Goal: Task Accomplishment & Management: Complete application form

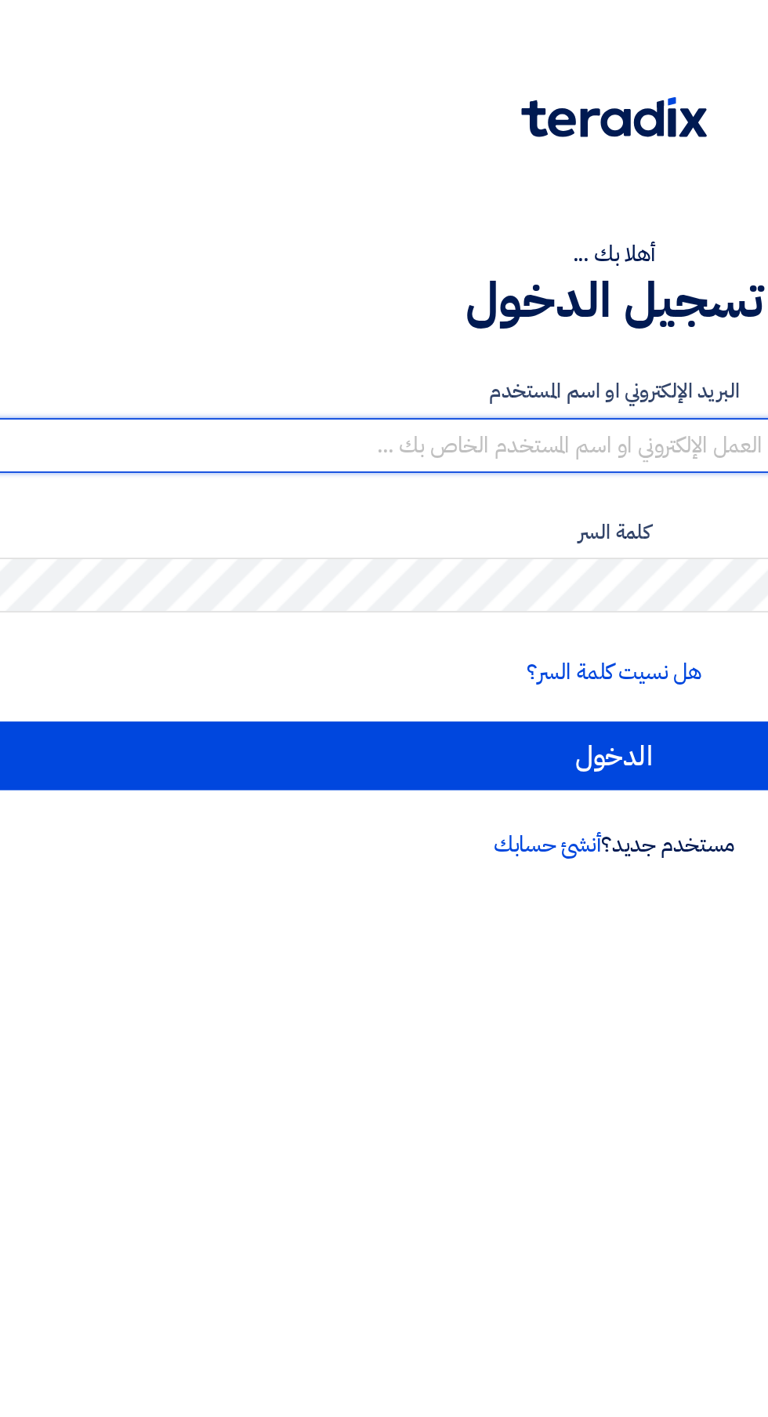
click at [405, 256] on input "text" at bounding box center [384, 255] width 745 height 31
type input "bridge.industries2@gmail.com"
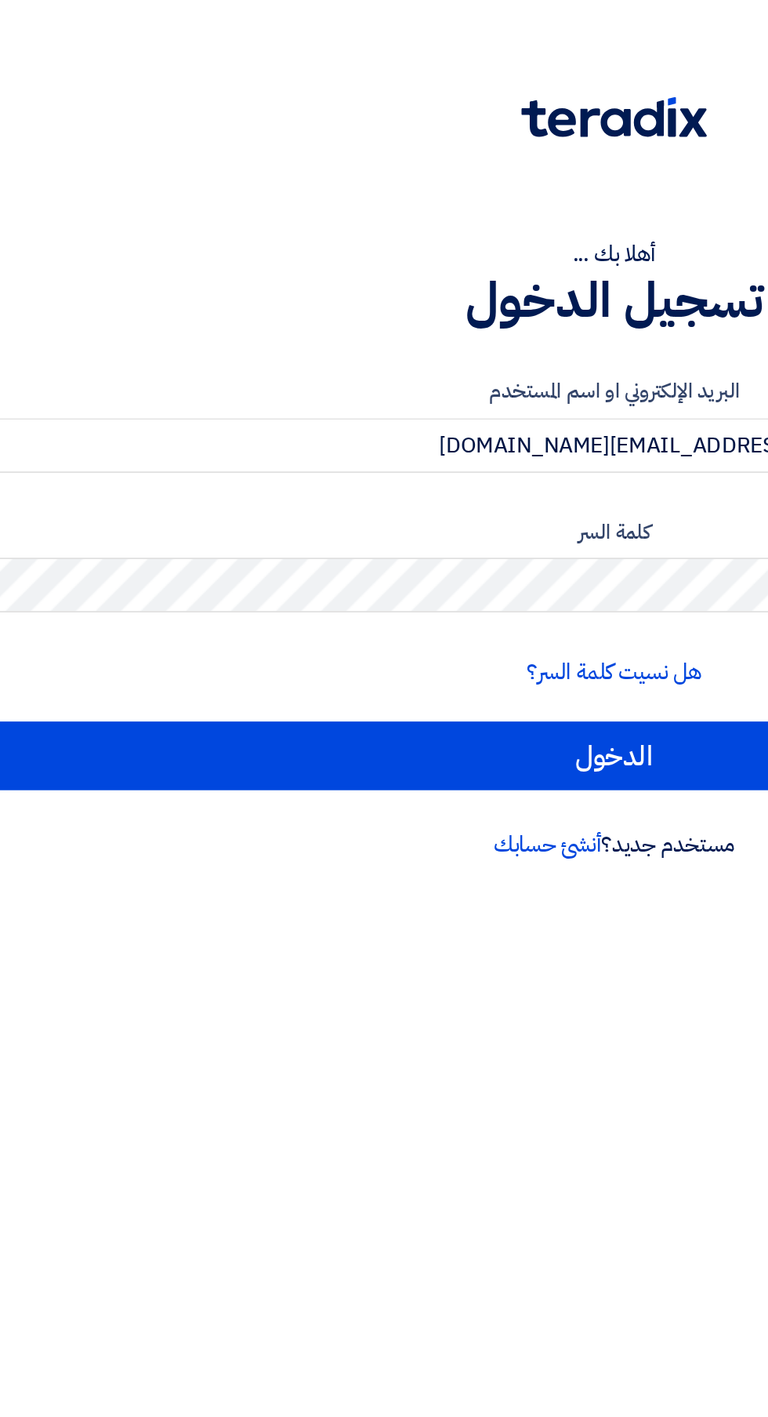
click at [12, 414] on input "الدخول" at bounding box center [384, 433] width 745 height 39
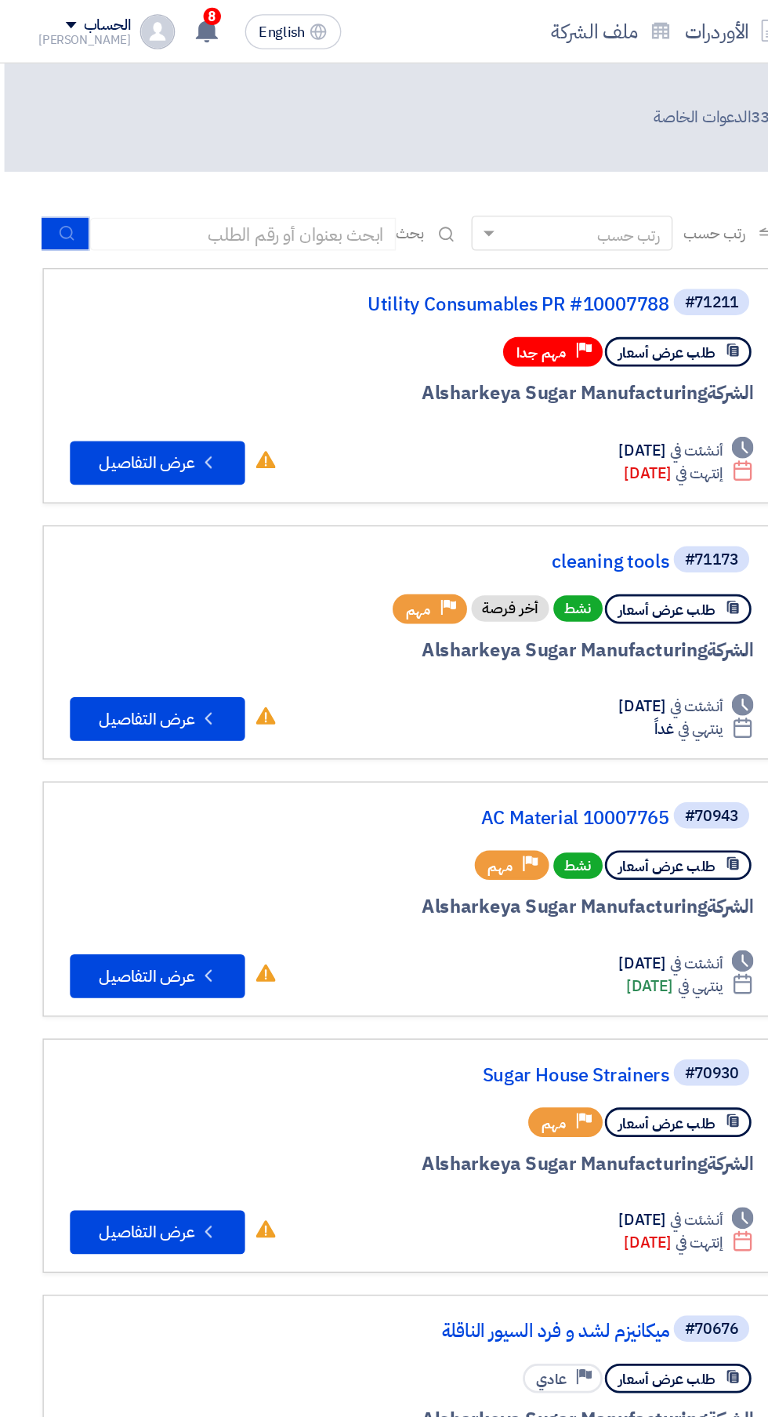
scroll to position [0, -2]
click at [102, 516] on button "Check details عرض التفاصيل" at bounding box center [112, 514] width 125 height 31
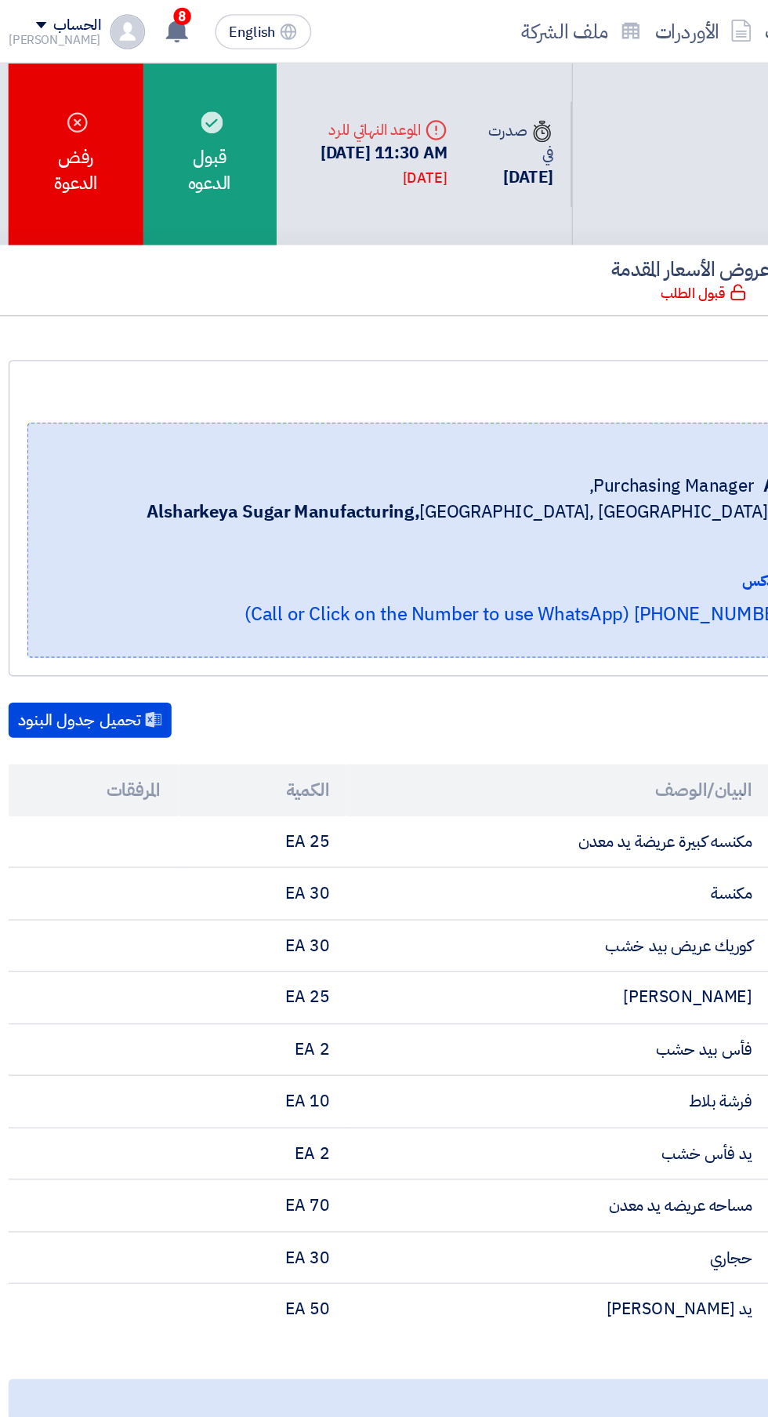
click at [147, 128] on div "قبول الدعوه" at bounding box center [172, 110] width 96 height 130
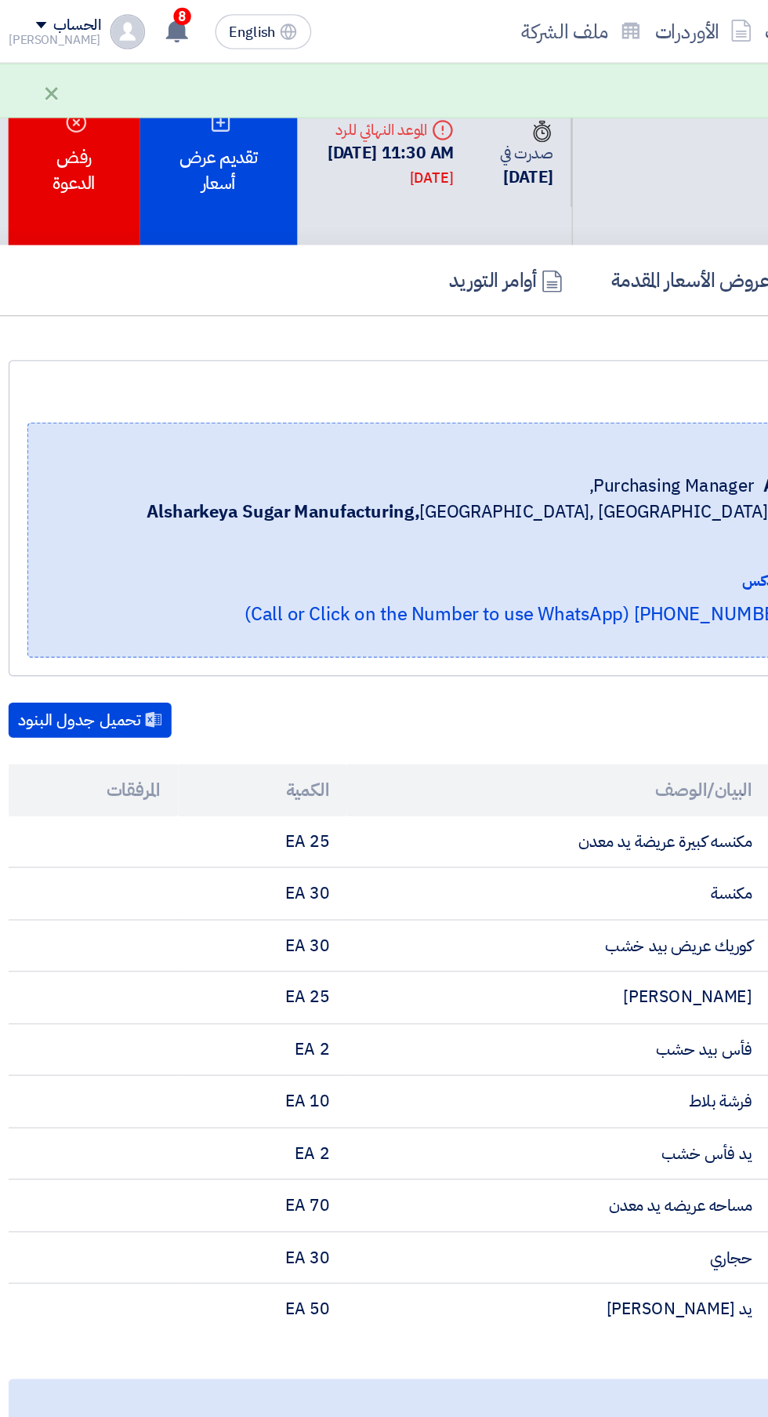
click at [156, 134] on div "تقديم عرض أسعار" at bounding box center [178, 110] width 113 height 130
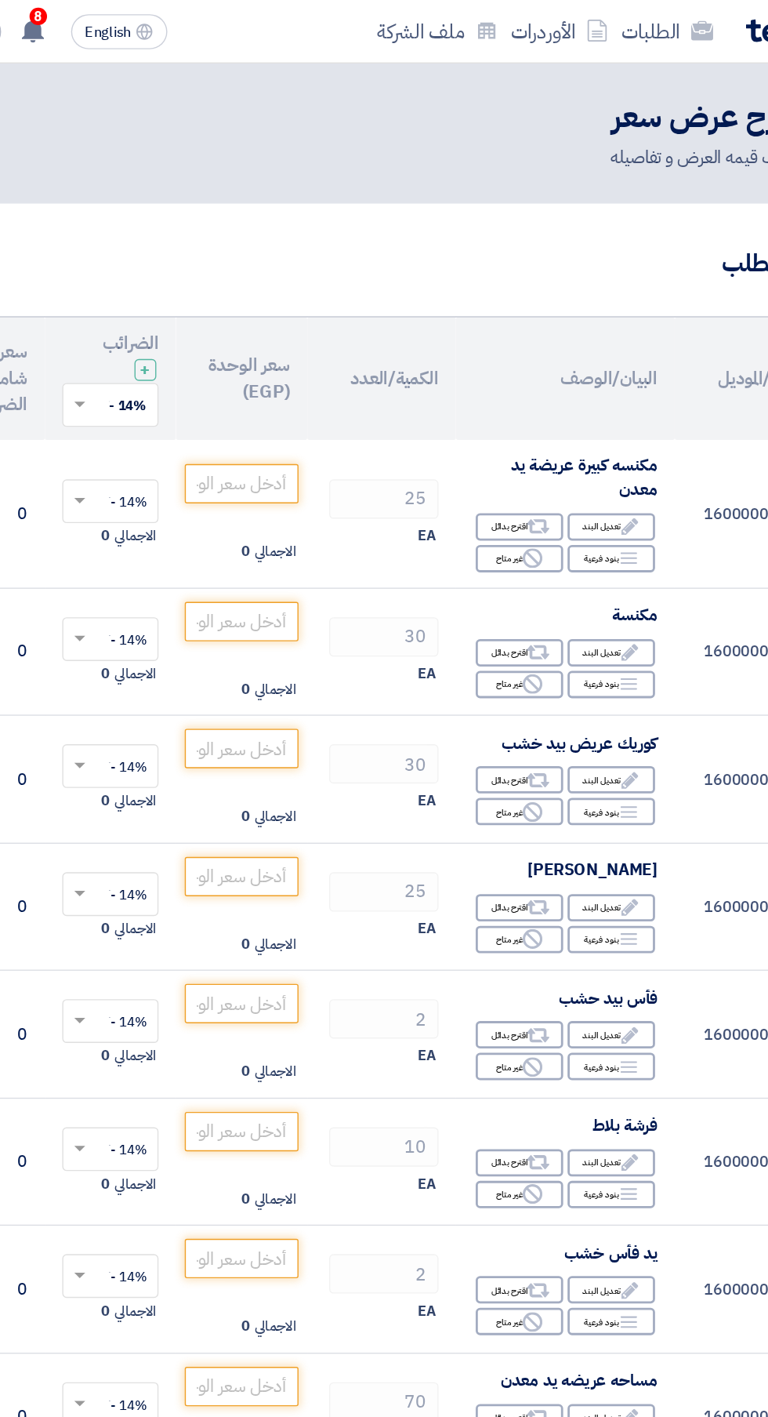
click at [576, 377] on use at bounding box center [577, 378] width 12 height 12
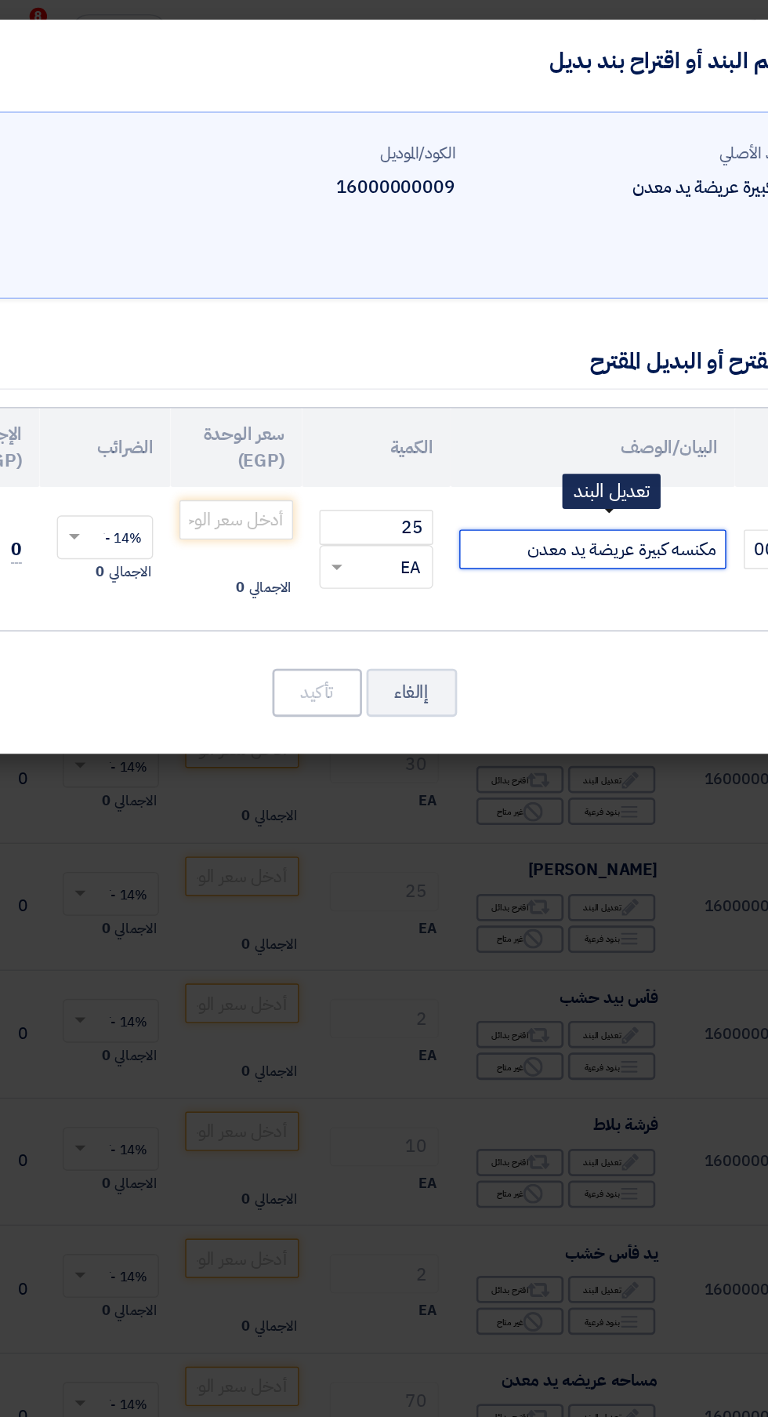
click at [470, 396] on input "مكنسه كبيرة عريضة يد معدن" at bounding box center [549, 393] width 191 height 28
type input "مكنسه كبيرة عريضة يد معدن عرض 60 خشب زان يد معدن طول متر ونص محمله"
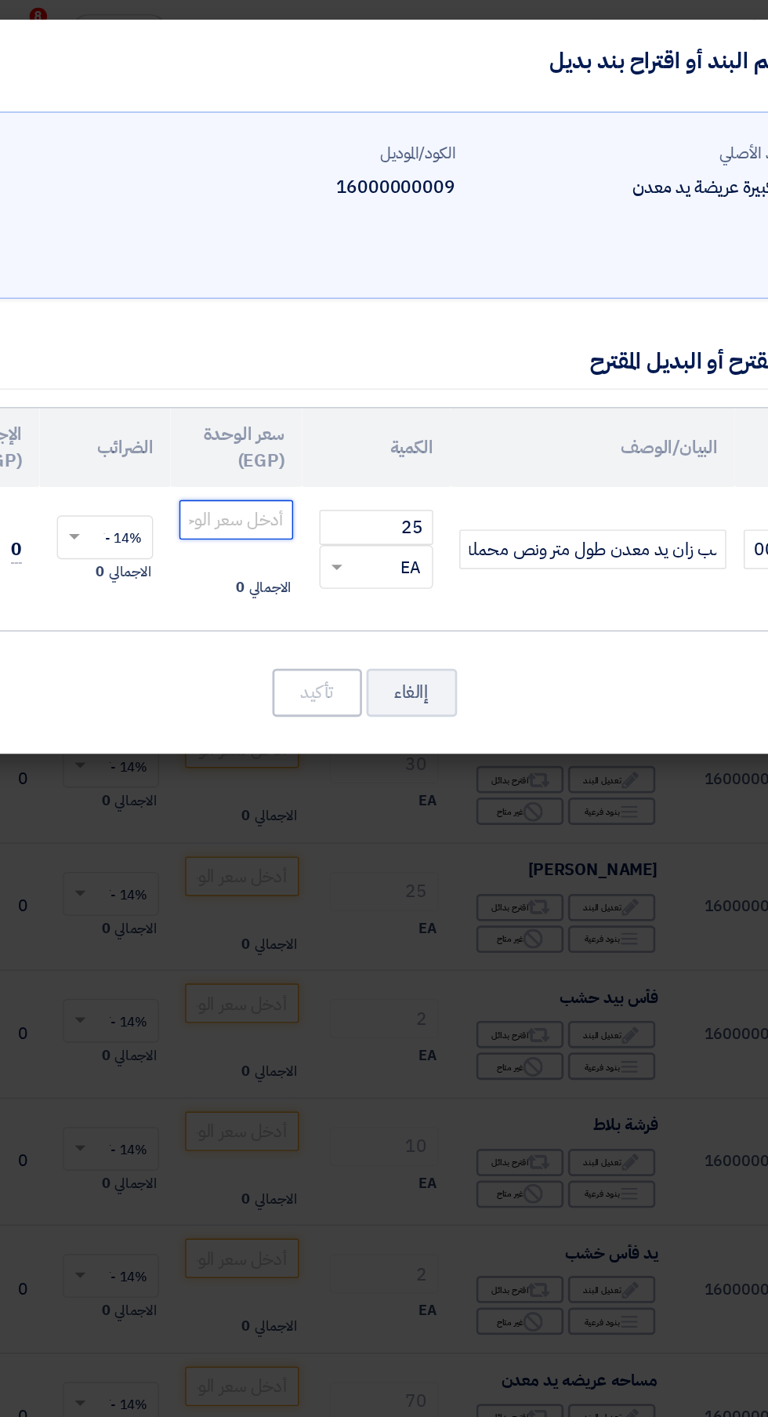
click at [286, 368] on input "number" at bounding box center [294, 372] width 82 height 28
click at [292, 376] on input "number" at bounding box center [294, 372] width 82 height 28
type input "190"
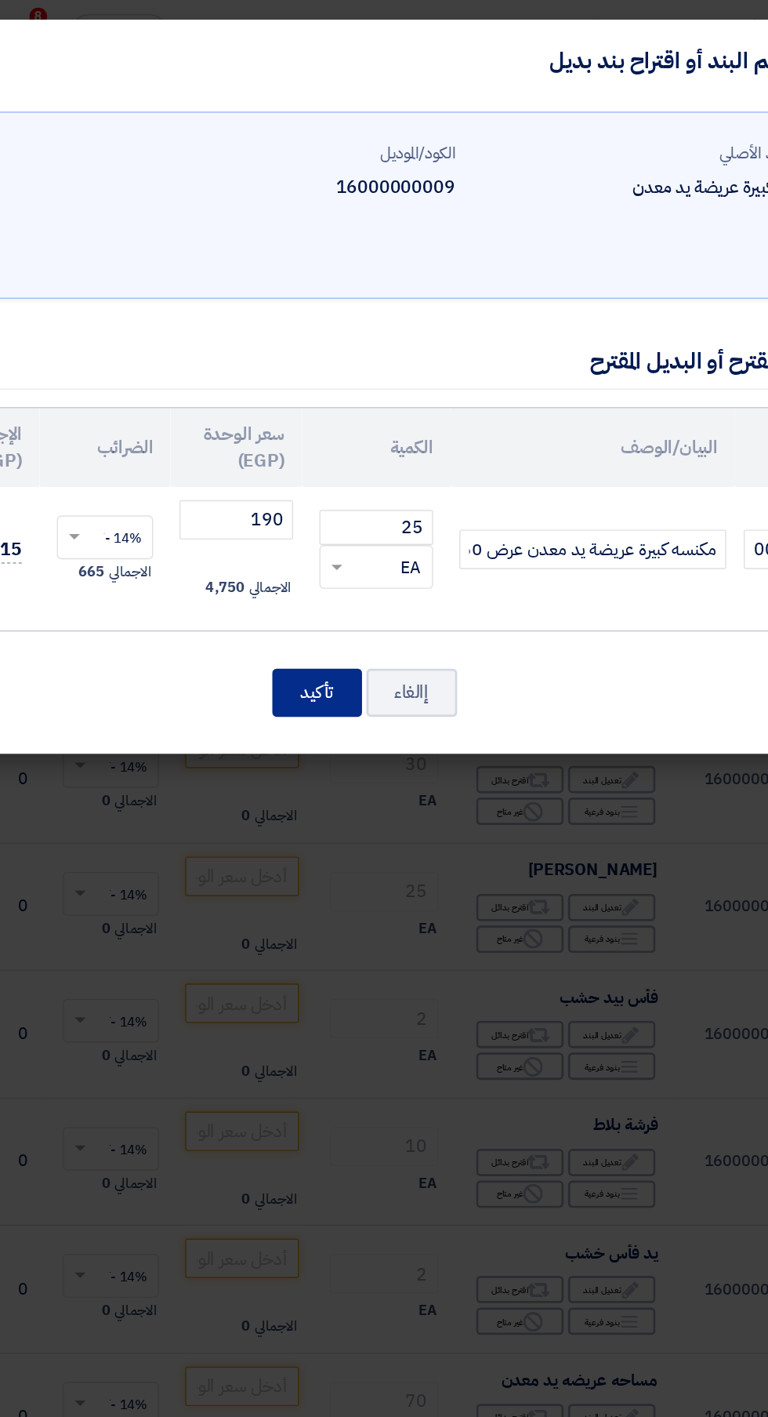
click at [347, 497] on button "تأكيد" at bounding box center [352, 496] width 64 height 34
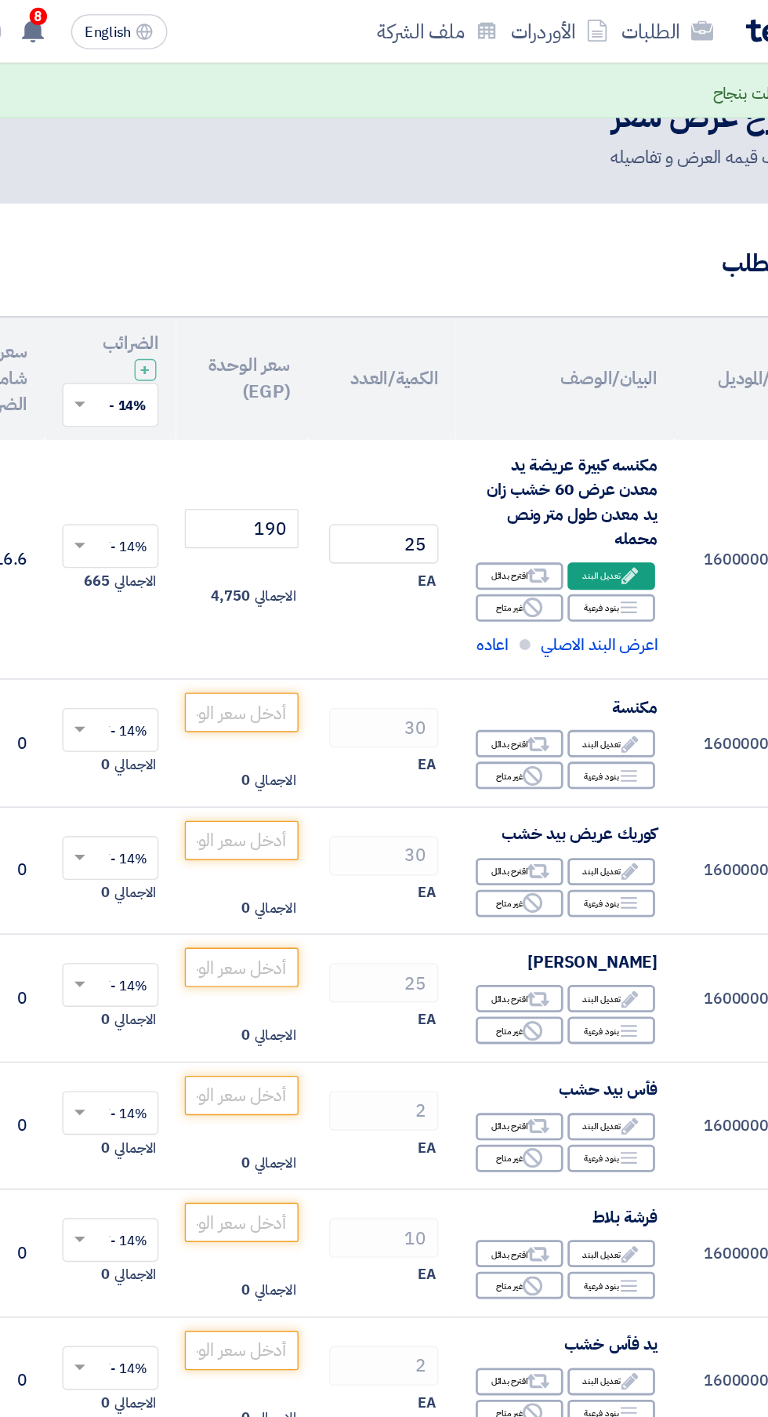
click at [576, 532] on use at bounding box center [577, 533] width 12 height 12
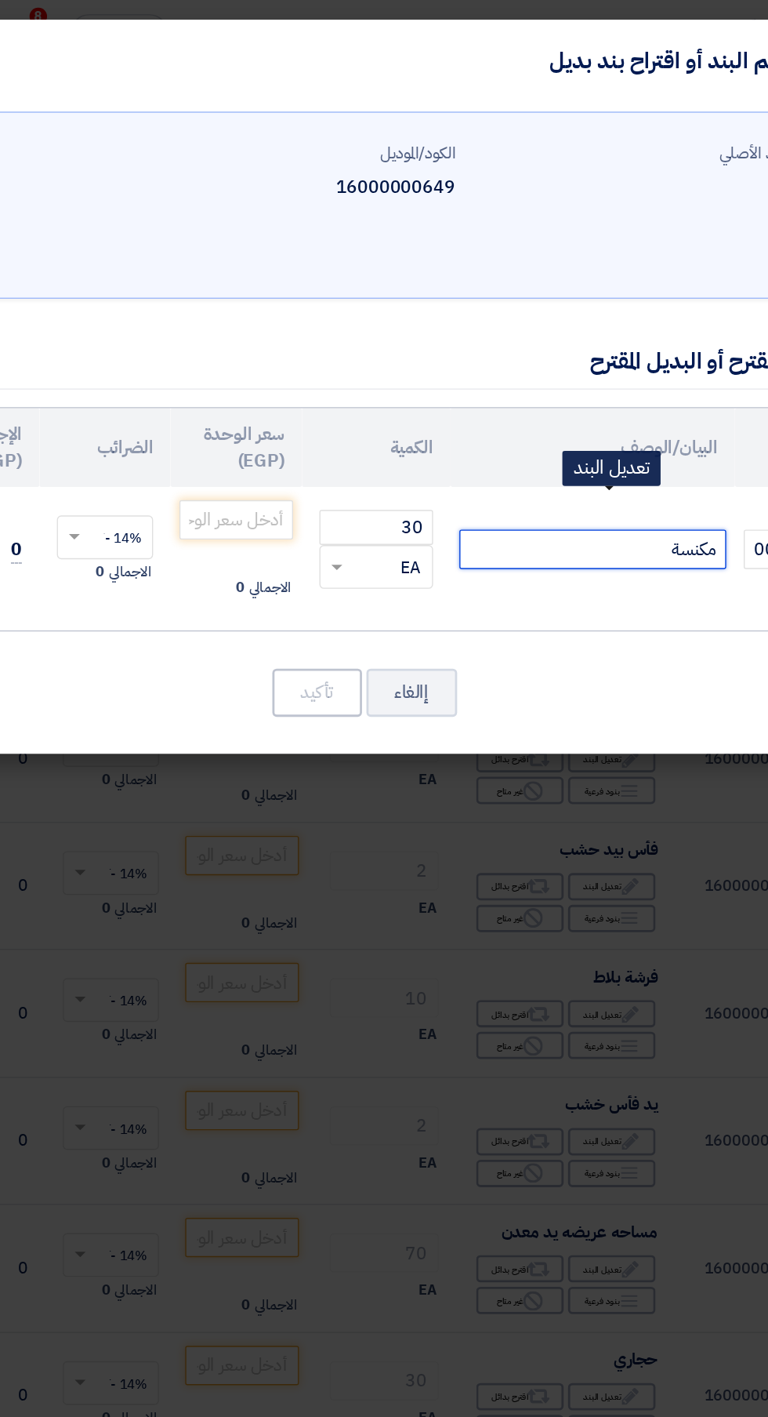
click at [515, 390] on input "مكنسة" at bounding box center [549, 393] width 191 height 28
type input "مكنسة 30 سم الهلال والنجمه يد مستورده محمله"
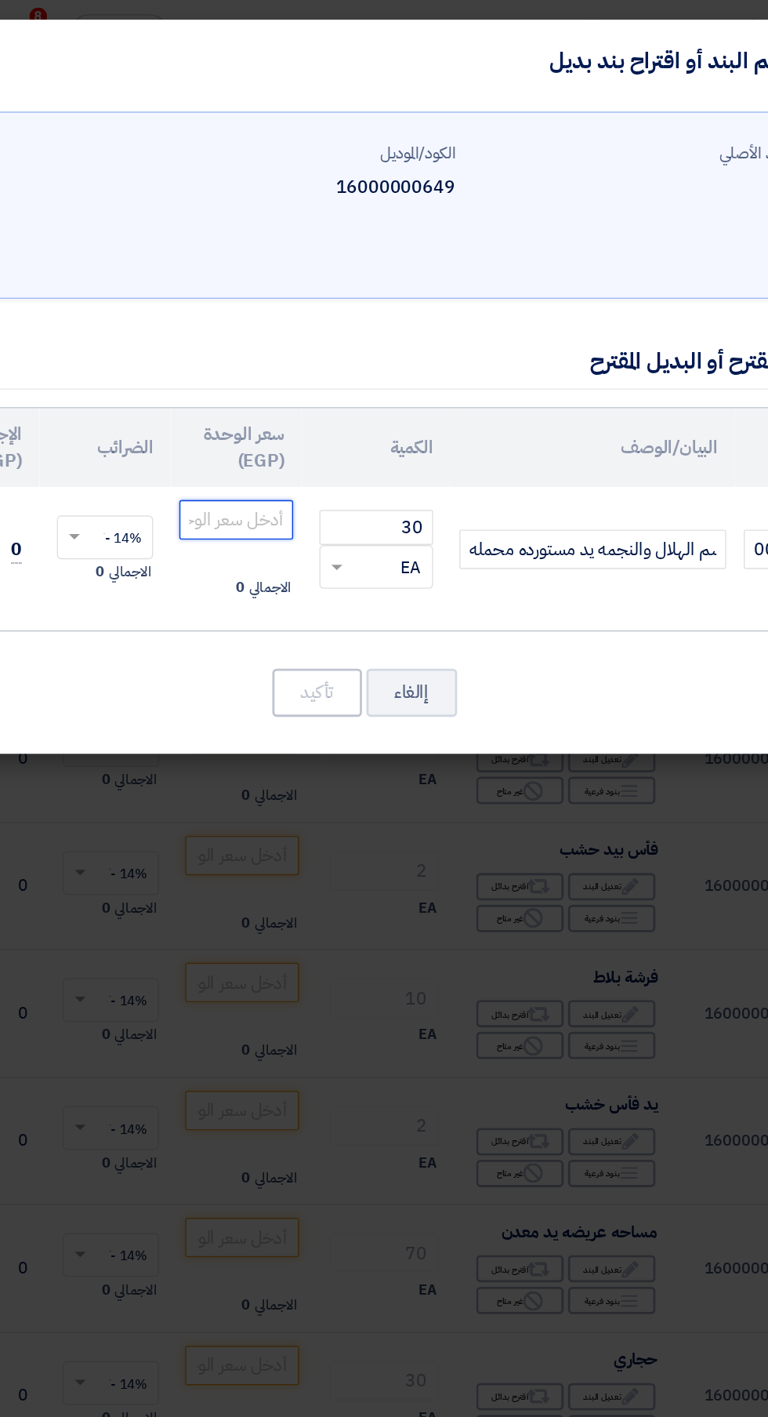
click at [280, 376] on input "number" at bounding box center [294, 372] width 82 height 28
type input "80"
click at [349, 495] on button "تأكيد" at bounding box center [352, 496] width 64 height 34
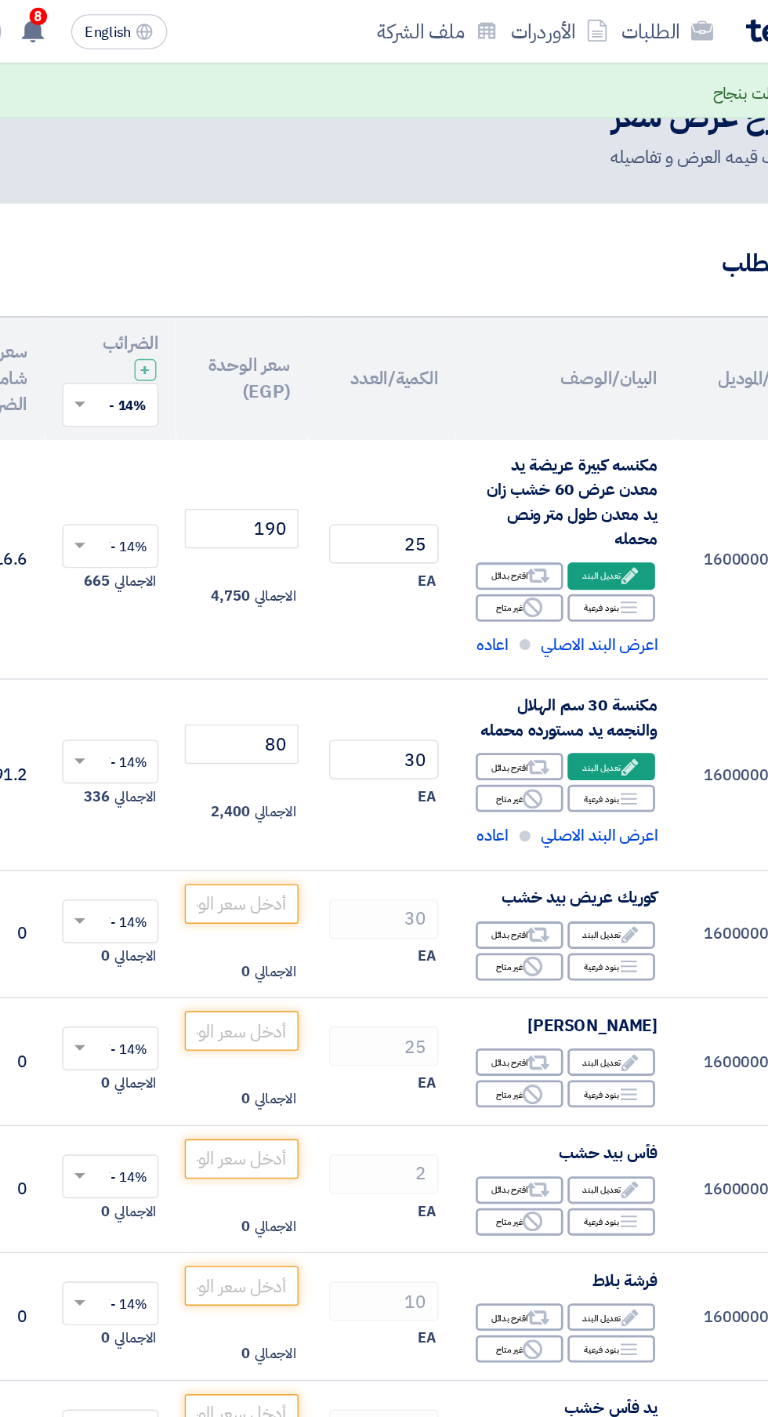
click at [566, 673] on div "Edit تعديل البند" at bounding box center [563, 670] width 63 height 20
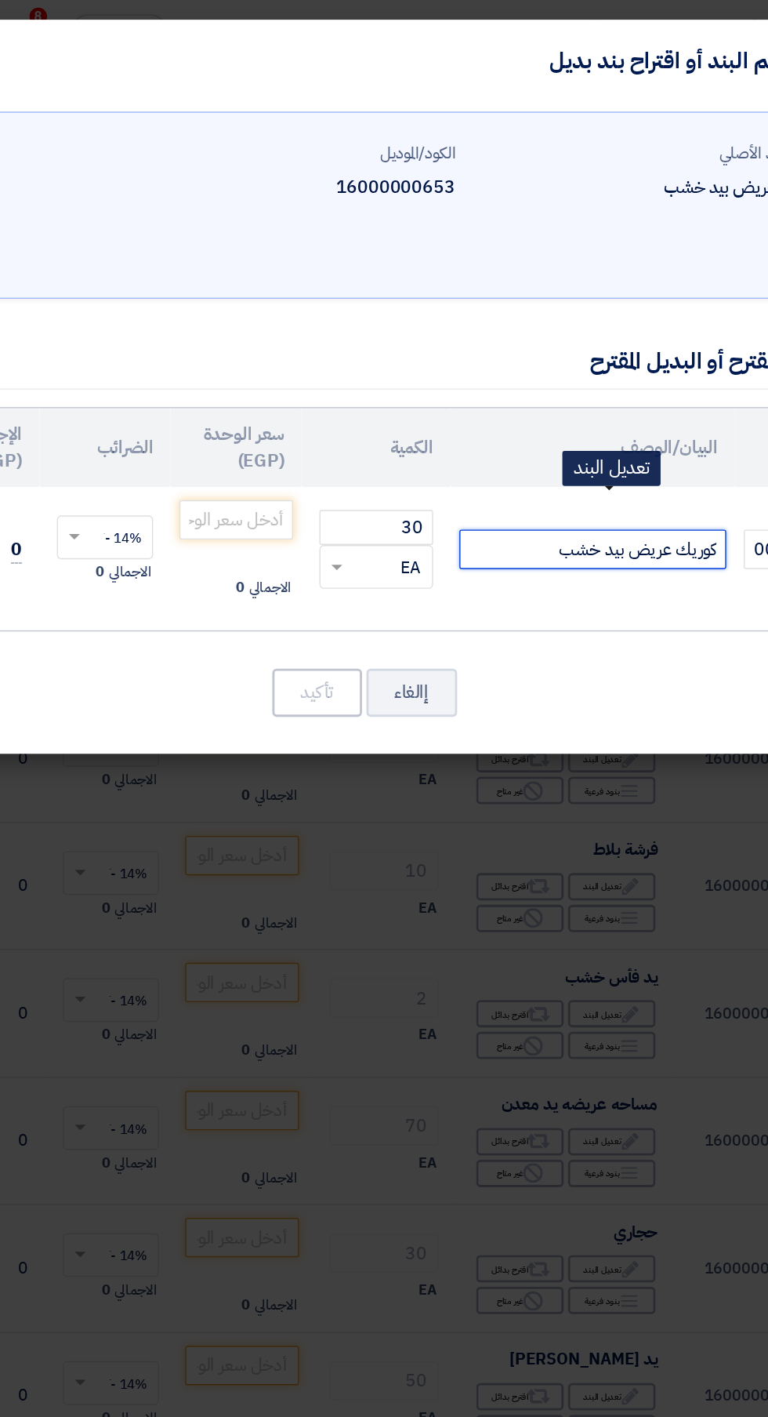
click at [479, 405] on input "كوريك عريض بيد خشب" at bounding box center [549, 393] width 191 height 28
type input "كوريك عريض بيد خشب صلب مستورد يد خشب هالوبين مستورد"
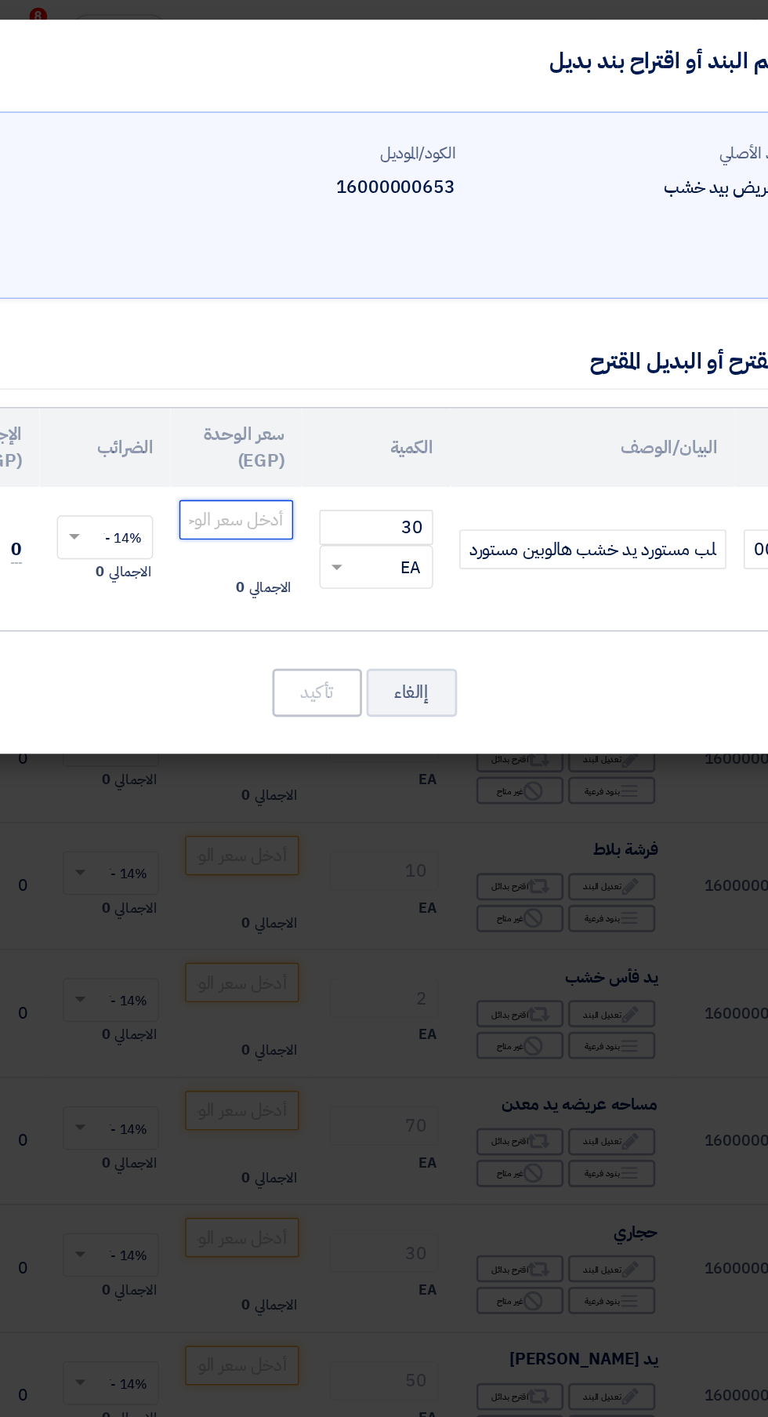
click at [285, 375] on input "number" at bounding box center [294, 372] width 82 height 28
type input "175"
click at [336, 499] on button "تأكيد" at bounding box center [352, 496] width 64 height 34
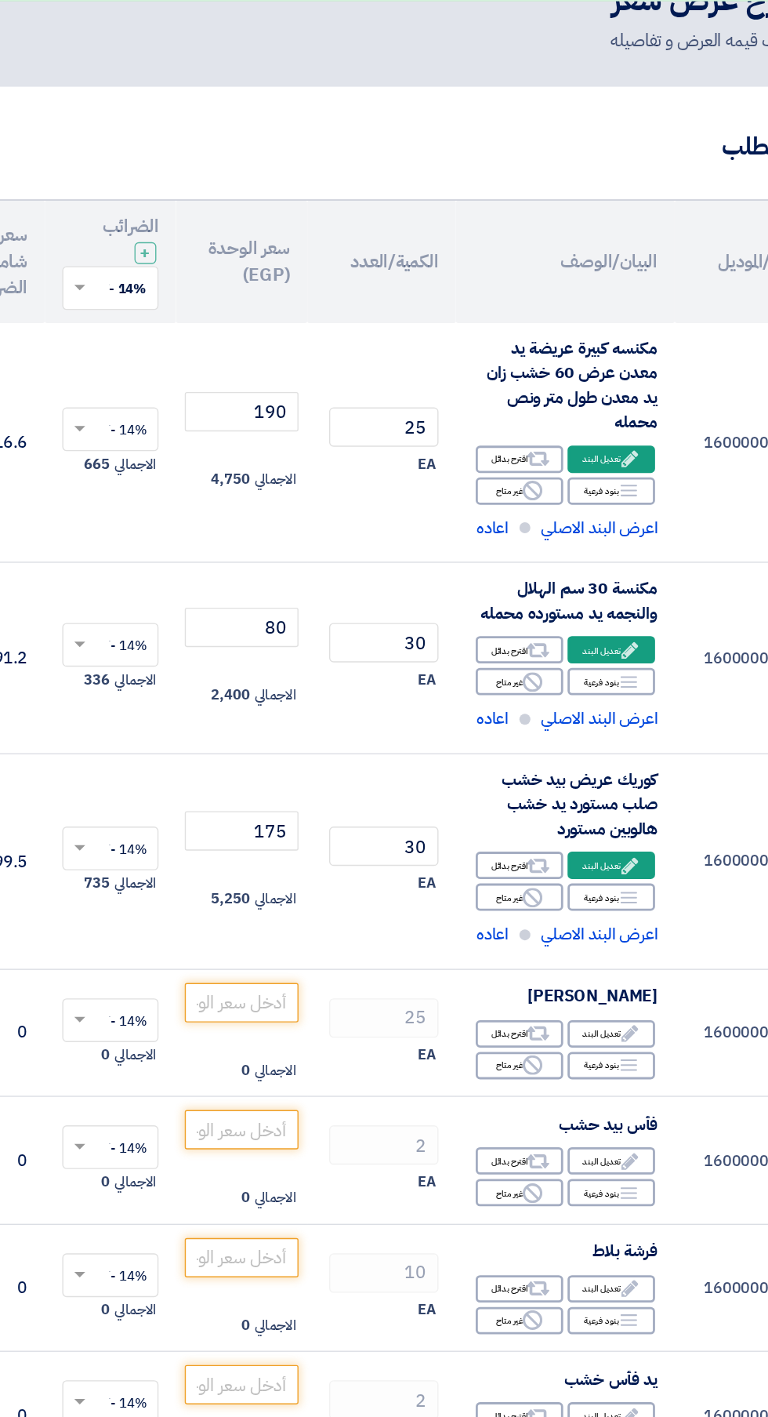
click at [558, 822] on div "Edit تعديل البند" at bounding box center [563, 825] width 63 height 20
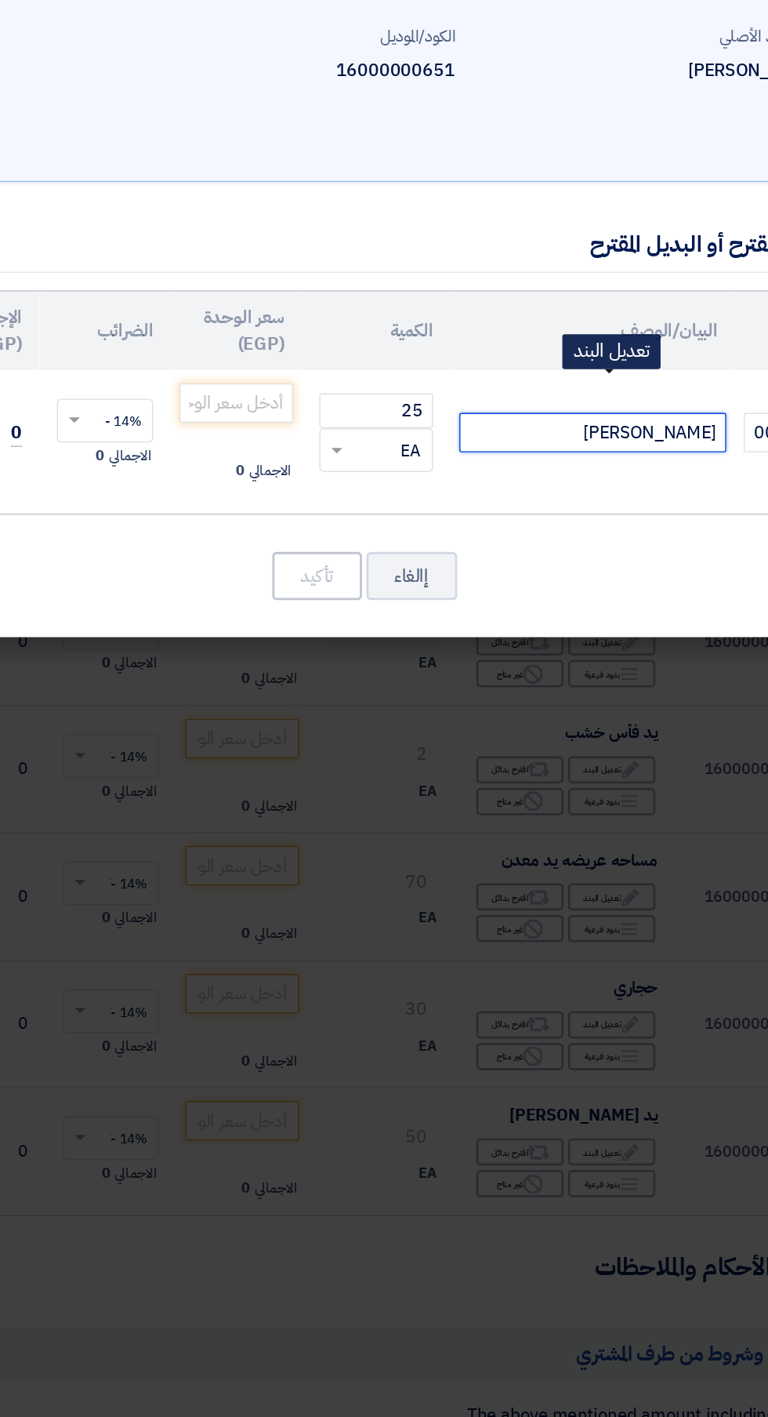
click at [520, 392] on input "جاروف حدادي" at bounding box center [549, 393] width 191 height 28
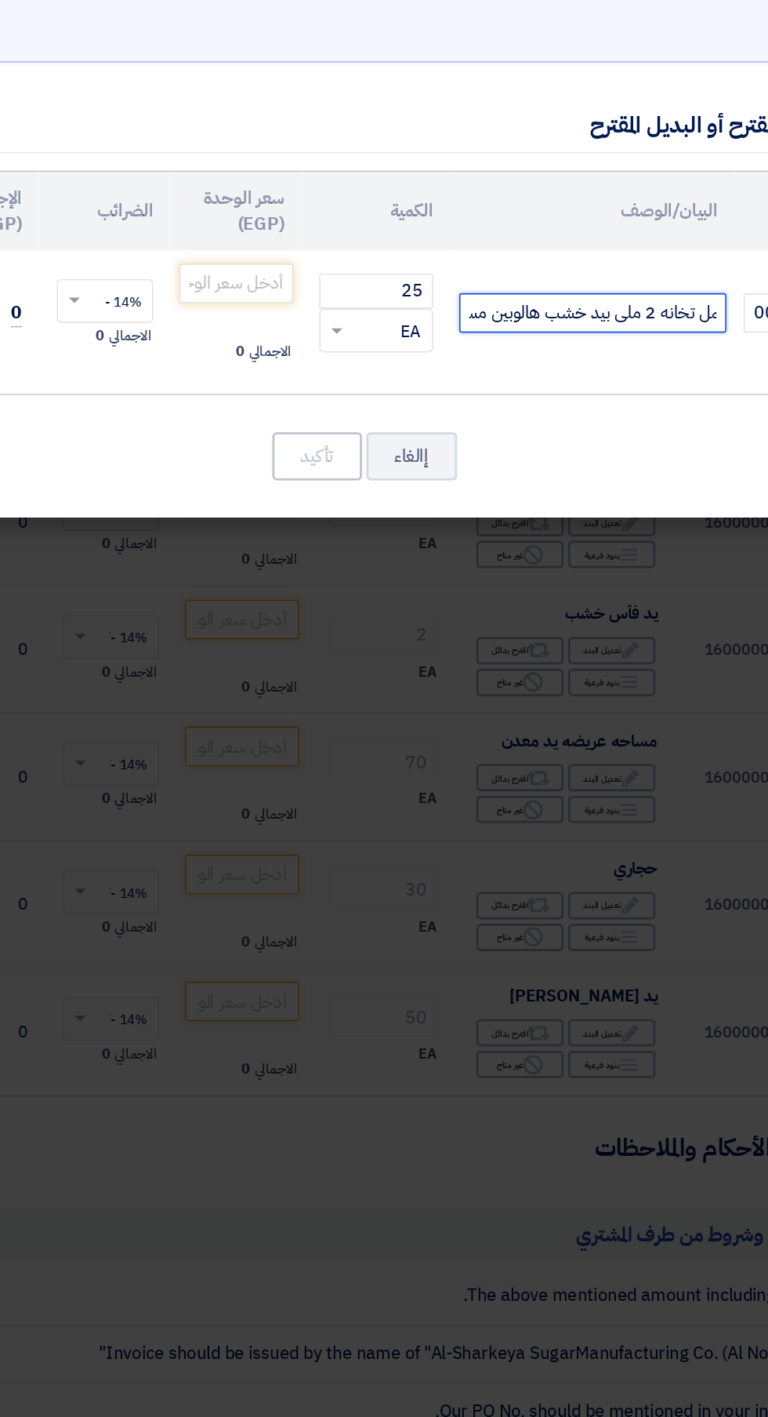
scroll to position [0, -179]
type input "جاروف حدادي عموله حديد محمل تخانه 2 ملى بيد خشب هالوبين مستورده"
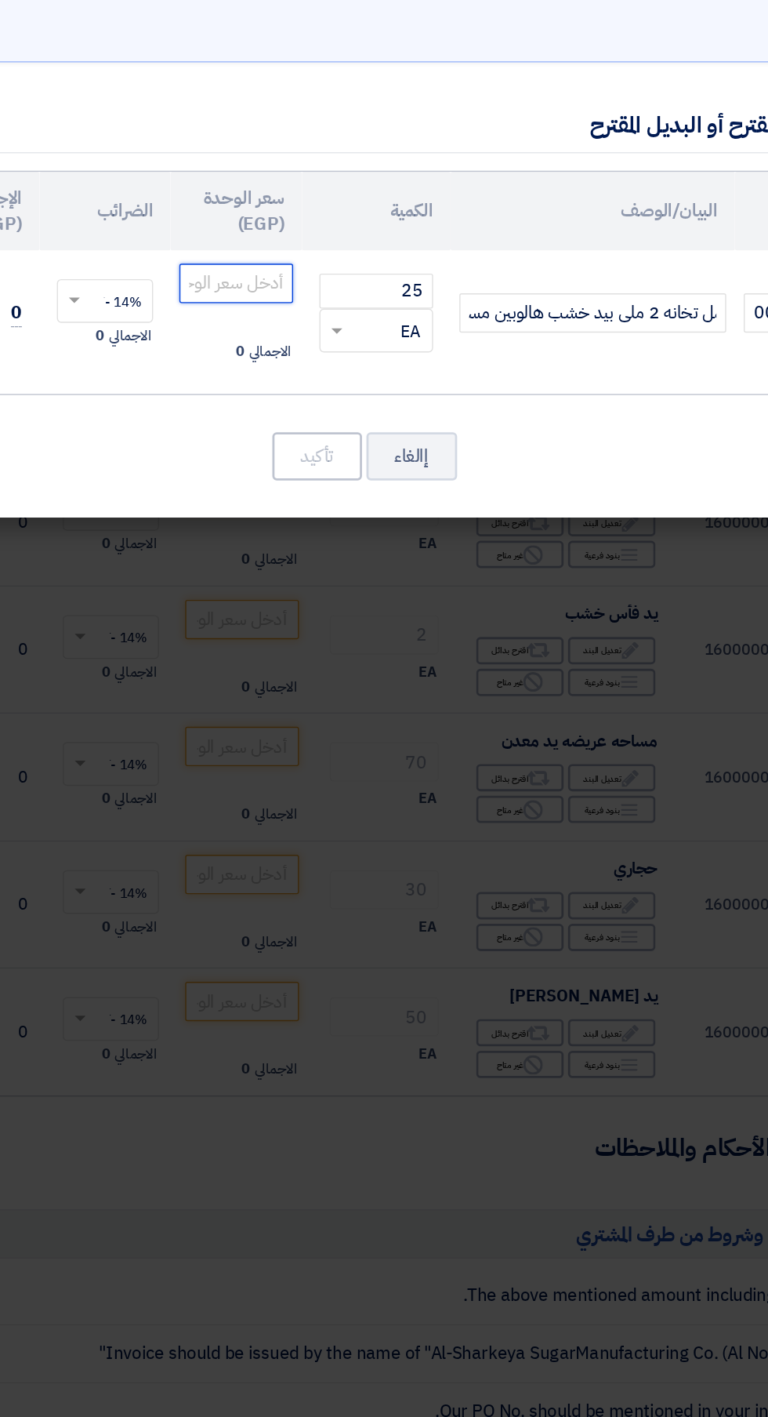
click at [289, 376] on input "number" at bounding box center [294, 372] width 82 height 28
type input "145"
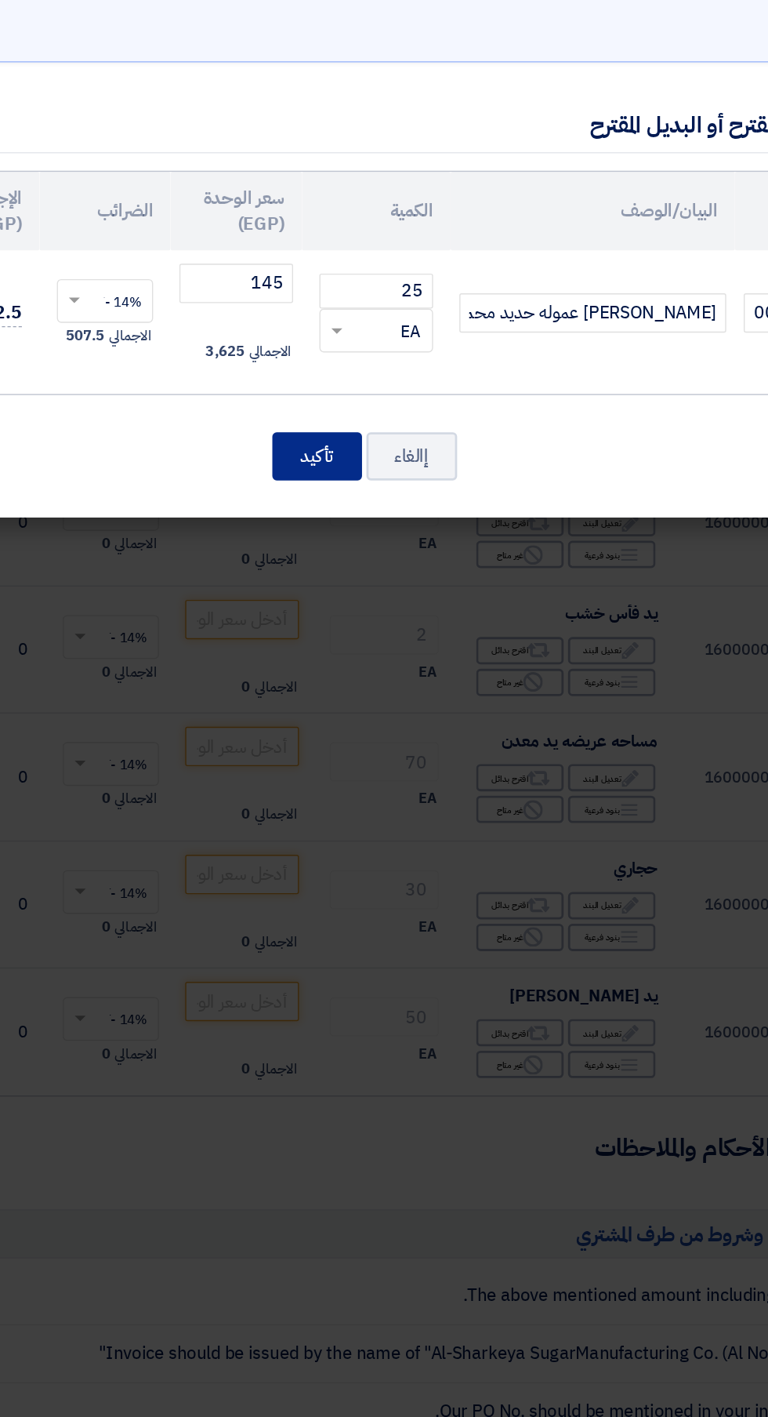
click at [349, 496] on button "تأكيد" at bounding box center [352, 496] width 64 height 34
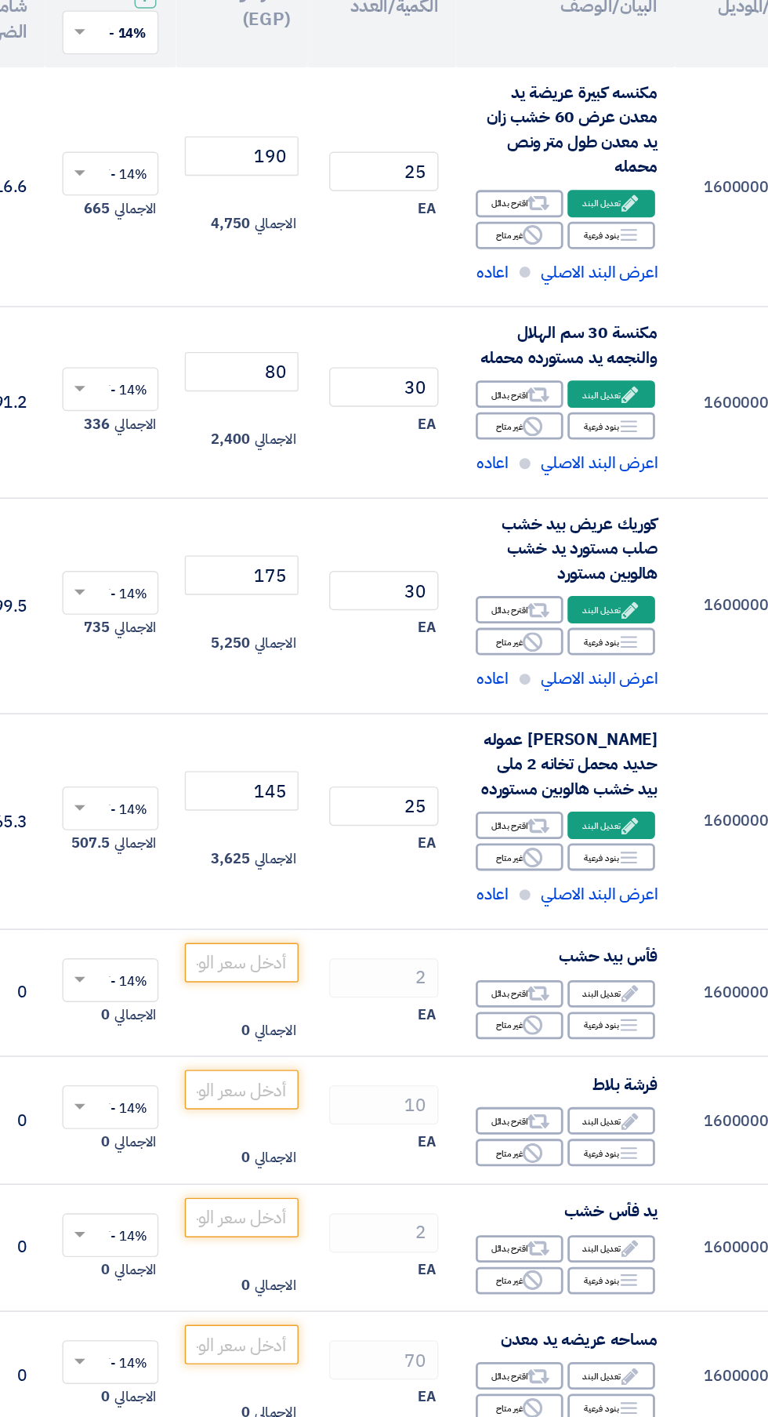
click at [575, 1001] on use at bounding box center [576, 1001] width 12 height 9
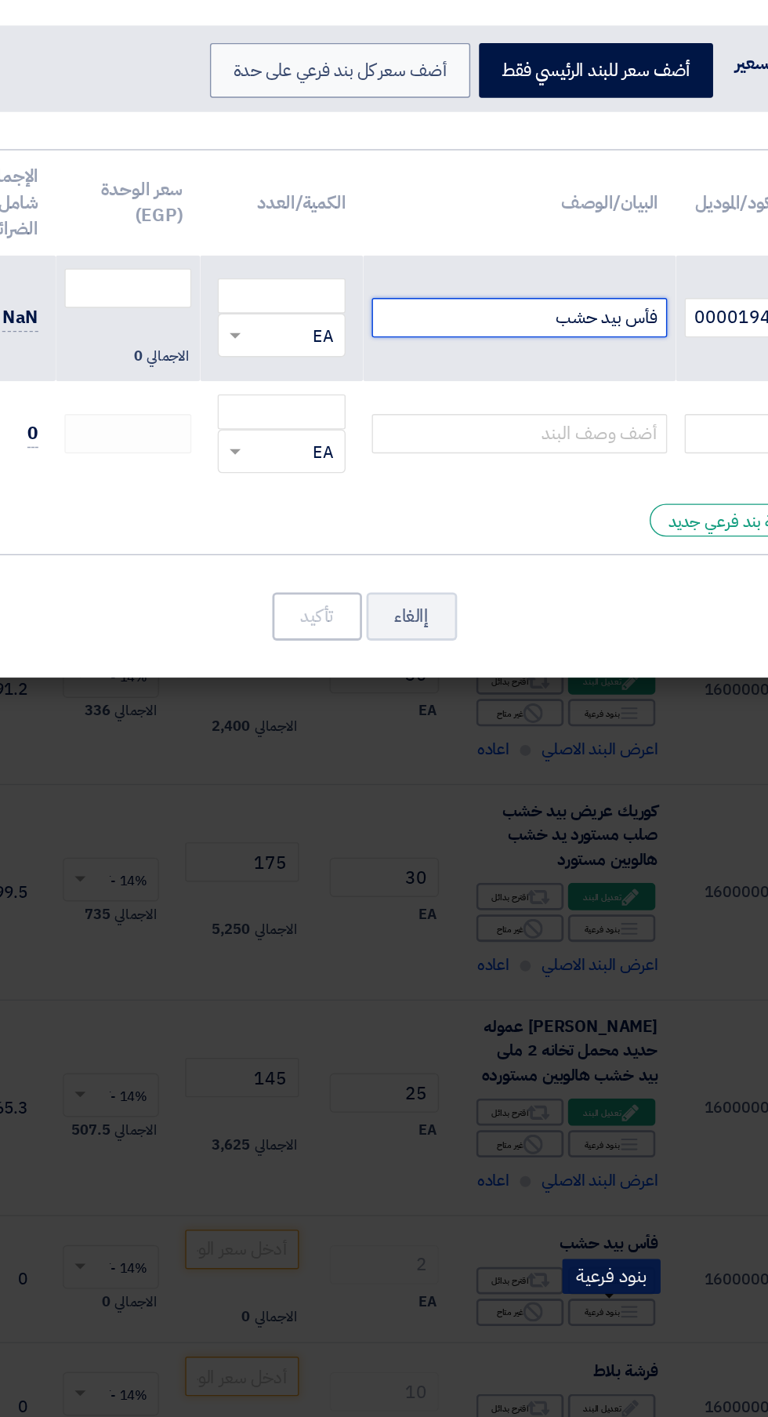
click at [455, 293] on input "فأس بيد حشب" at bounding box center [497, 289] width 212 height 28
type input "فأس بيد حشب مستورد يد مستورده هالوبين"
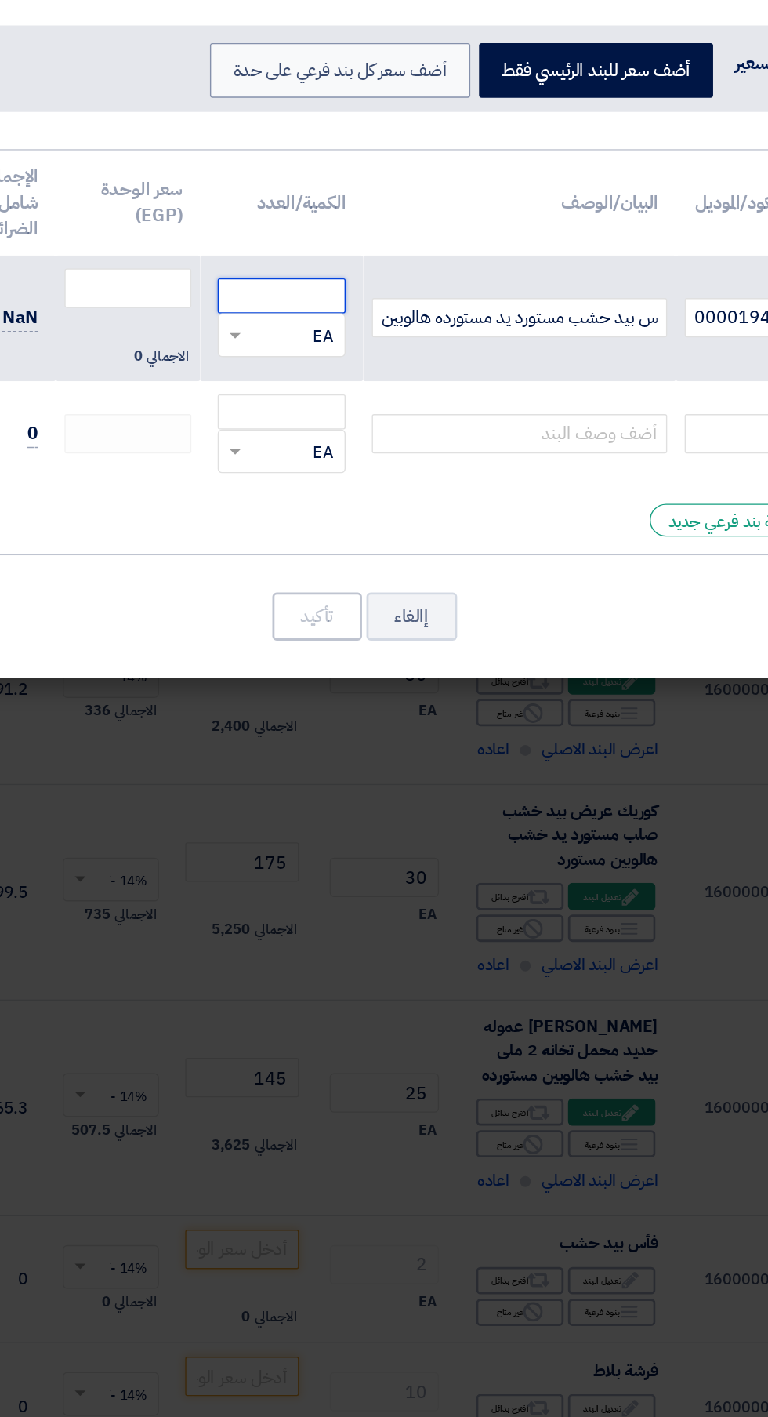
click at [319, 270] on input "number" at bounding box center [327, 273] width 92 height 25
click at [413, 499] on button "إالغاء" at bounding box center [419, 503] width 65 height 34
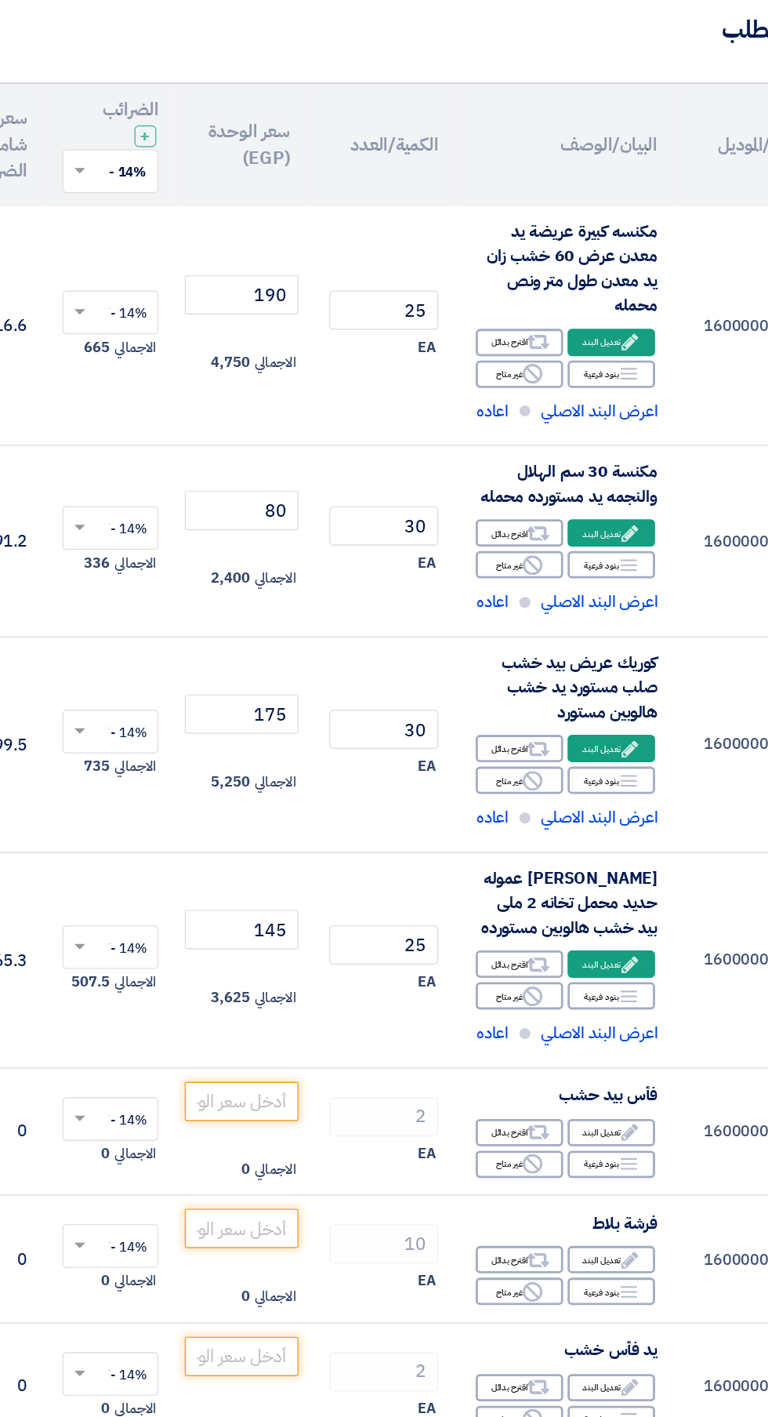
click at [575, 978] on use at bounding box center [577, 979] width 12 height 12
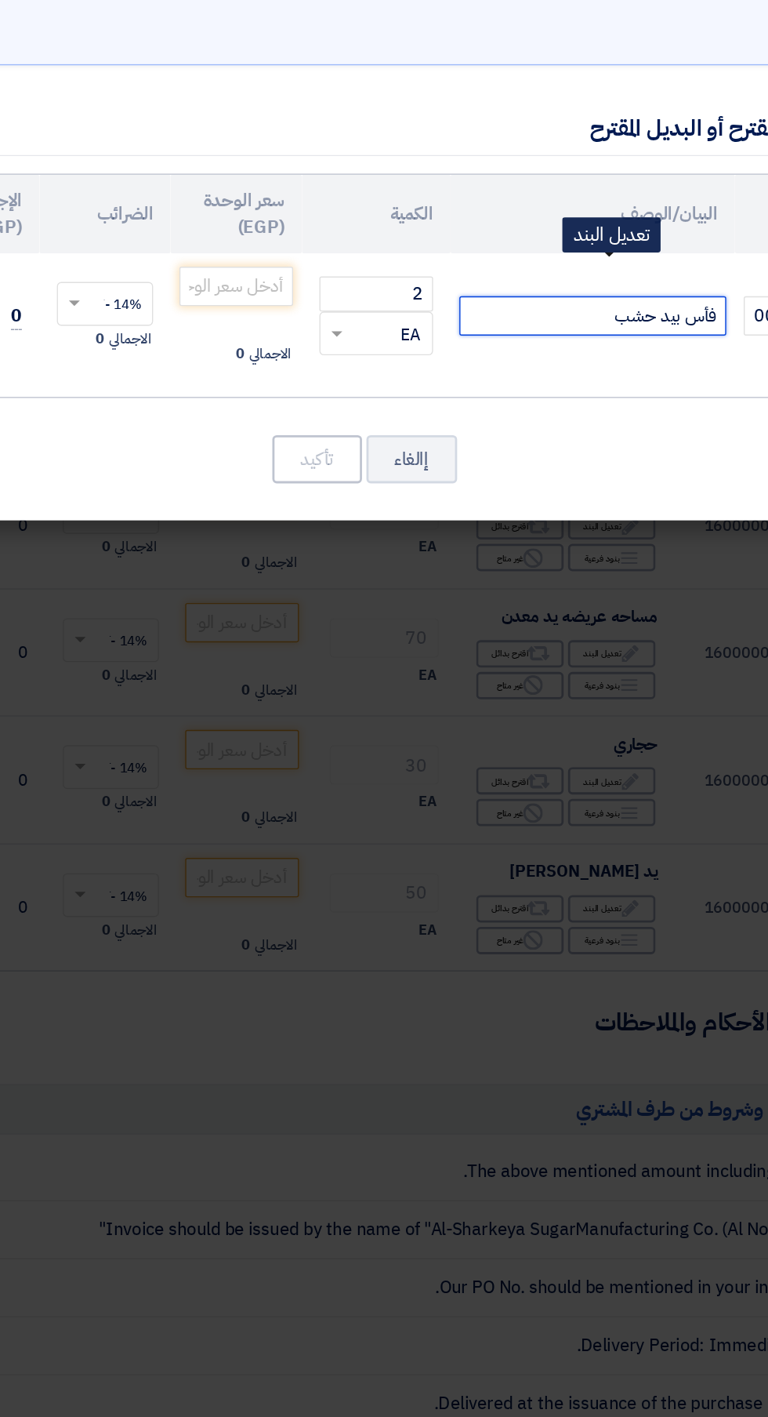
click at [492, 401] on input "فأس بيد حشب" at bounding box center [549, 393] width 191 height 28
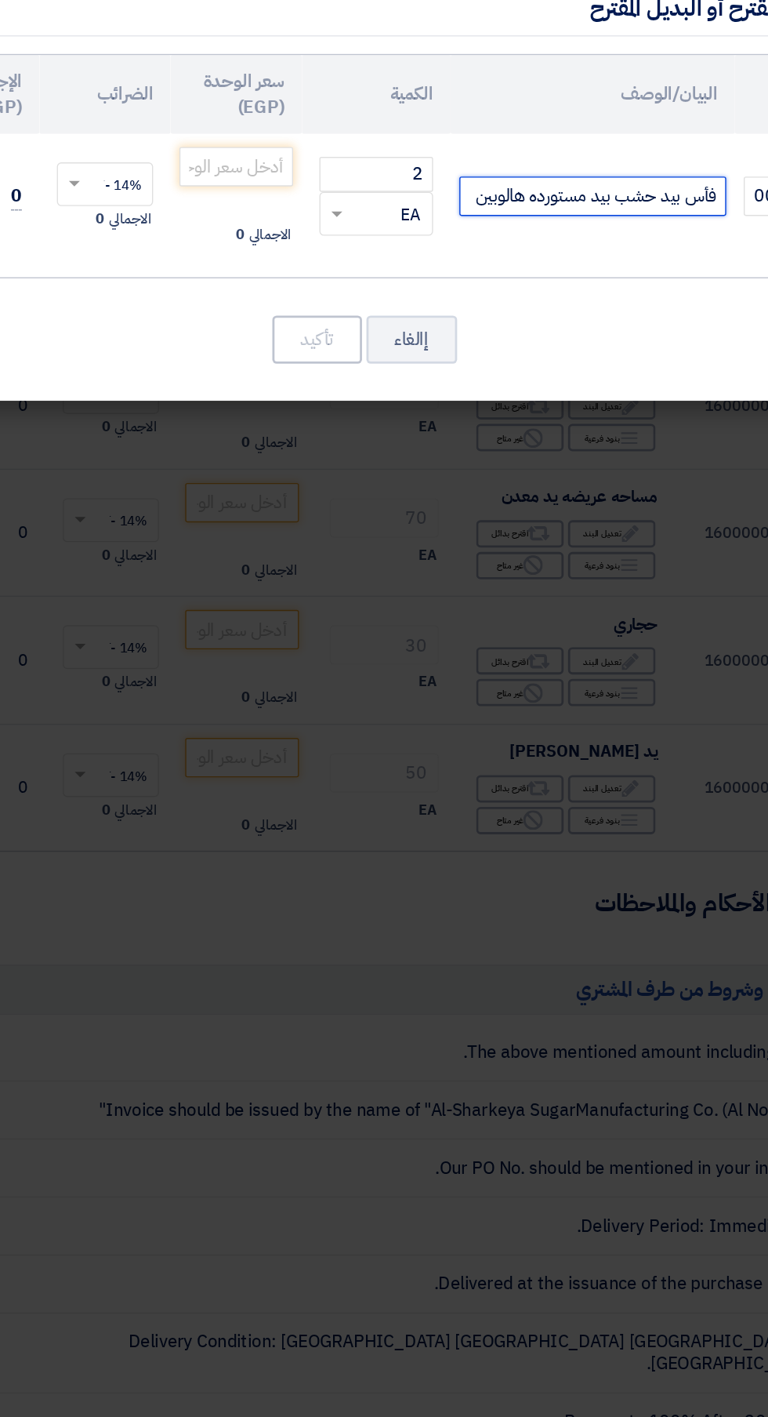
type input "فأس بيد حشب بيد مستورده هالوبين"
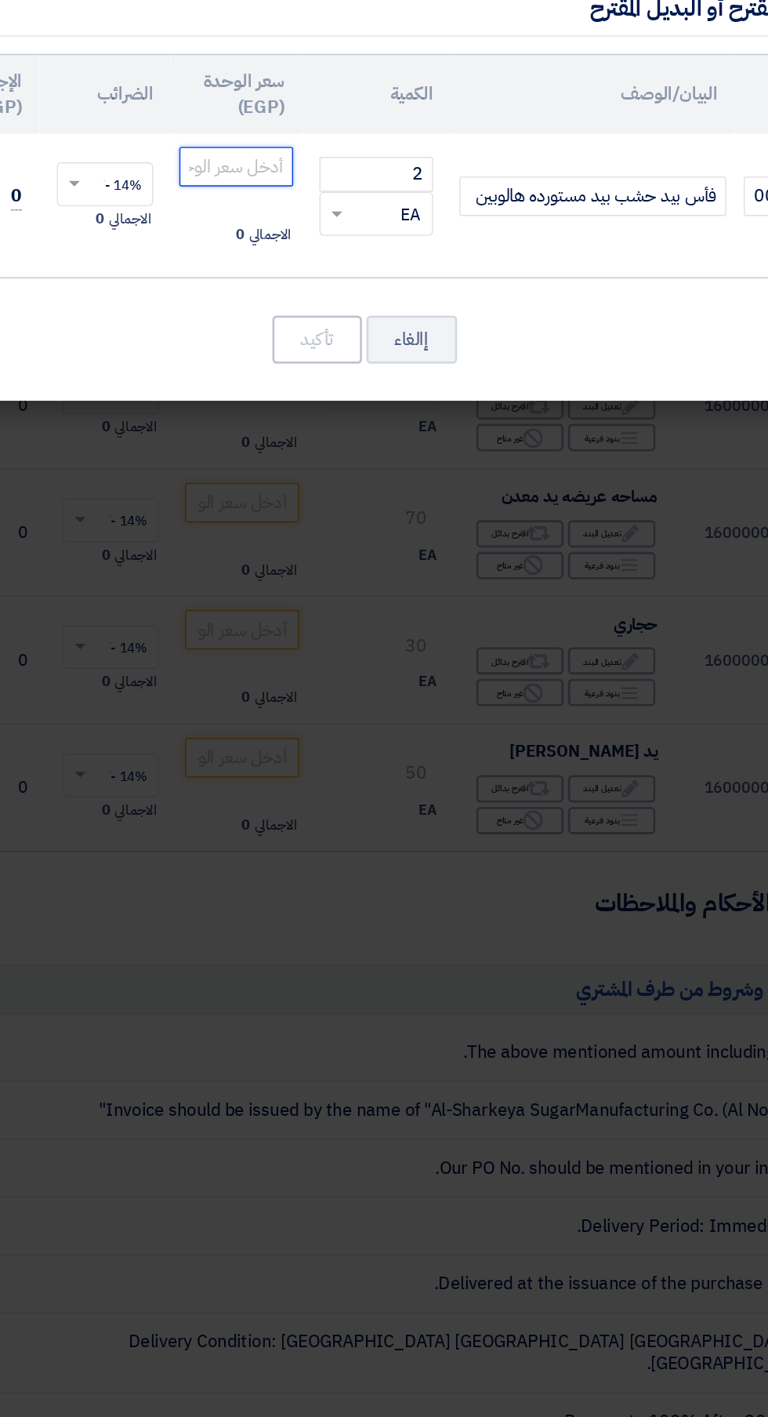
click at [281, 375] on input "number" at bounding box center [294, 372] width 82 height 28
type input "250"
click at [345, 492] on button "تأكيد" at bounding box center [352, 496] width 64 height 34
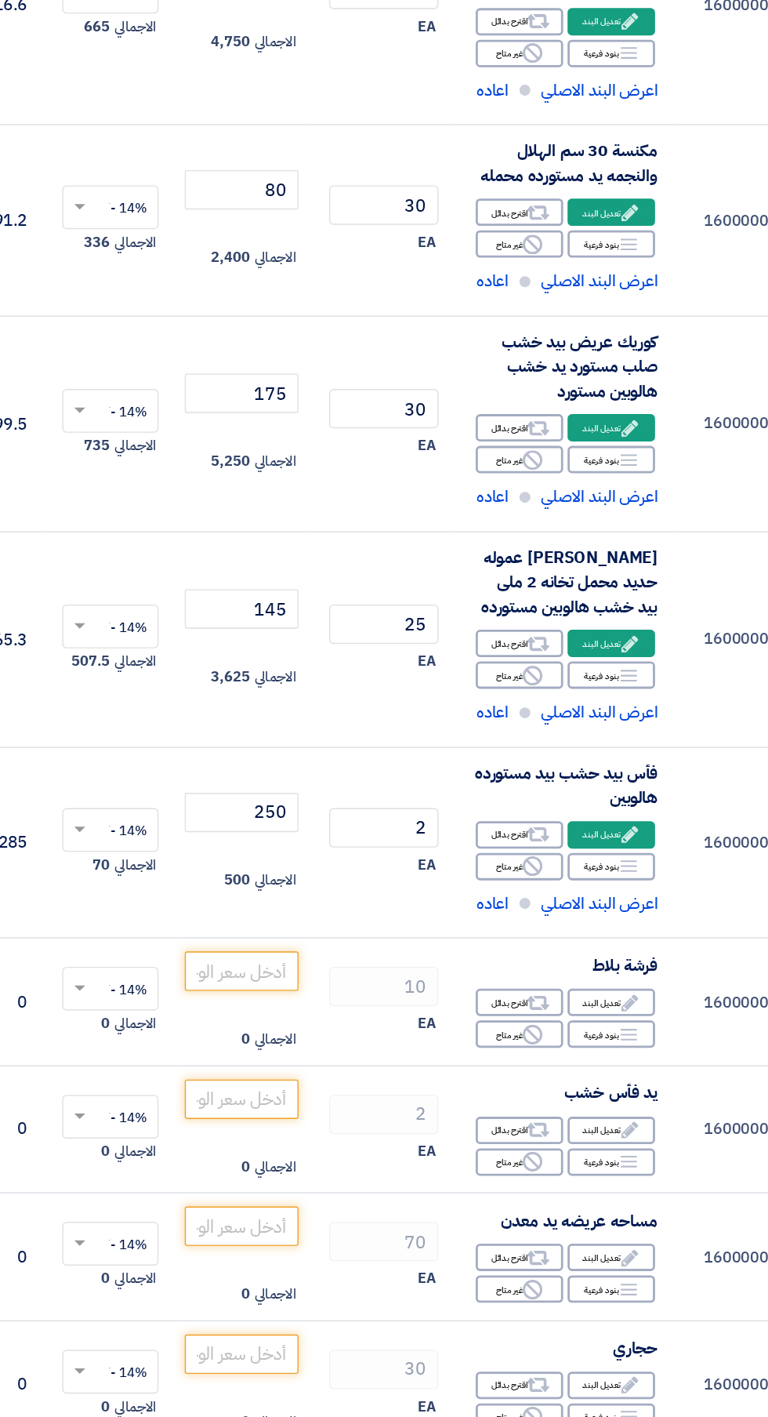
click at [572, 1112] on icon "Edit" at bounding box center [576, 1116] width 14 height 14
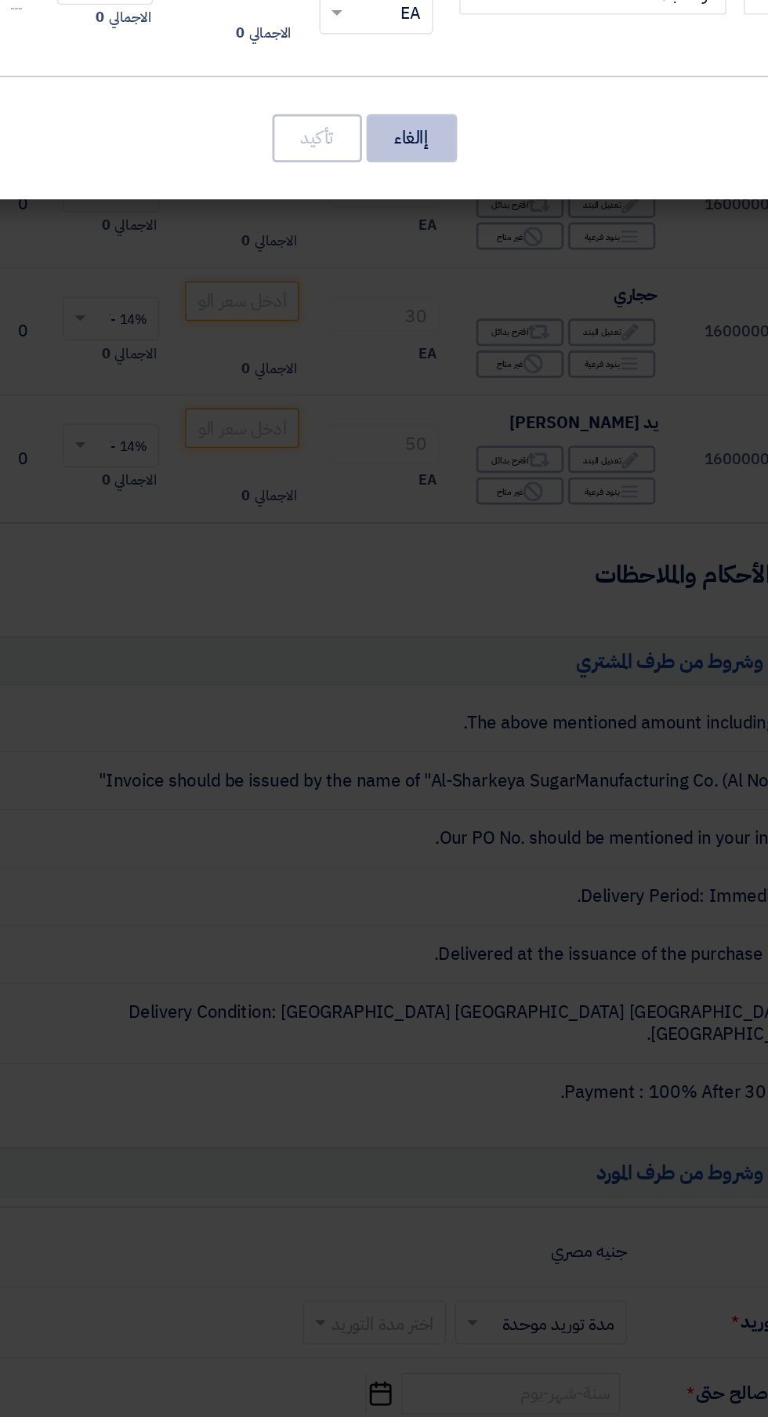
click at [430, 505] on button "إالغاء" at bounding box center [419, 496] width 65 height 34
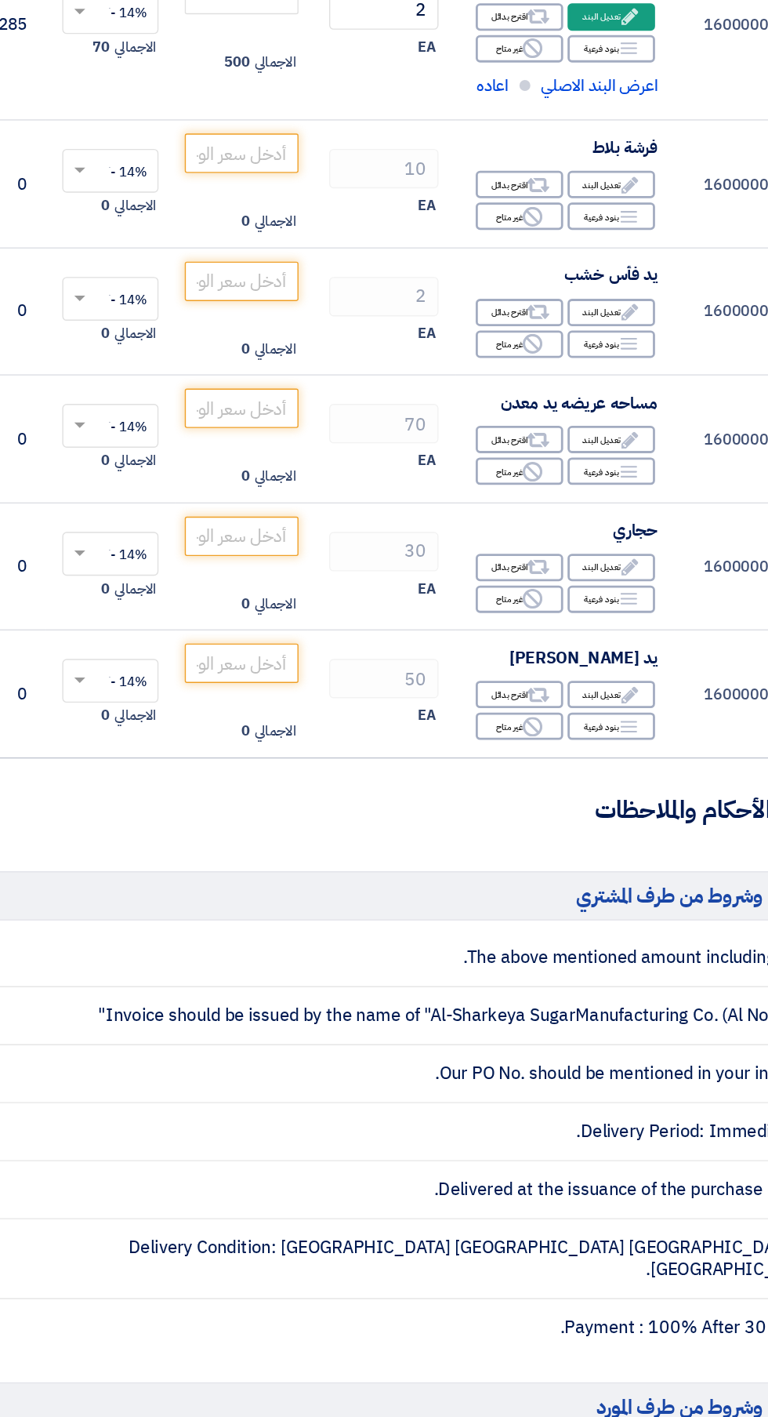
scroll to position [754, 0]
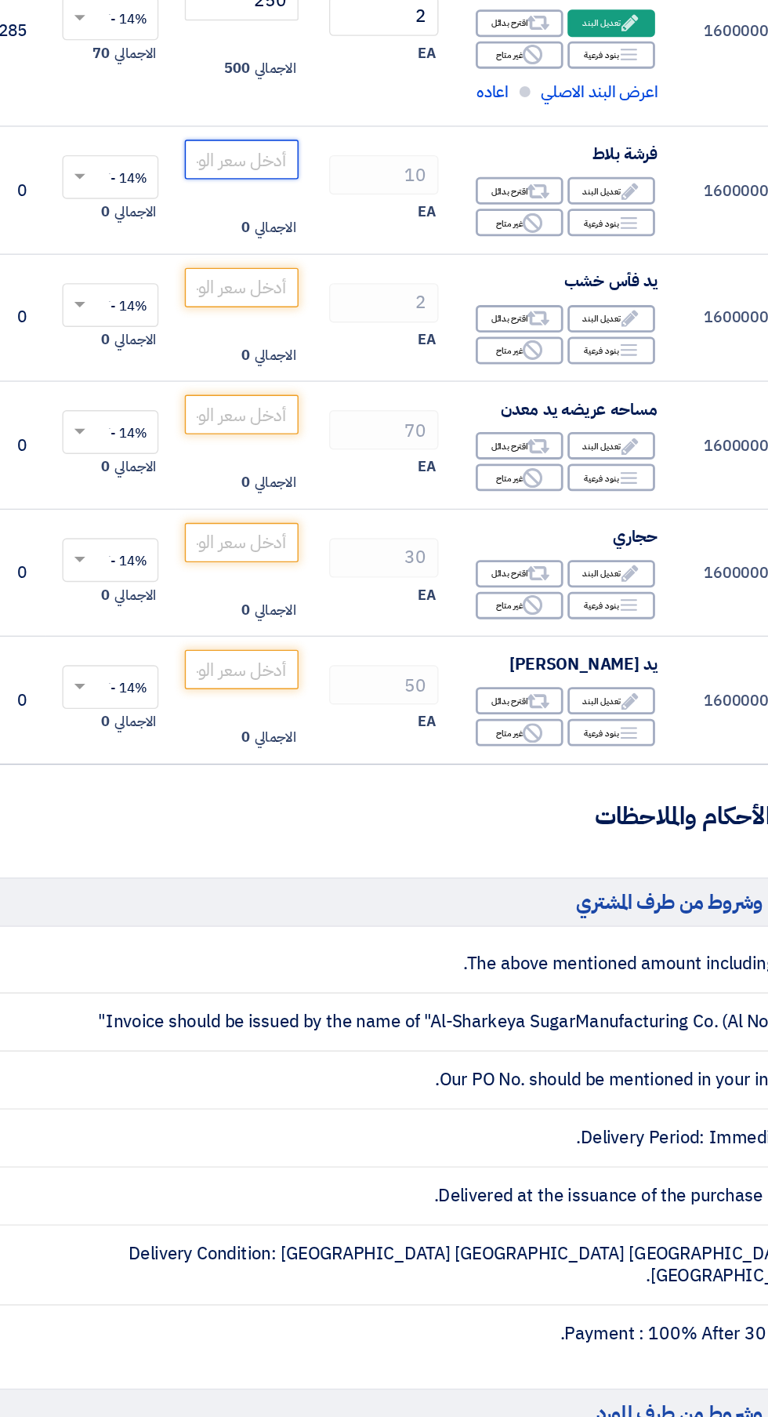
click at [307, 342] on input "number" at bounding box center [298, 339] width 82 height 28
type input "25"
click at [575, 452] on icon "Edit" at bounding box center [576, 452] width 14 height 14
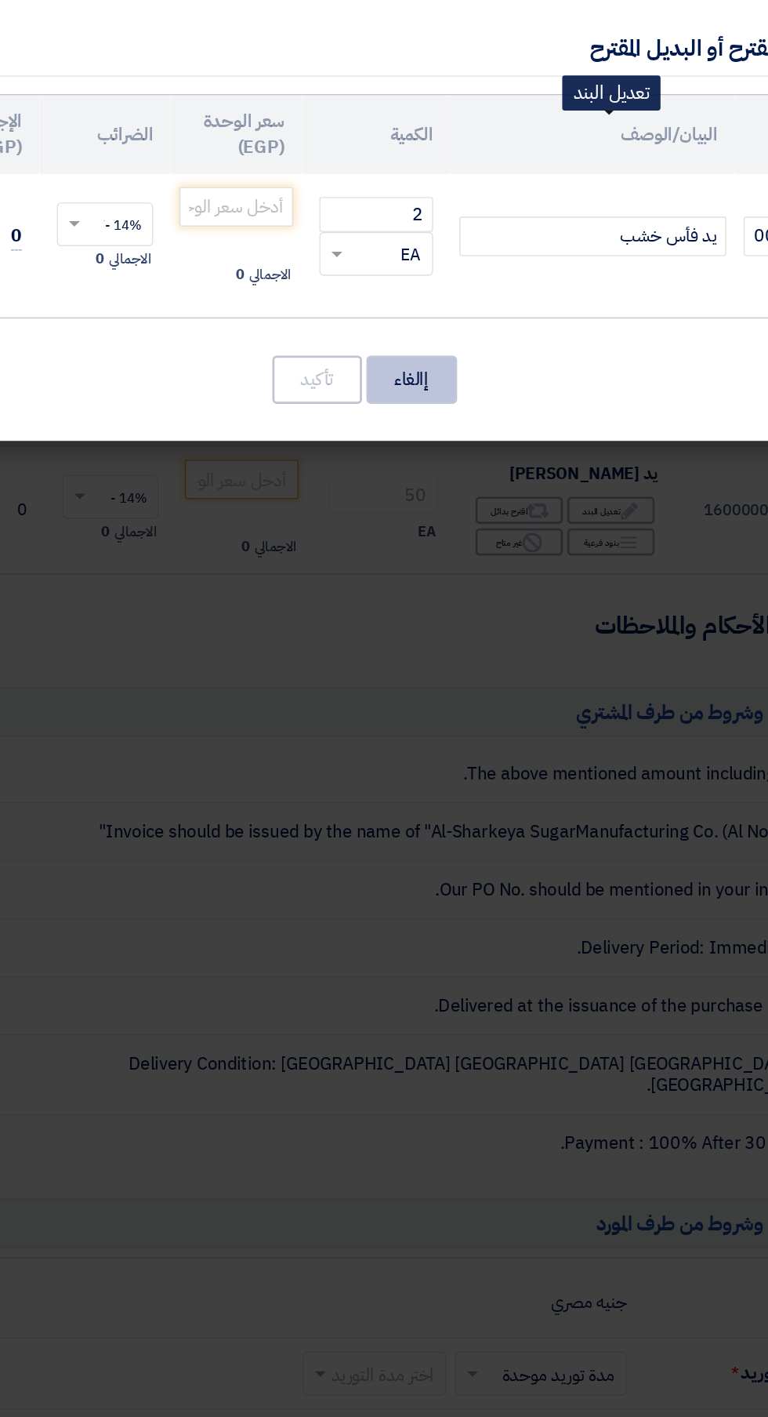
click at [413, 506] on button "إالغاء" at bounding box center [419, 496] width 65 height 34
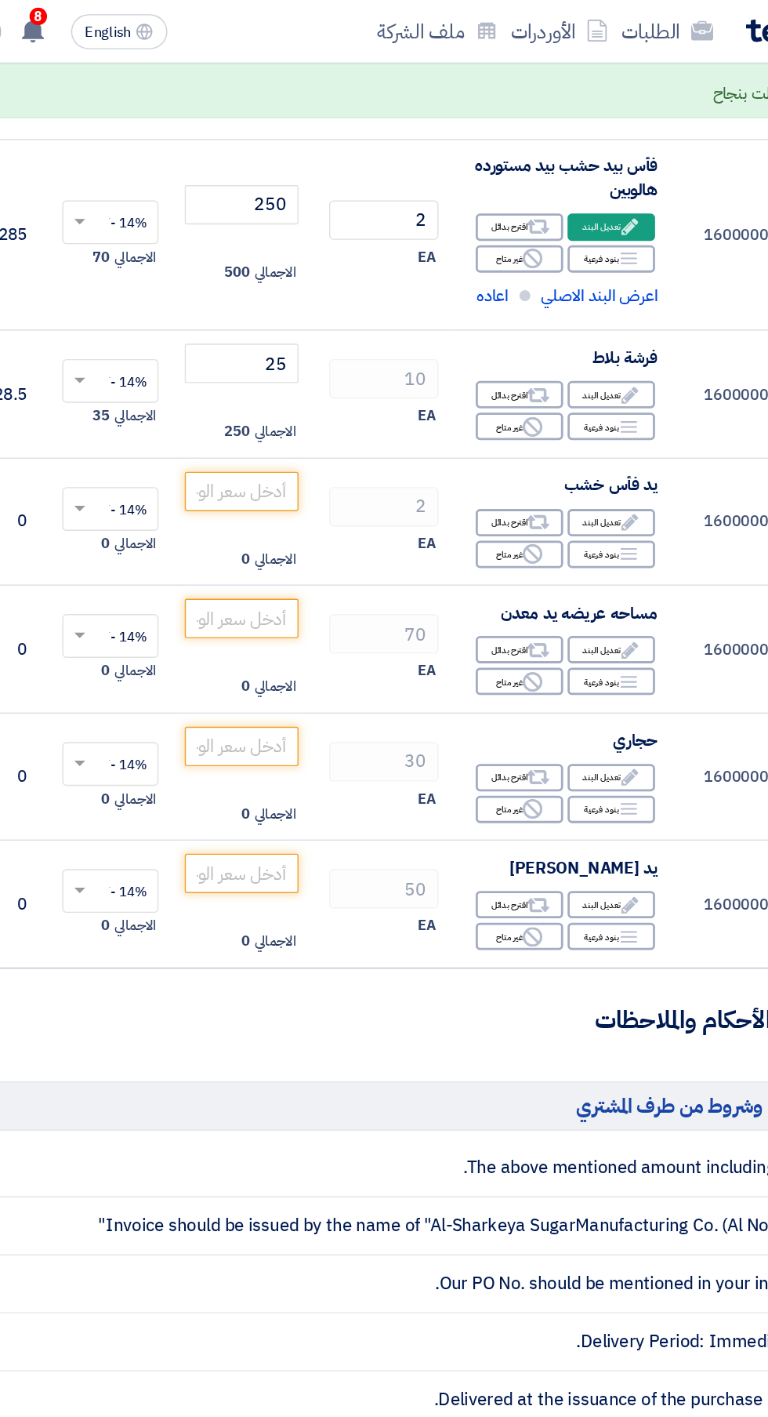
scroll to position [829, 0]
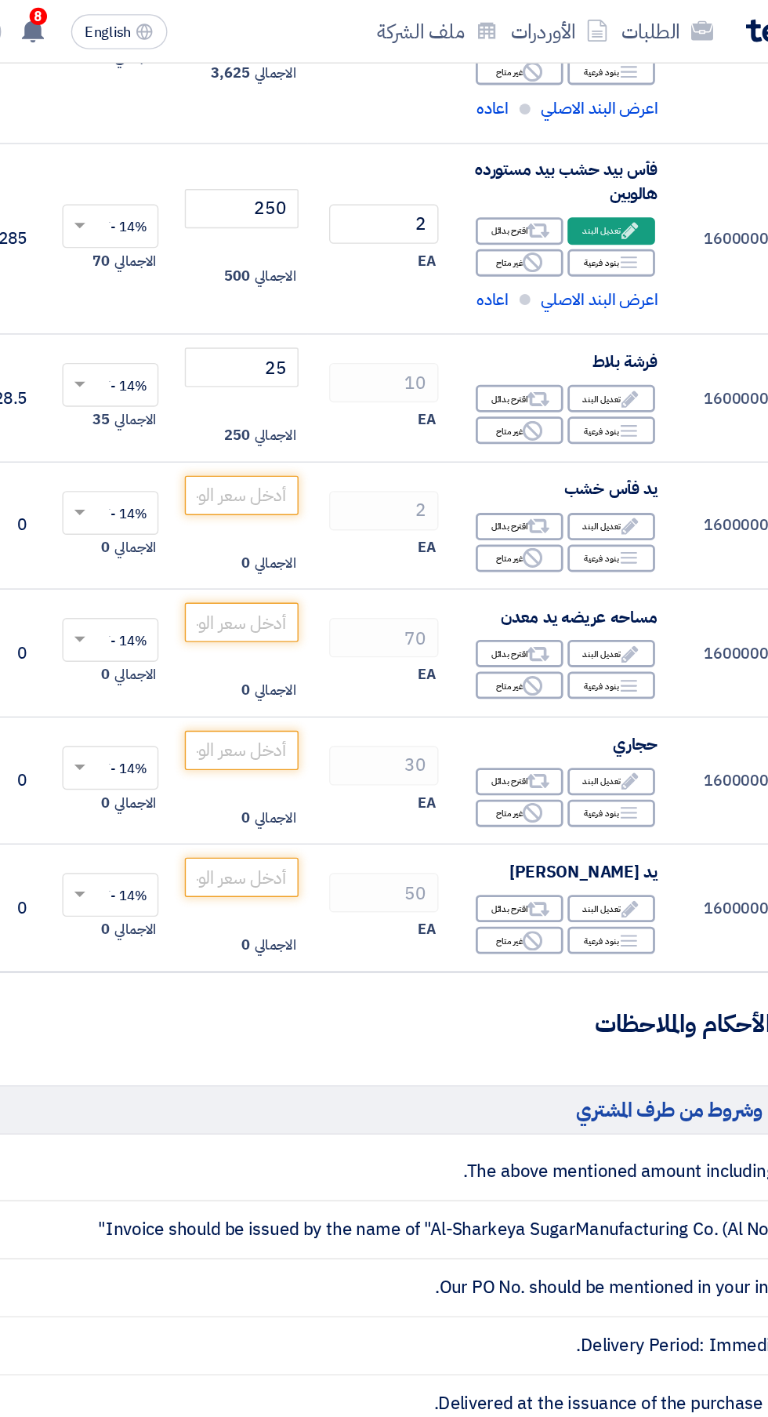
click at [576, 376] on use at bounding box center [577, 378] width 12 height 12
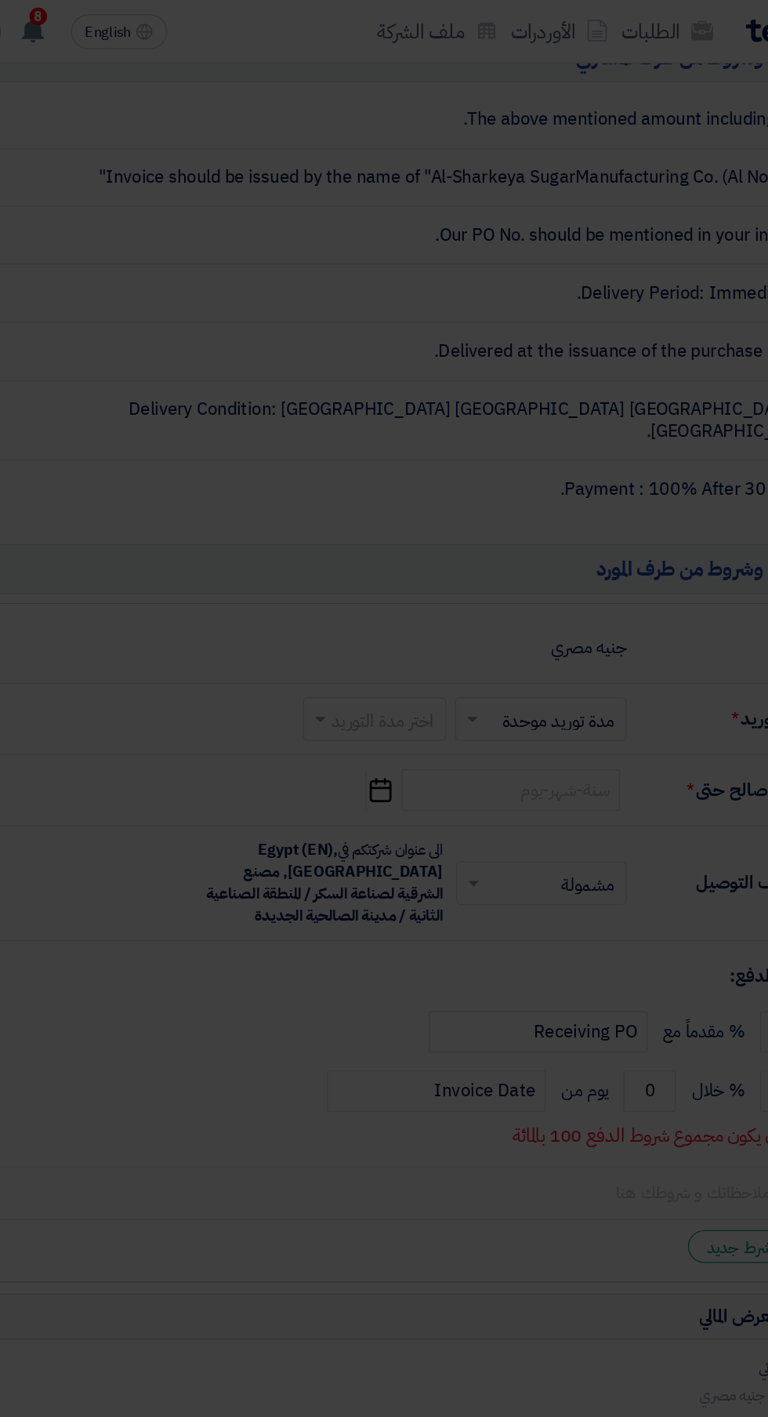
scroll to position [367, 0]
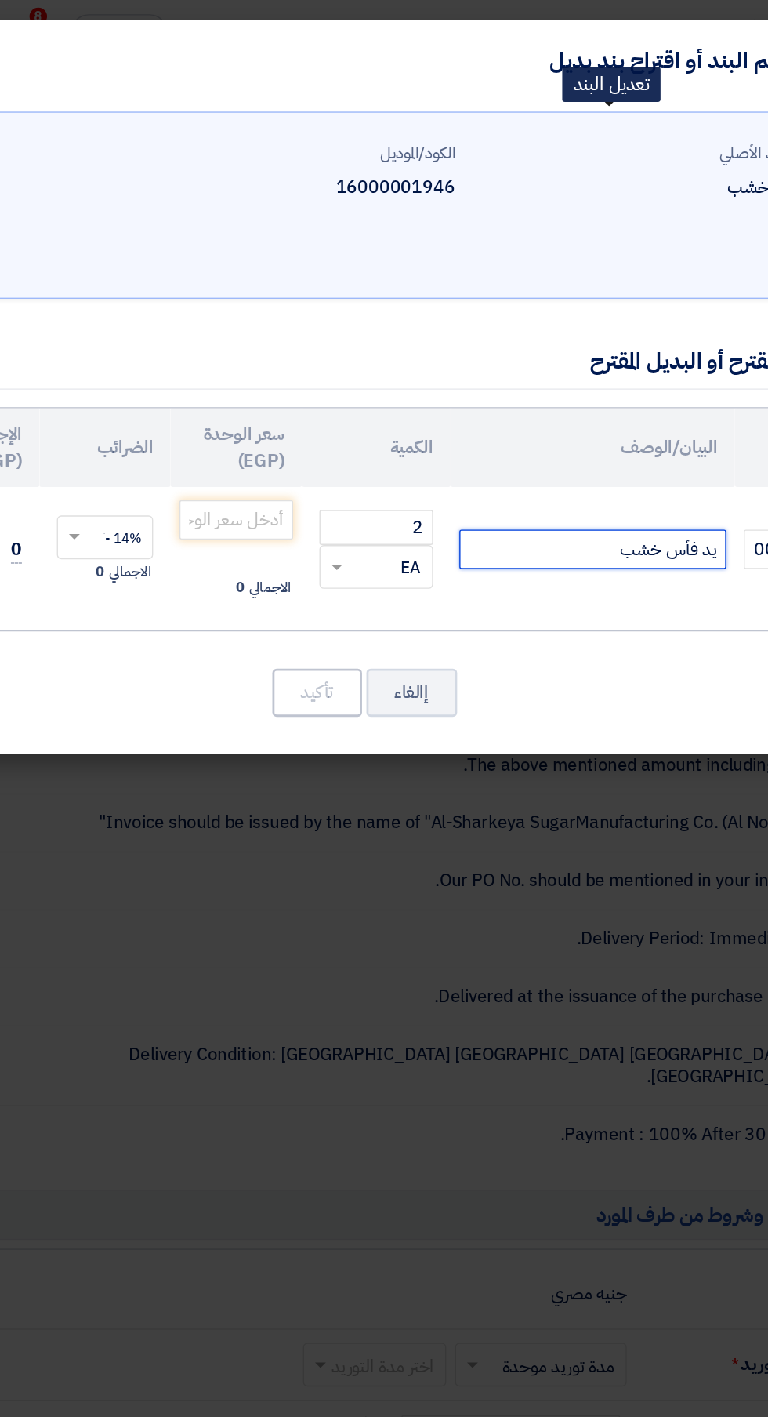
click at [473, 401] on input "يد فأس خشب" at bounding box center [549, 393] width 191 height 28
type input "يد فأس خشب هالوبين مستورده"
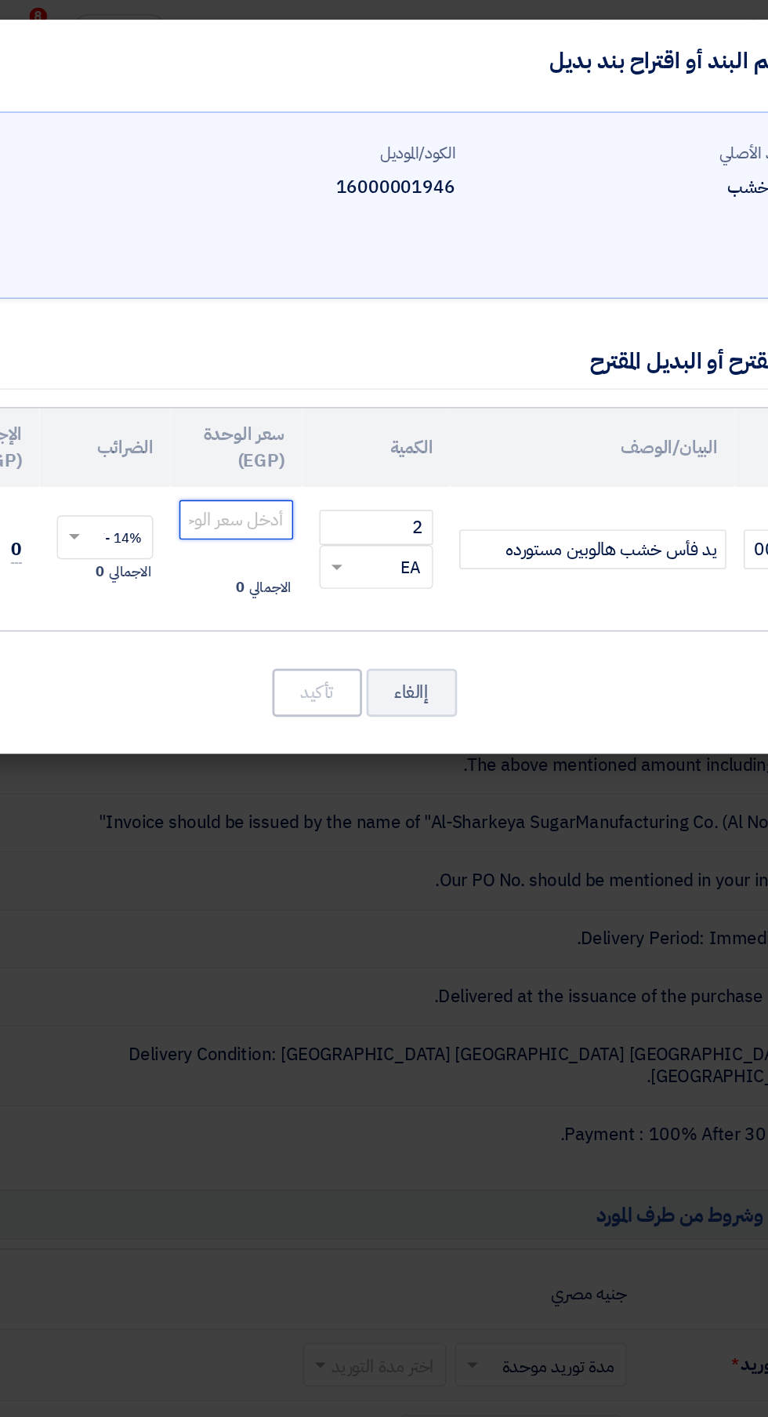
click at [274, 366] on input "number" at bounding box center [294, 372] width 82 height 28
type input "75"
click at [333, 504] on button "تأكيد" at bounding box center [352, 496] width 64 height 34
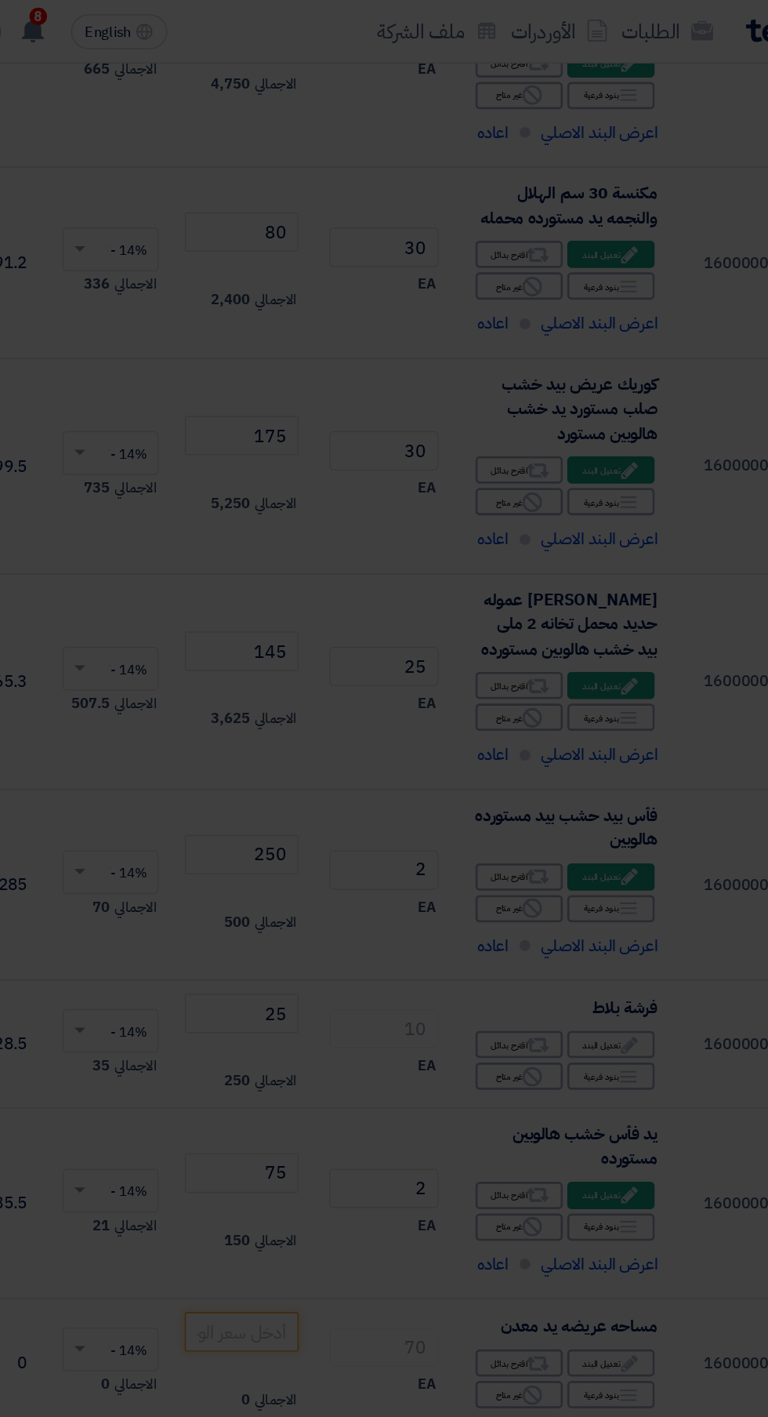
scroll to position [1121, 0]
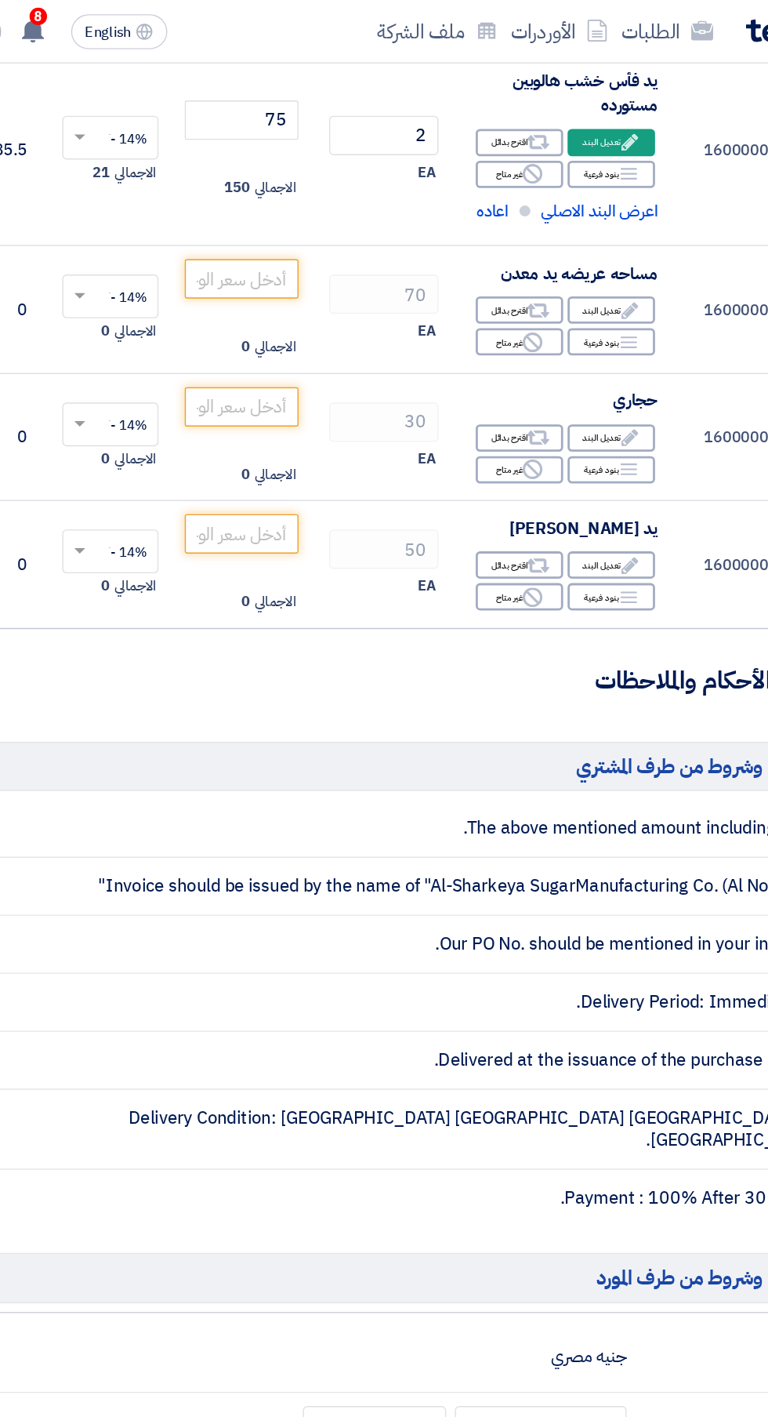
click at [557, 314] on div "Edit تعديل البند" at bounding box center [563, 314] width 63 height 20
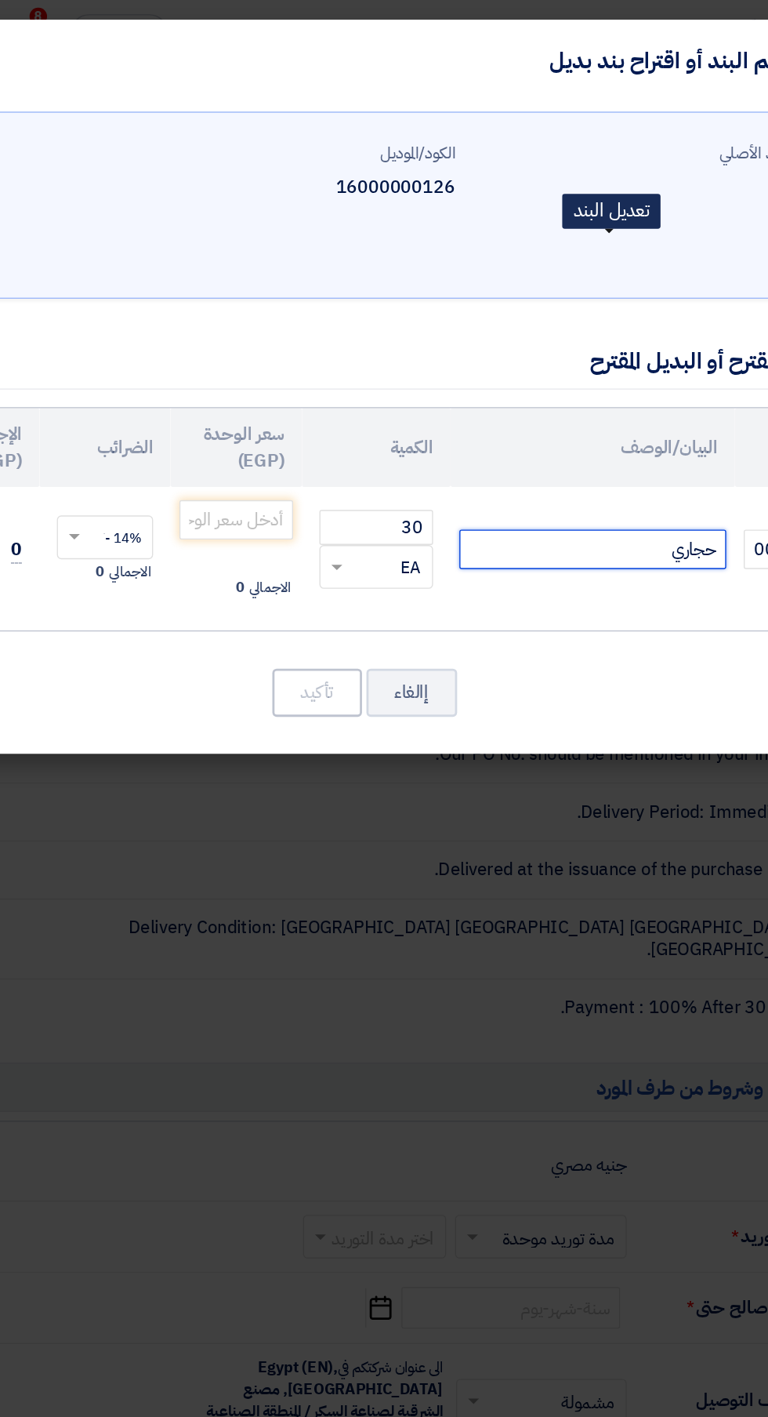
click at [491, 394] on input "حجاري" at bounding box center [549, 393] width 191 height 28
type input "حجاري عرض 50 سم بيد هالوبين مستورده"
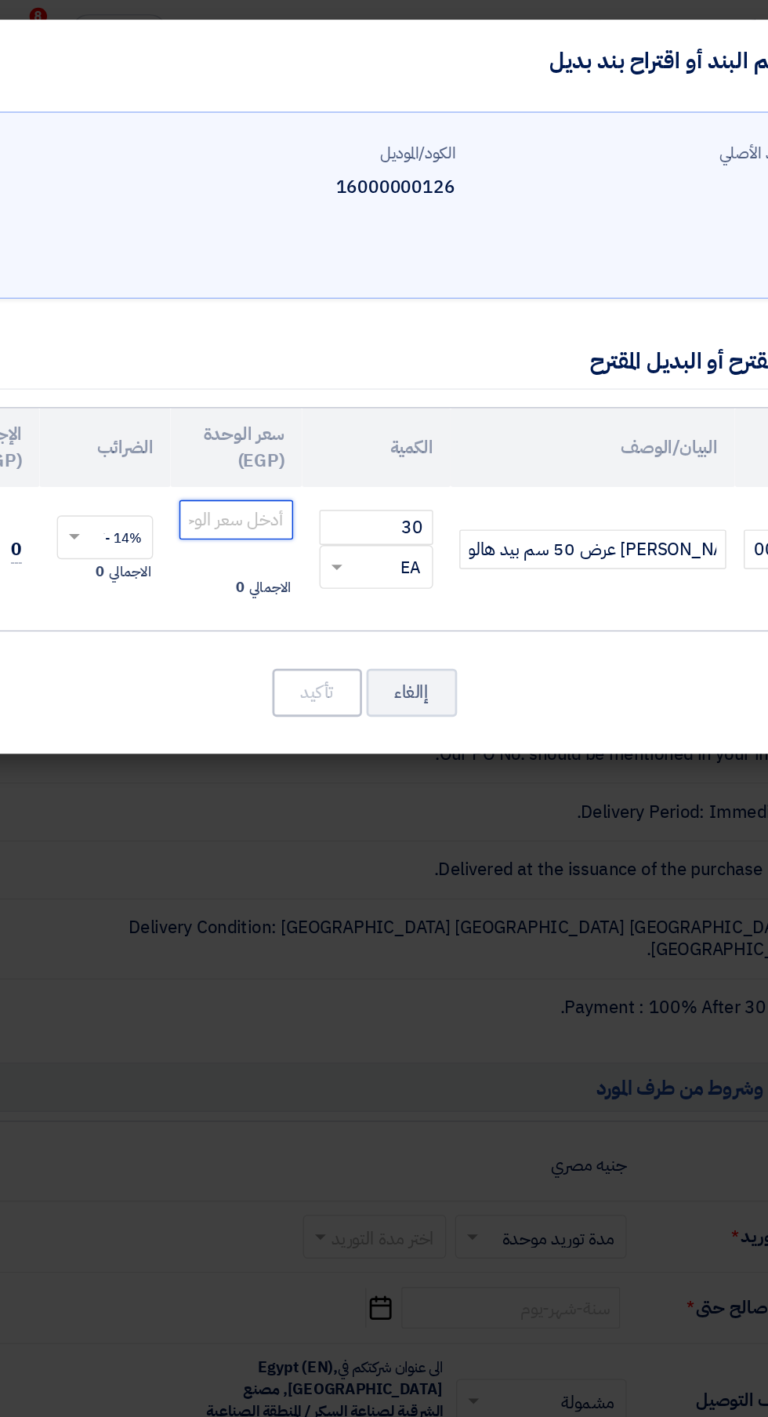
click at [267, 375] on input "number" at bounding box center [294, 372] width 82 height 28
type input "240"
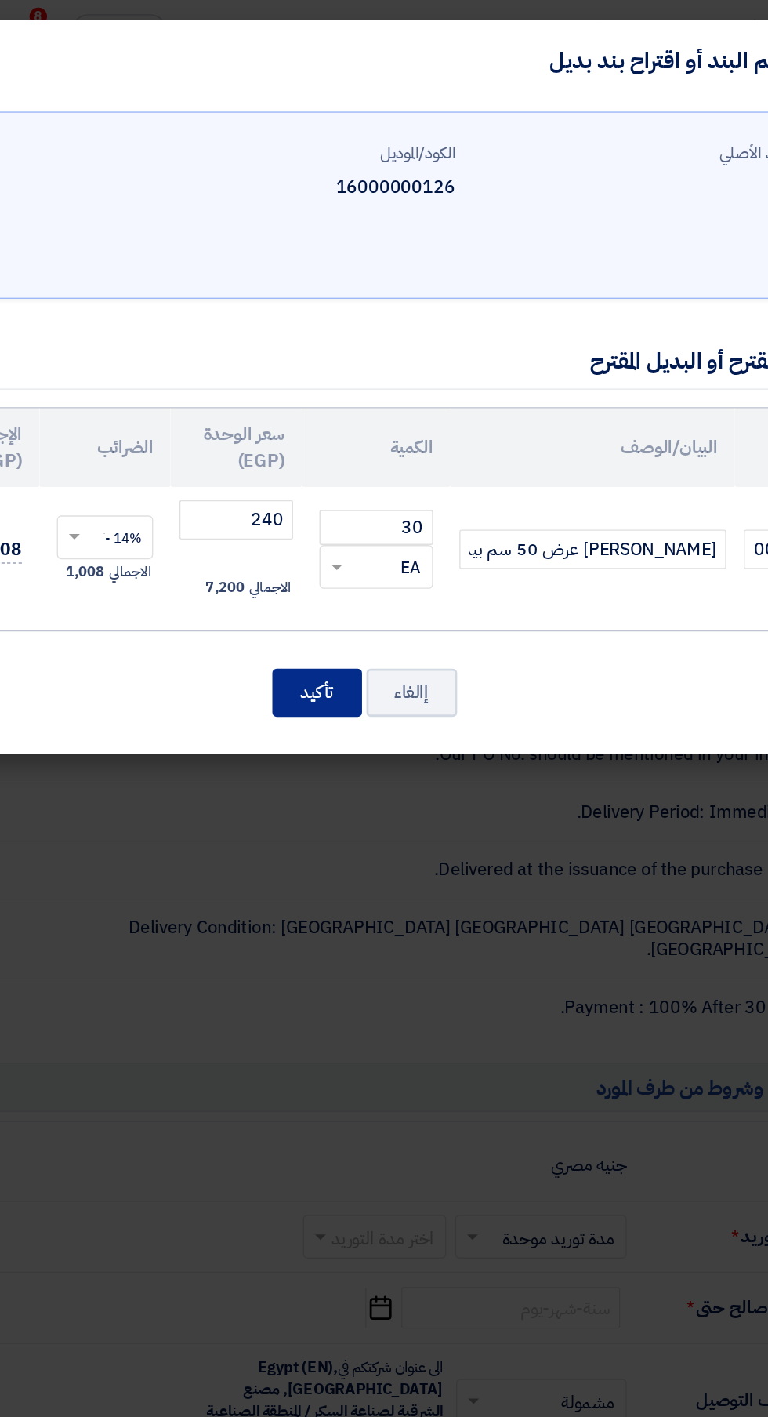
click at [339, 495] on button "تأكيد" at bounding box center [352, 496] width 64 height 34
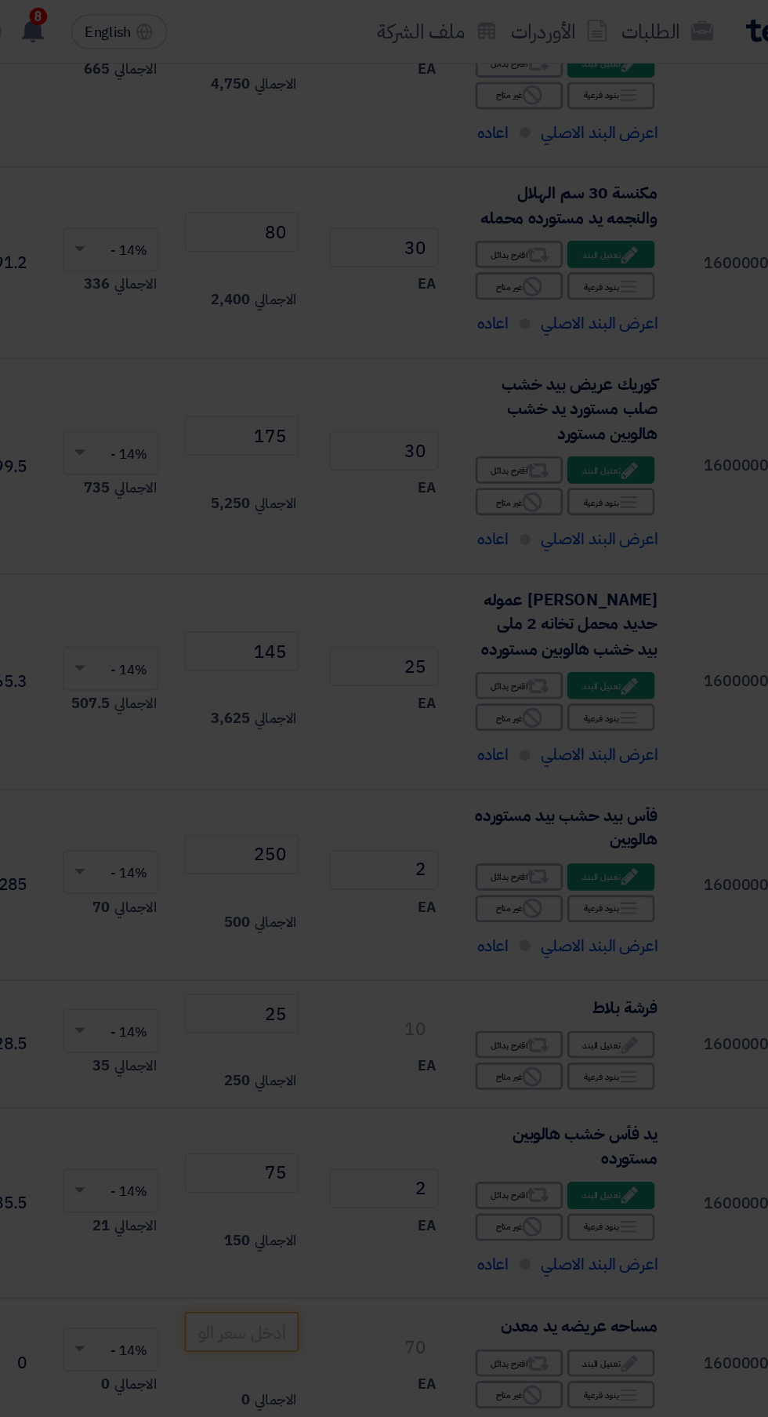
scroll to position [1121, 0]
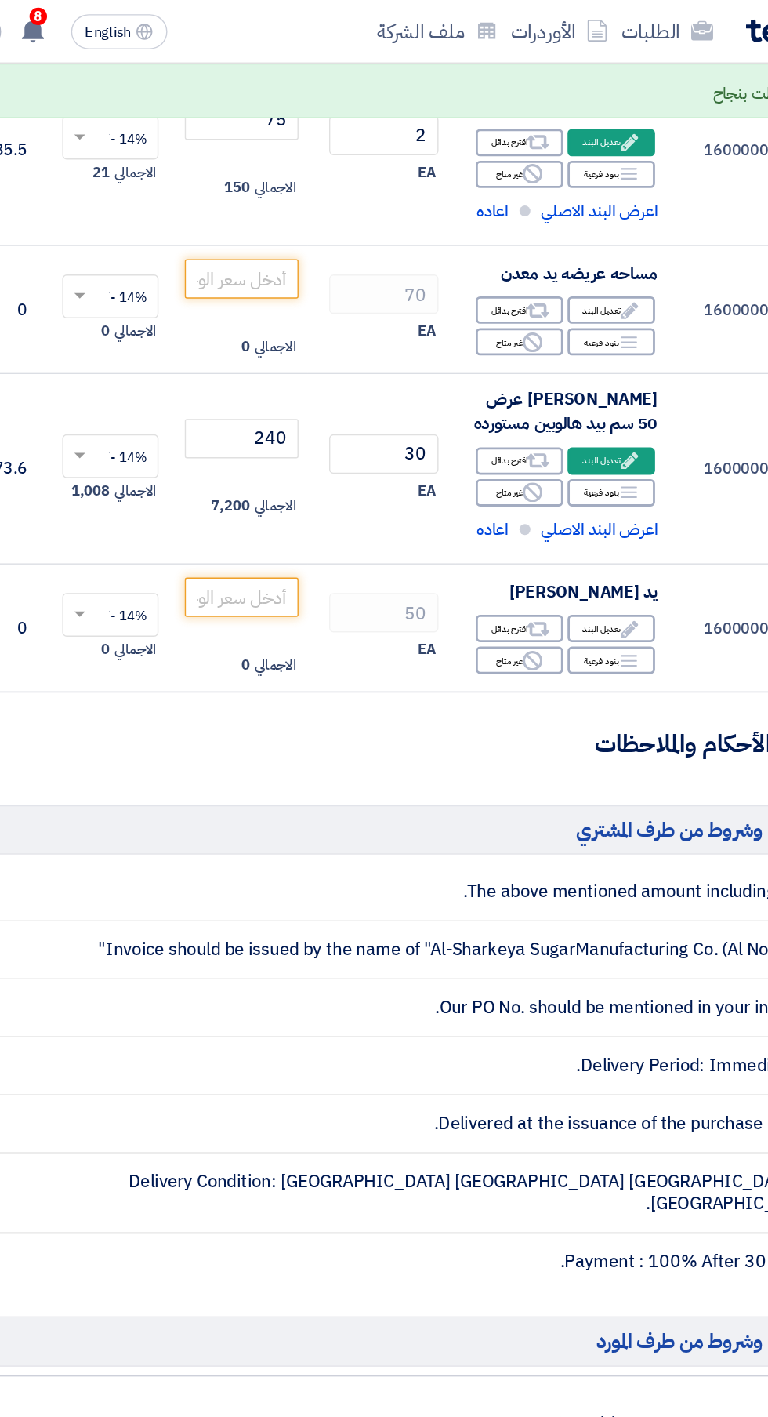
click at [575, 450] on use at bounding box center [577, 451] width 12 height 12
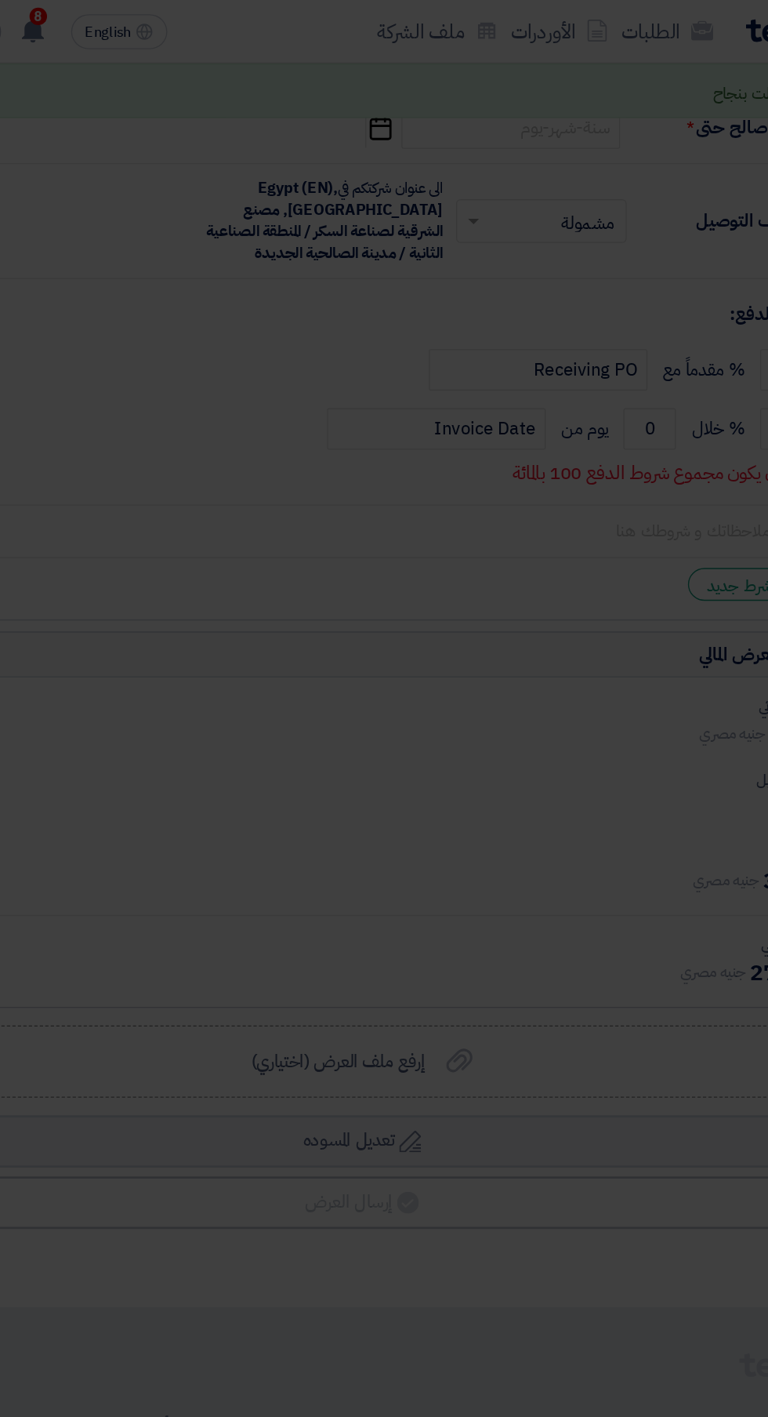
scroll to position [367, 0]
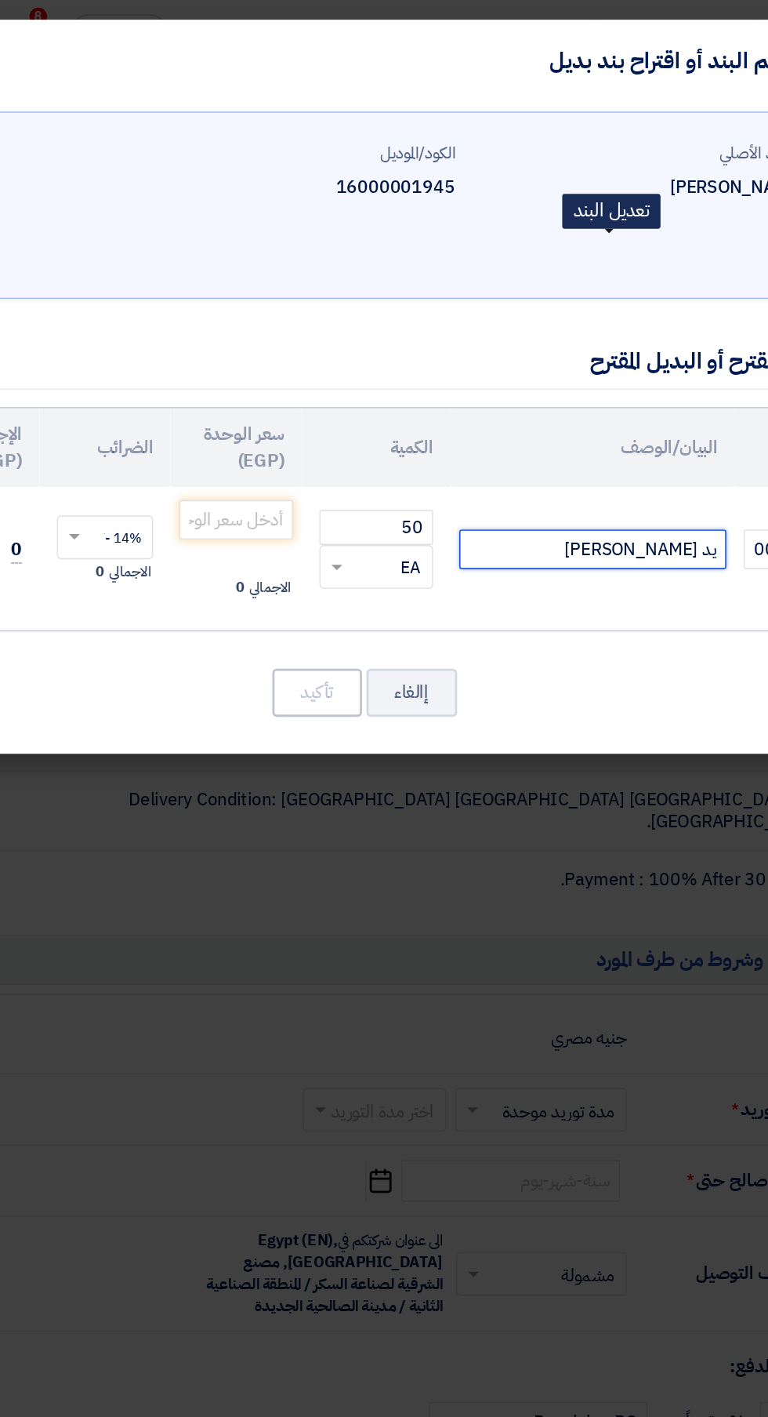
click at [480, 390] on input "يد حجاري خشب" at bounding box center [549, 393] width 191 height 28
type input "يد حجاري خشب هالويين مستورد"
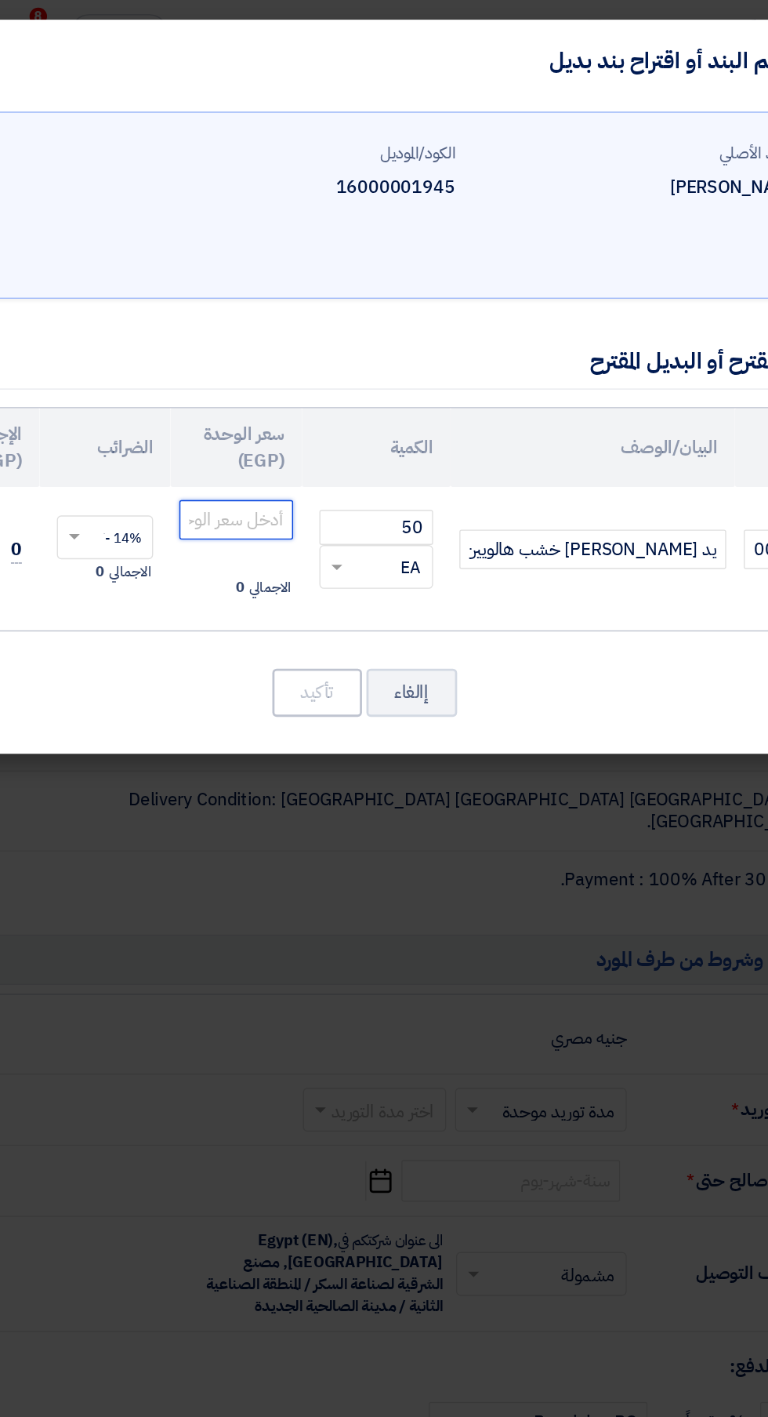
click at [295, 368] on input "number" at bounding box center [294, 372] width 82 height 28
type input "75"
click at [344, 499] on button "تأكيد" at bounding box center [352, 496] width 64 height 34
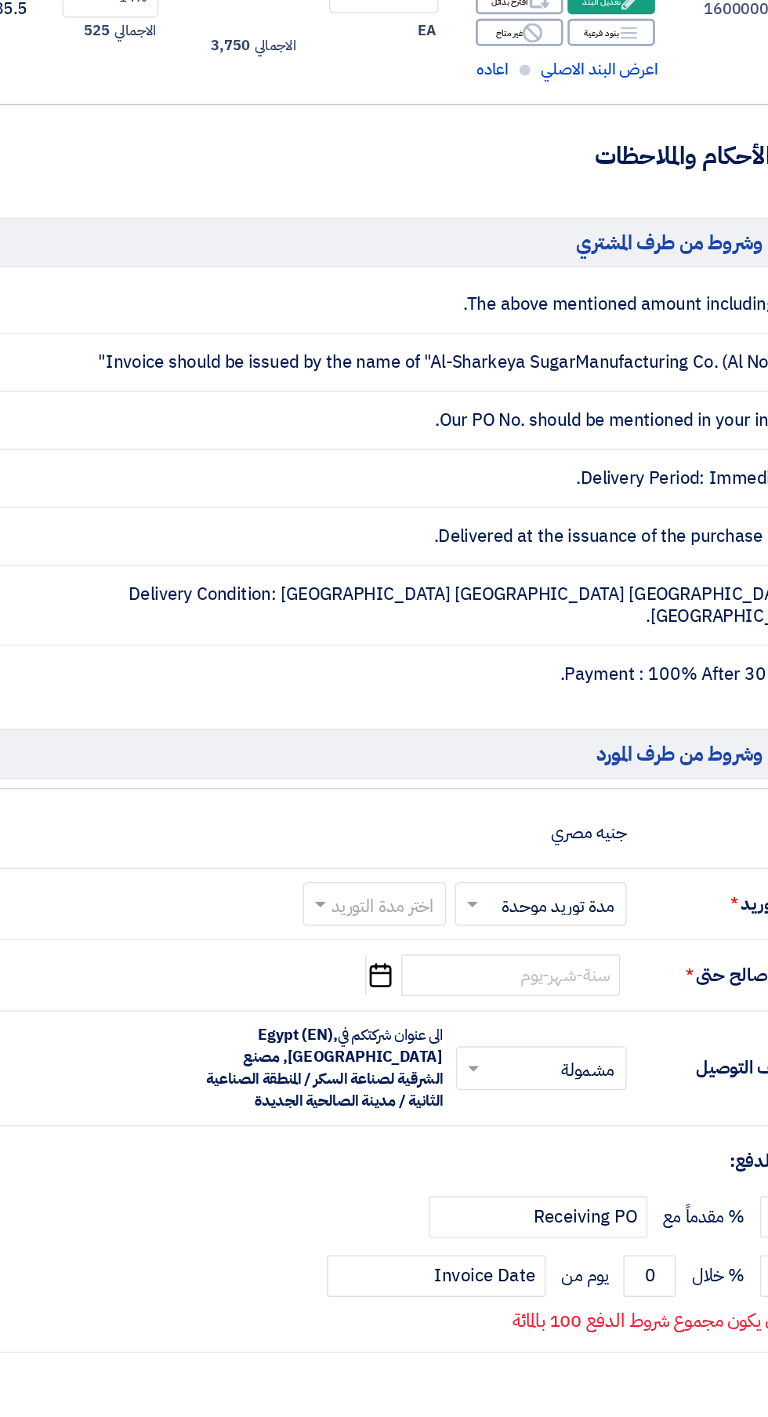
scroll to position [1181, 0]
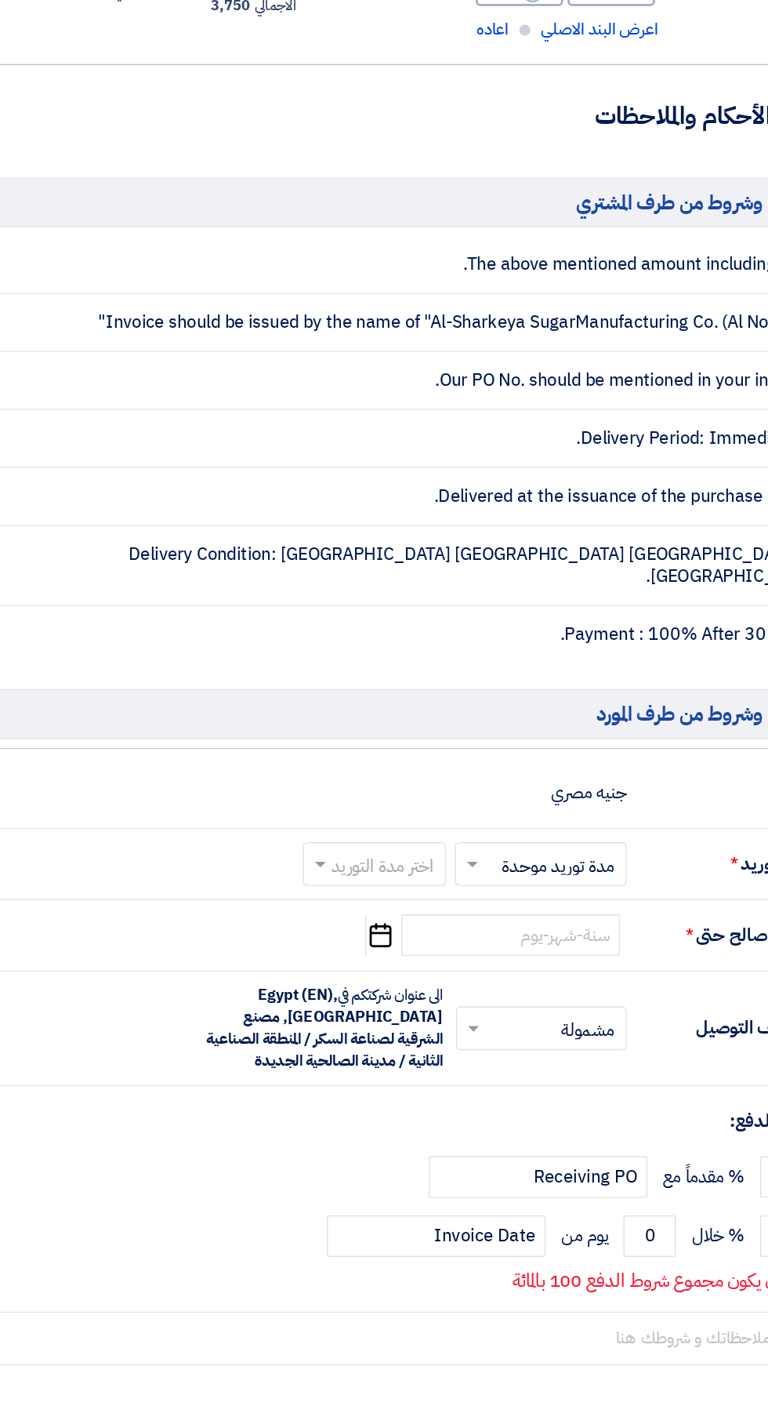
click at [463, 1053] on span at bounding box center [463, 1055] width 8 height 5
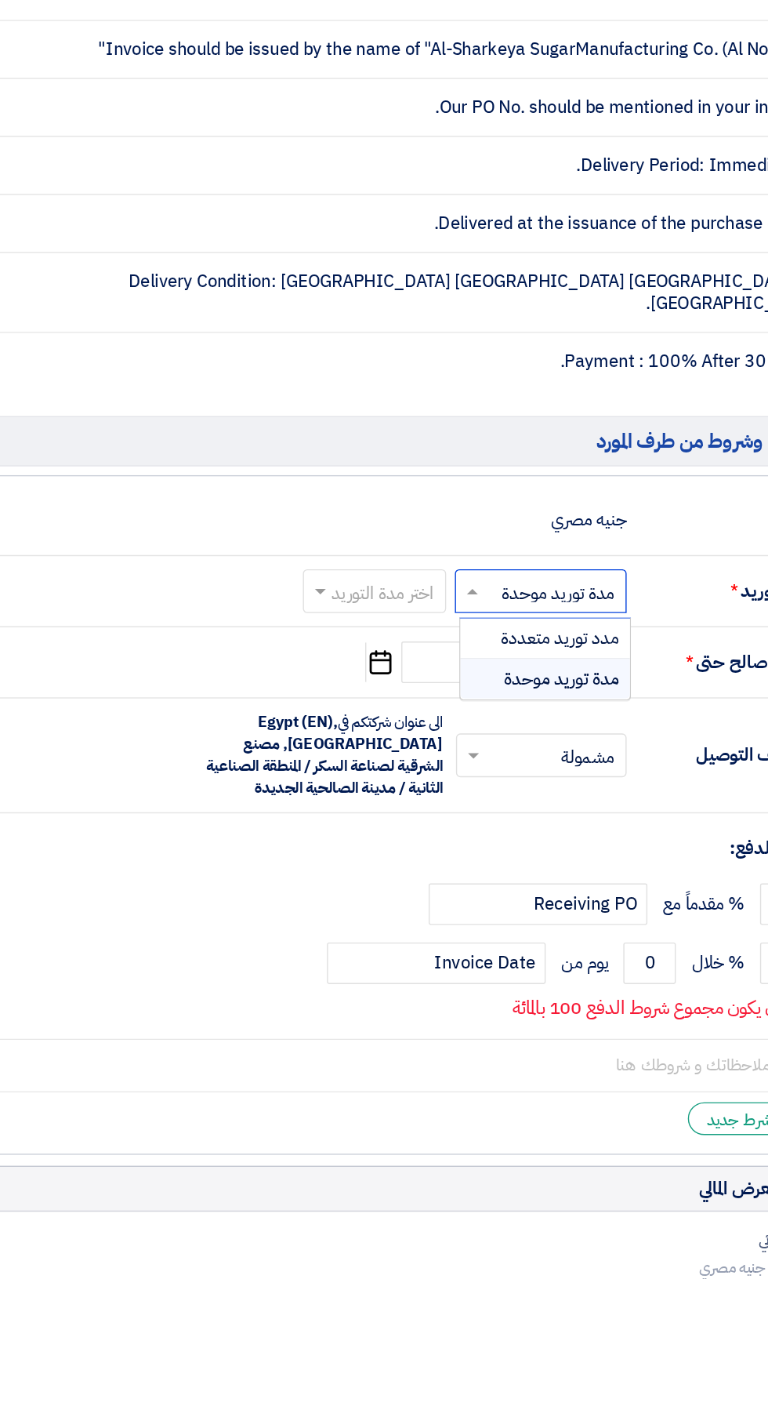
scroll to position [1311, 0]
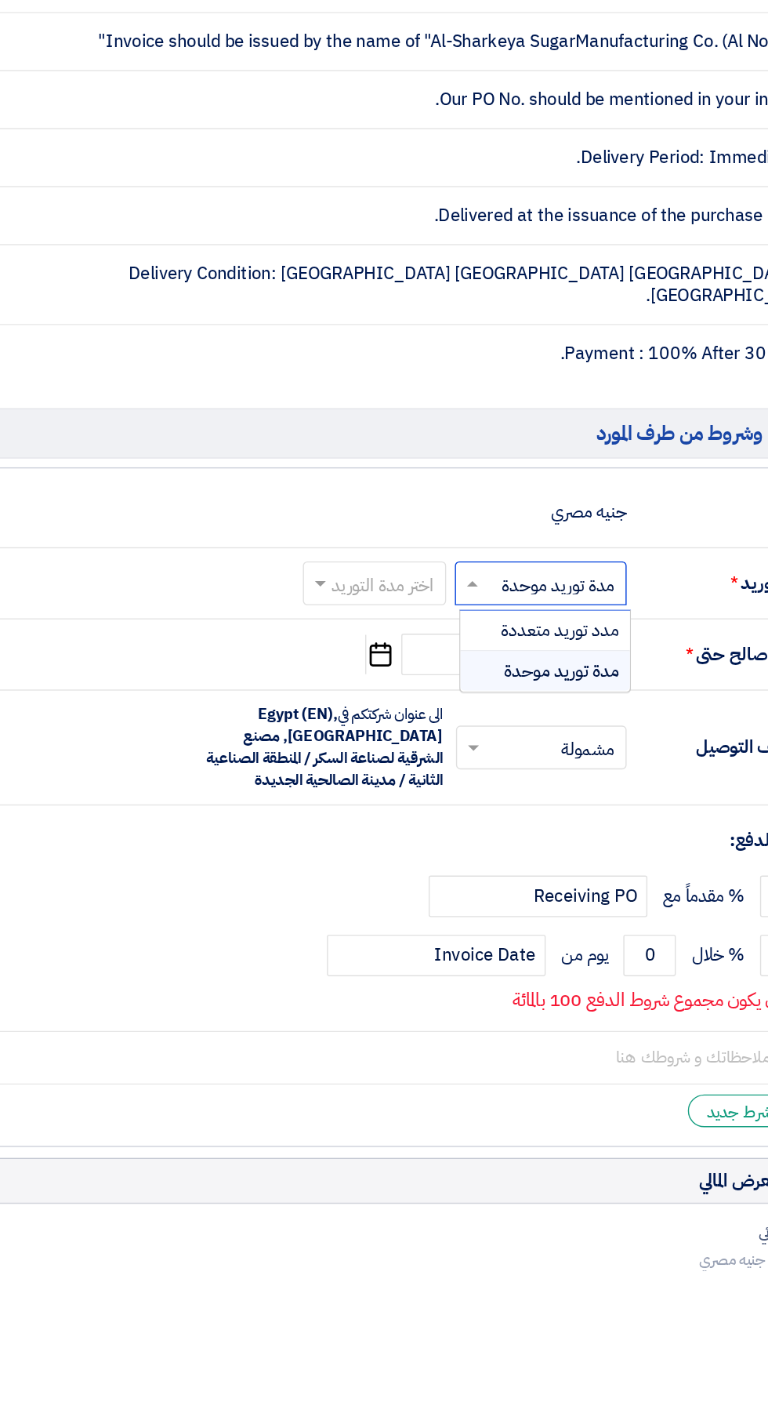
click at [354, 923] on span at bounding box center [354, 925] width 8 height 5
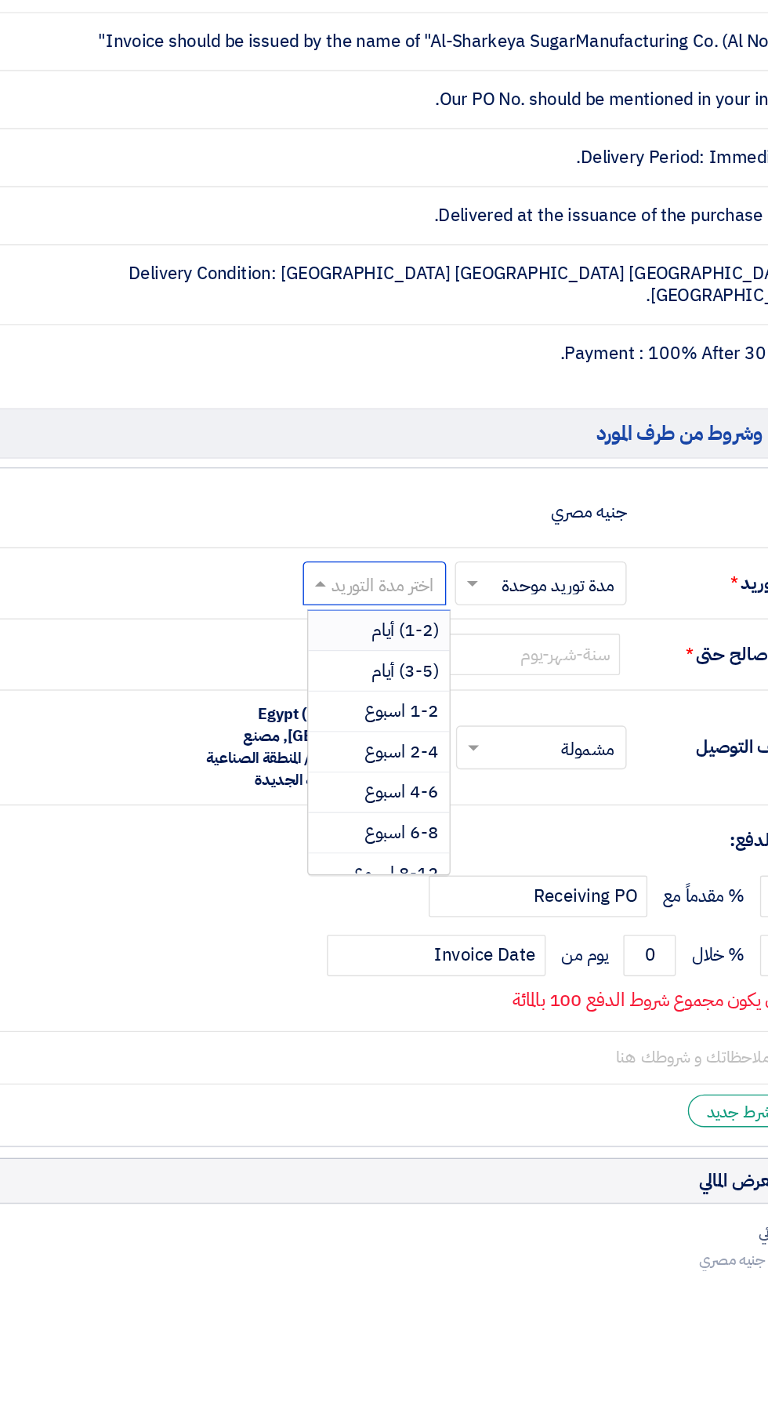
click at [388, 981] on div "(3-5) أيام" at bounding box center [396, 987] width 101 height 29
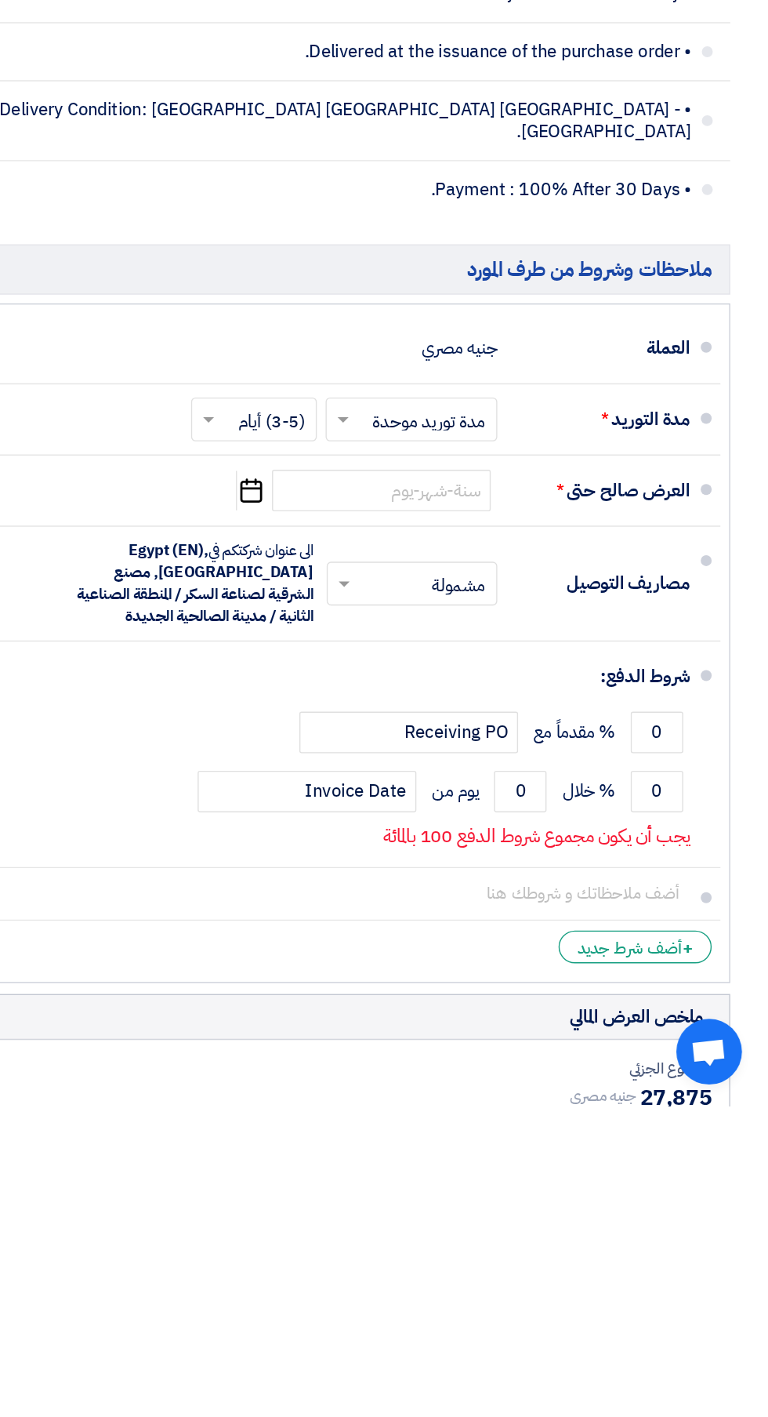
click at [376, 1001] on li "مصاريف التوصيل × مشمولة × الى عنوان شركتكم في Egypt (EN), Cairo, مصنع الشرقية ل…" at bounding box center [383, 1042] width 699 height 82
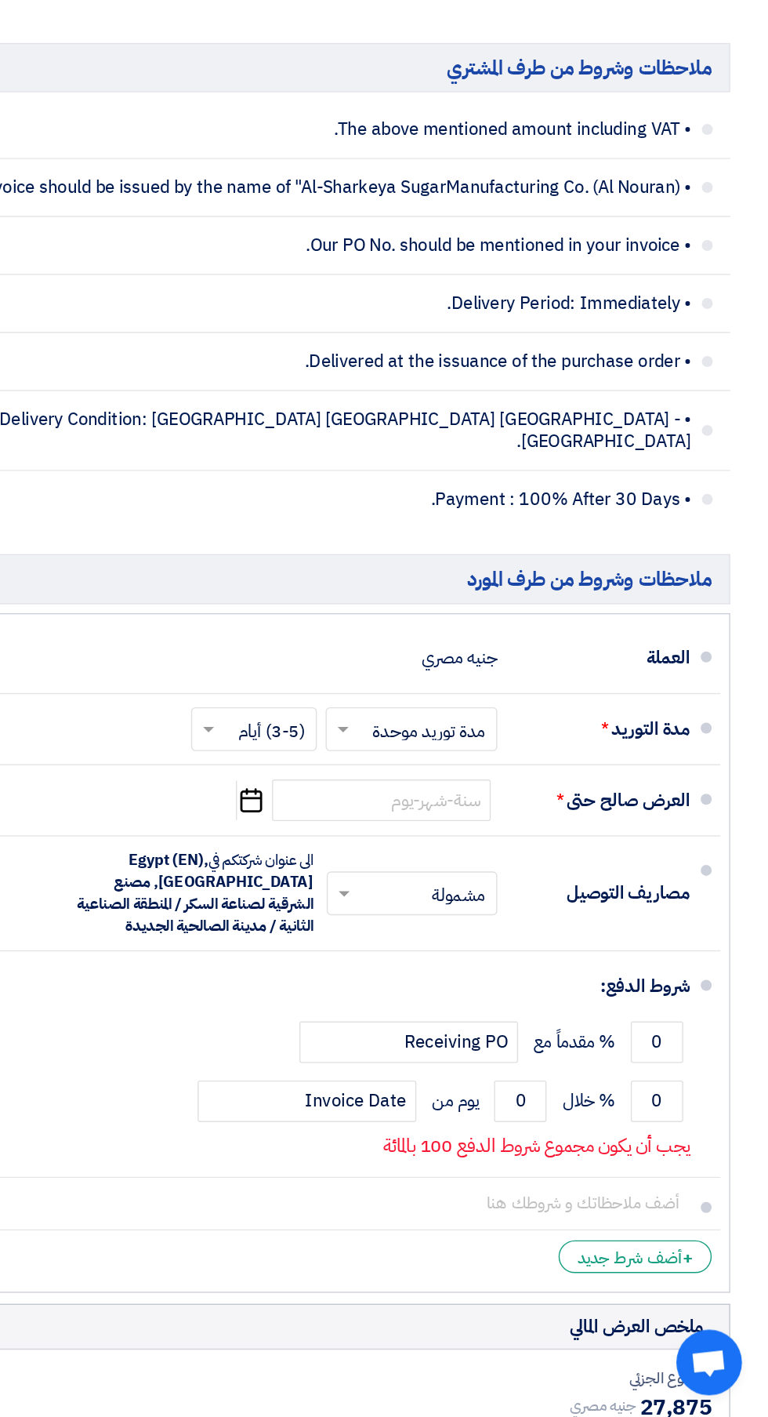
click at [390, 966] on use "button" at bounding box center [398, 974] width 16 height 17
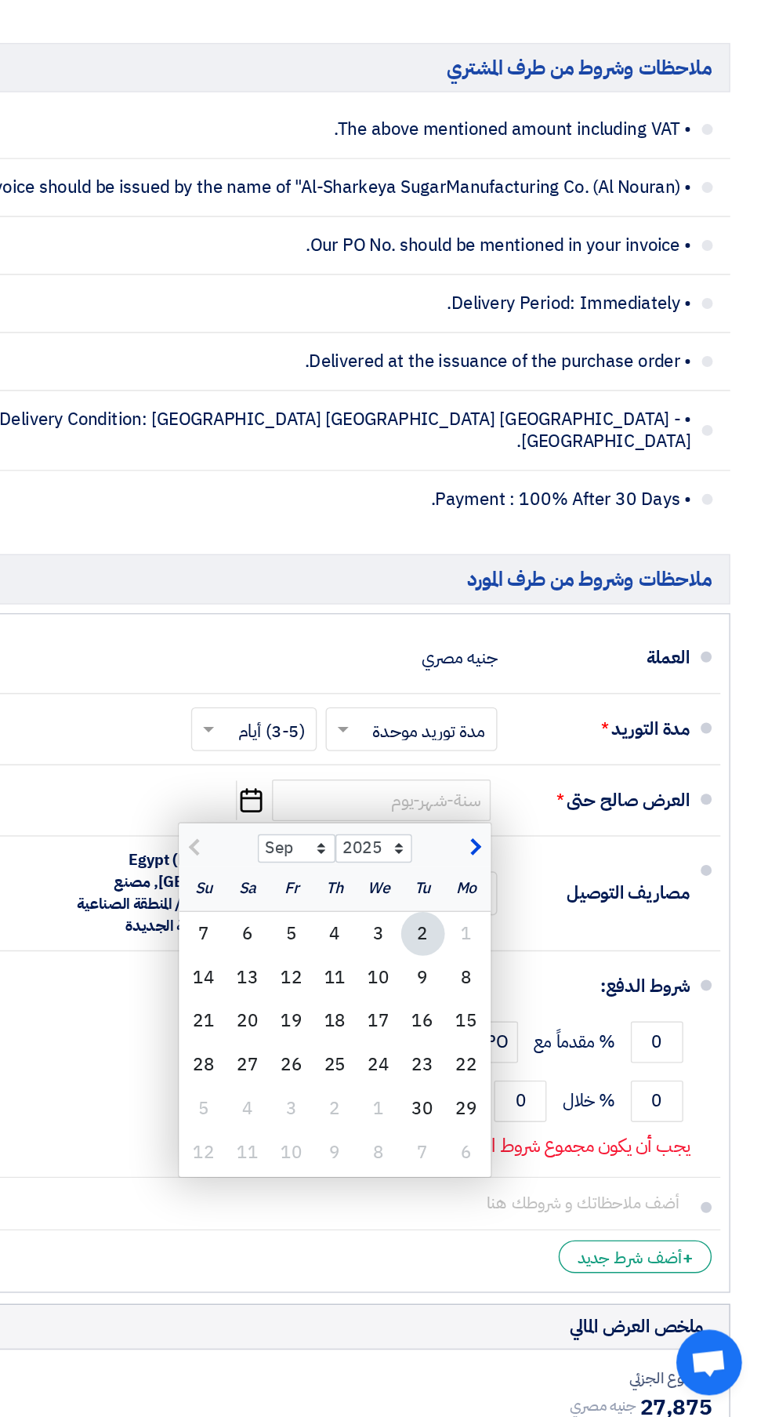
click at [487, 1088] on div "10" at bounding box center [489, 1101] width 31 height 31
type input "9/10/2025"
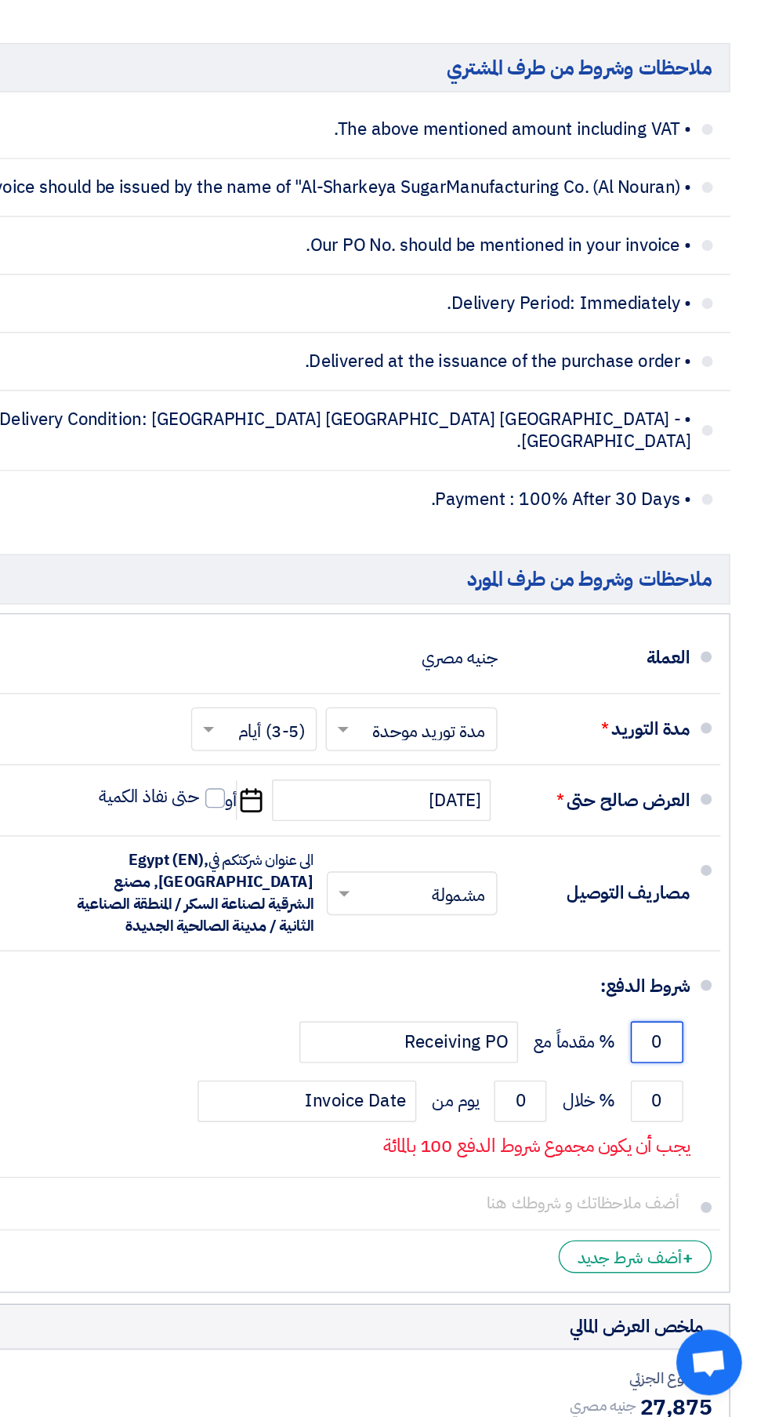
click at [686, 1133] on input "0" at bounding box center [689, 1148] width 38 height 30
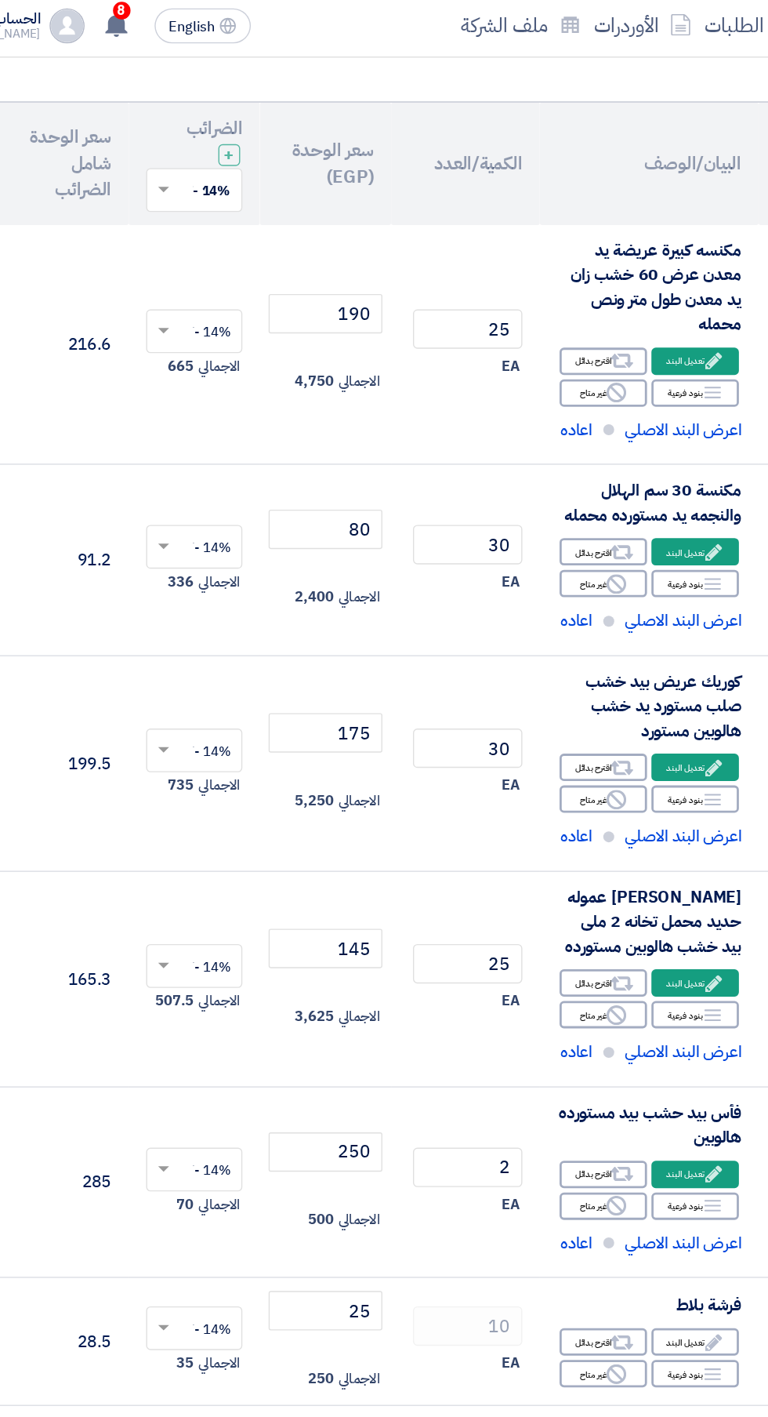
scroll to position [150, 0]
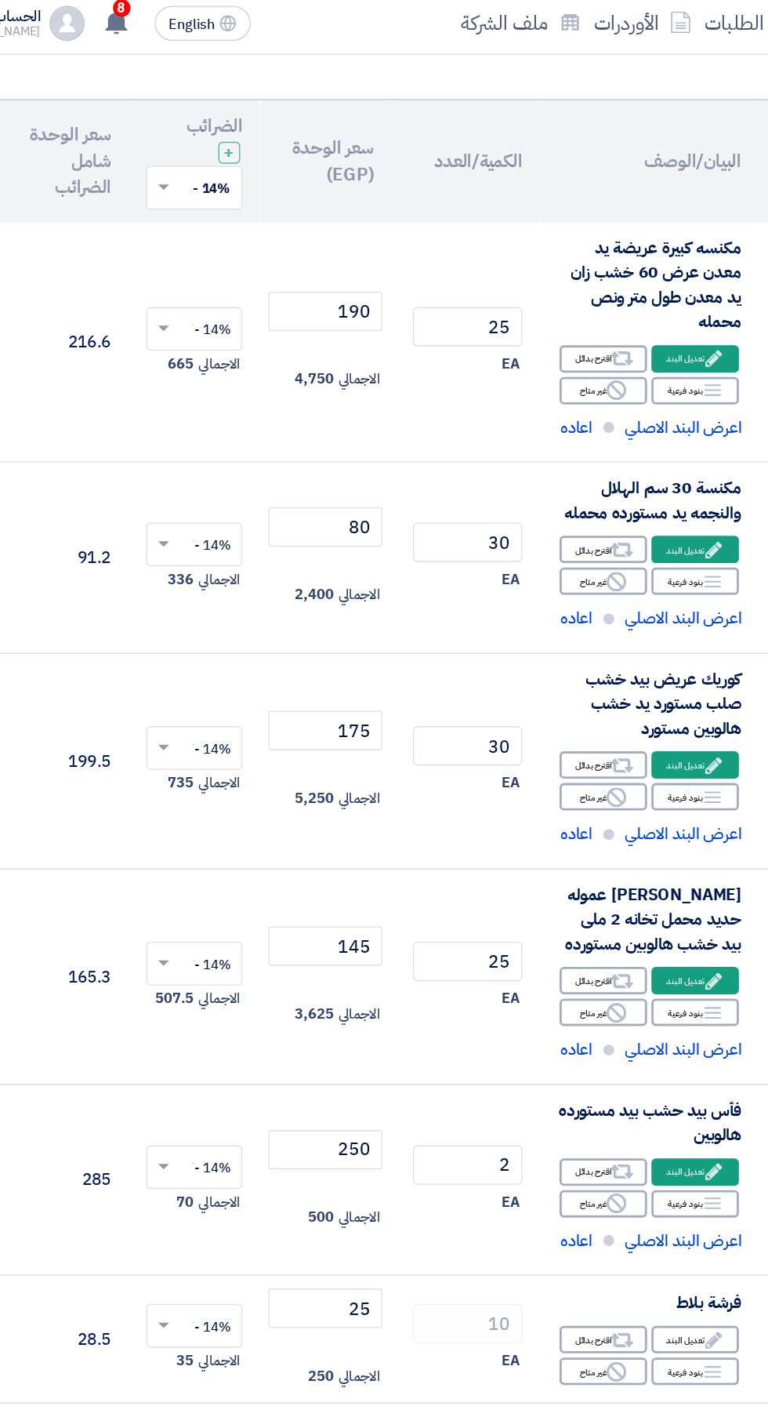
type input "100"
click at [289, 533] on input "175" at bounding box center [298, 529] width 82 height 28
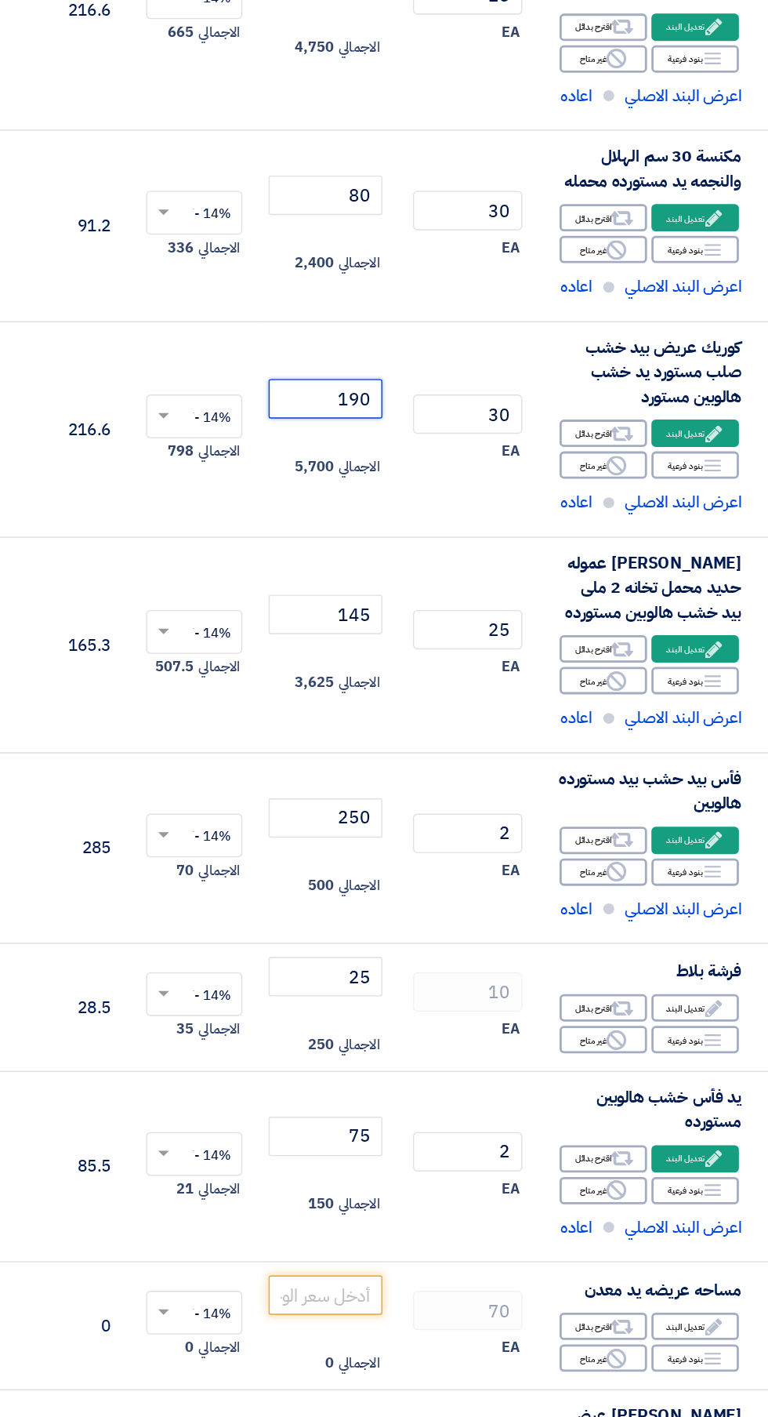
type input "190"
click at [281, 688] on input "145" at bounding box center [298, 684] width 82 height 28
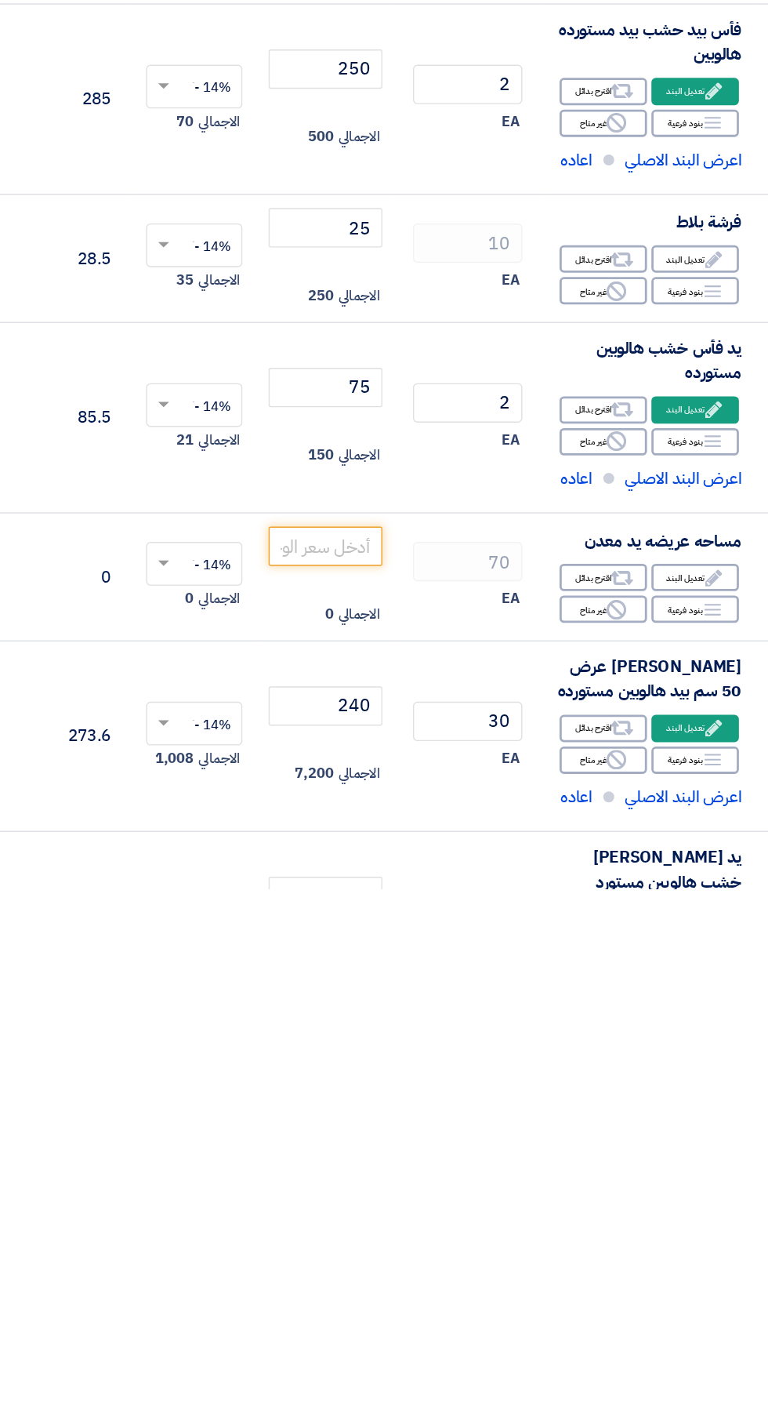
type input "160"
click at [272, 1174] on input "number" at bounding box center [298, 1171] width 82 height 28
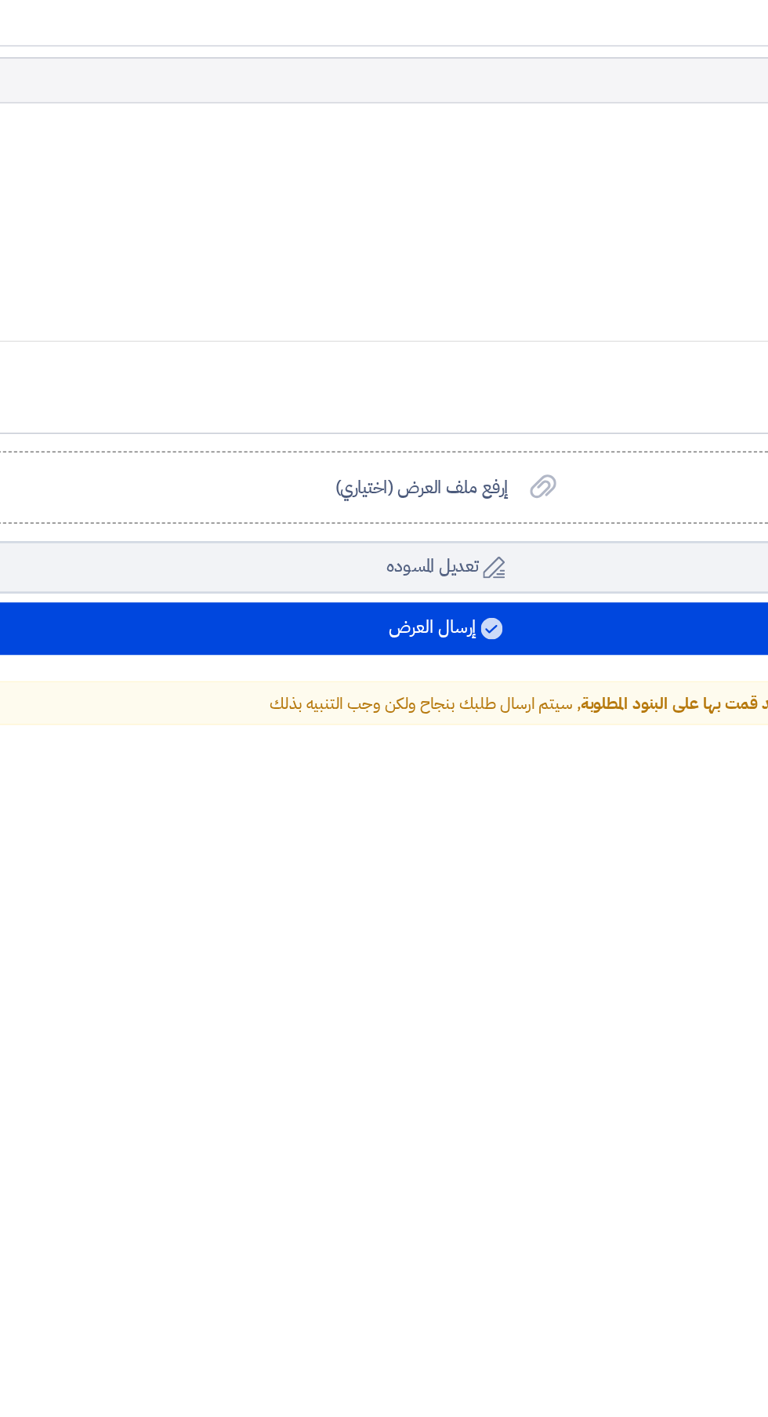
scroll to position [1734, 0]
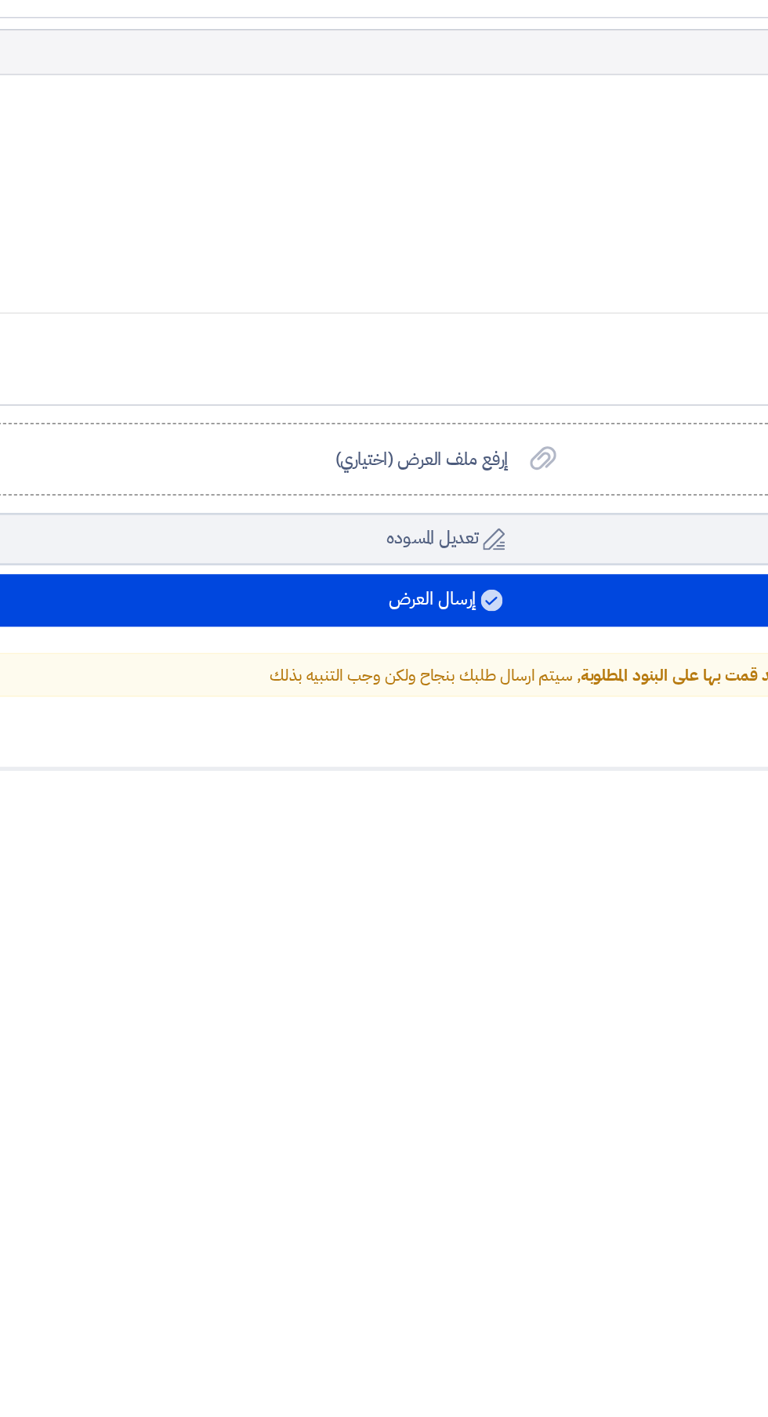
type input "165"
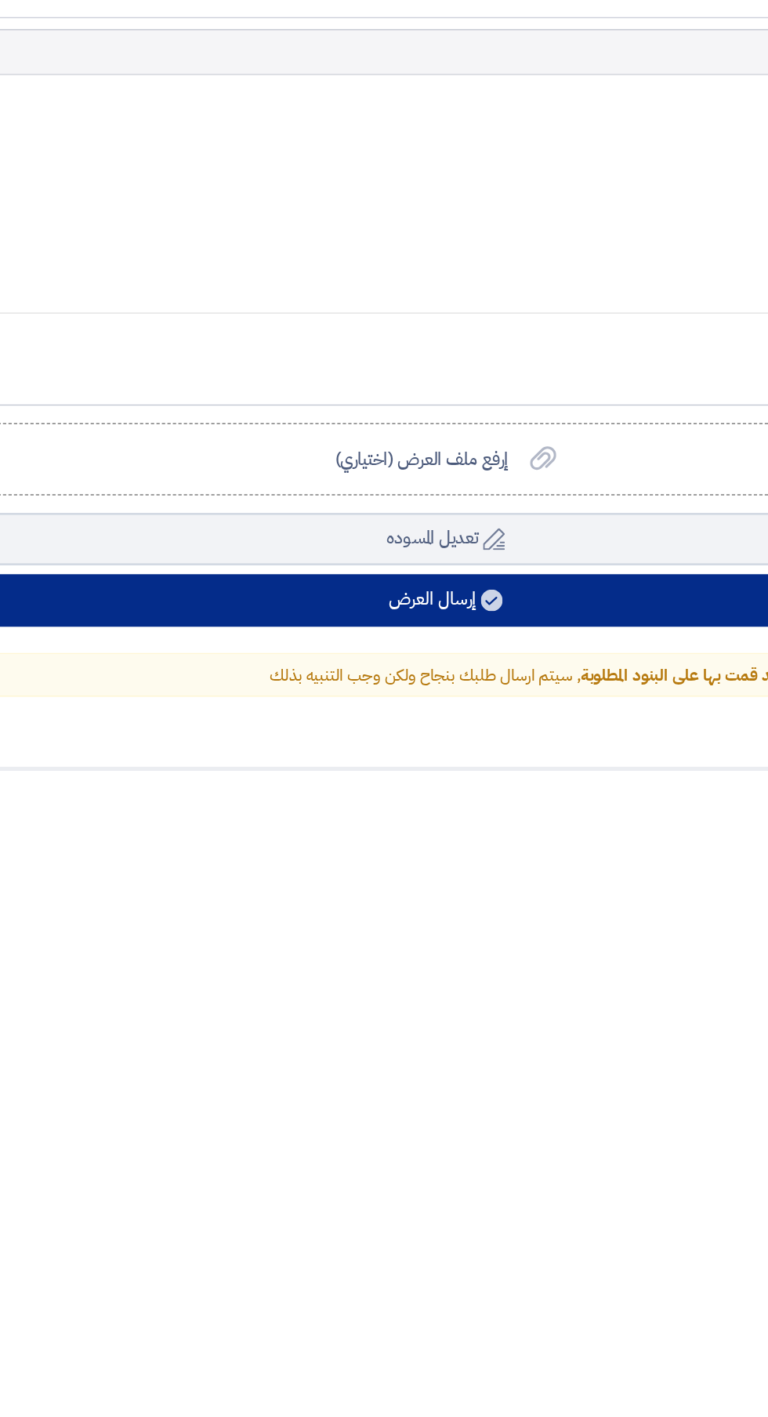
click at [173, 1281] on button "إرسال العرض" at bounding box center [383, 1295] width 713 height 38
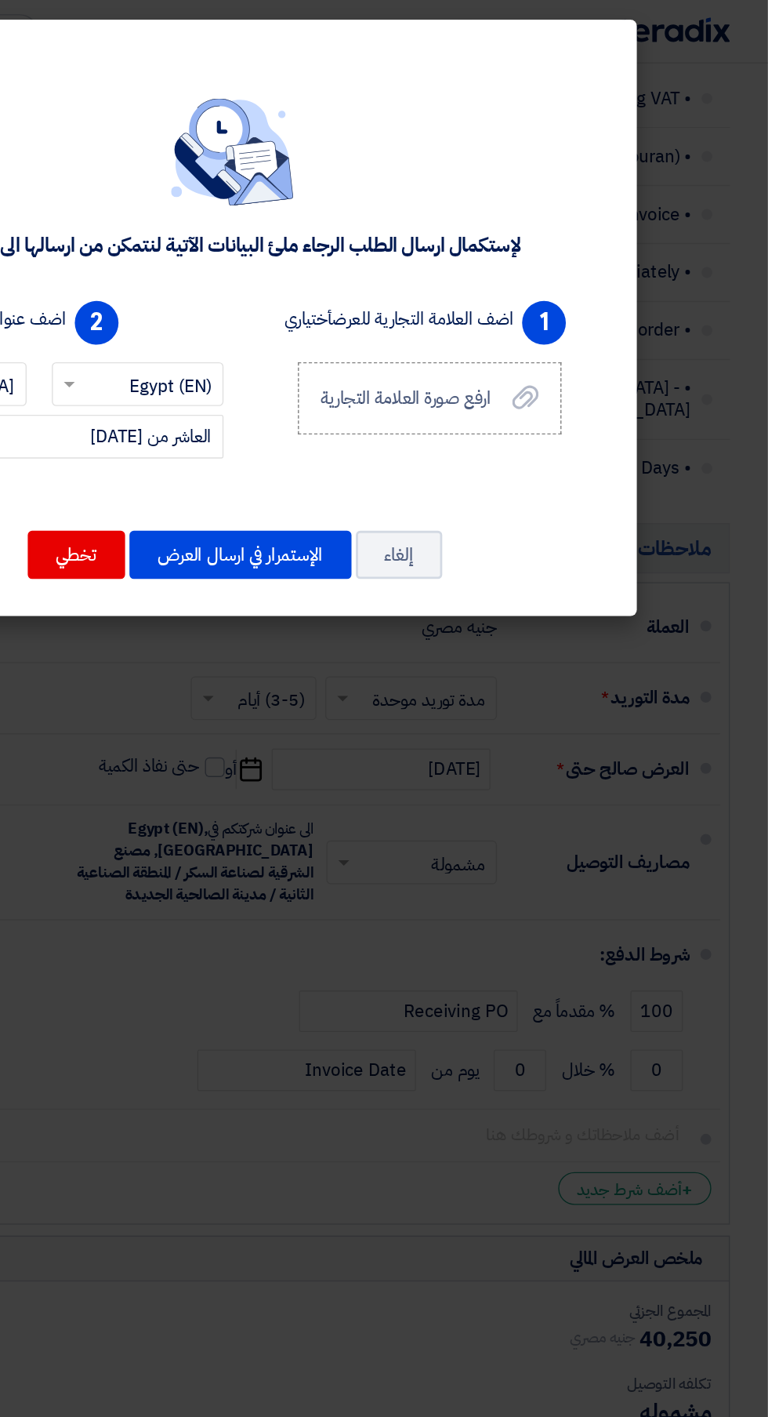
scroll to position [1735, 0]
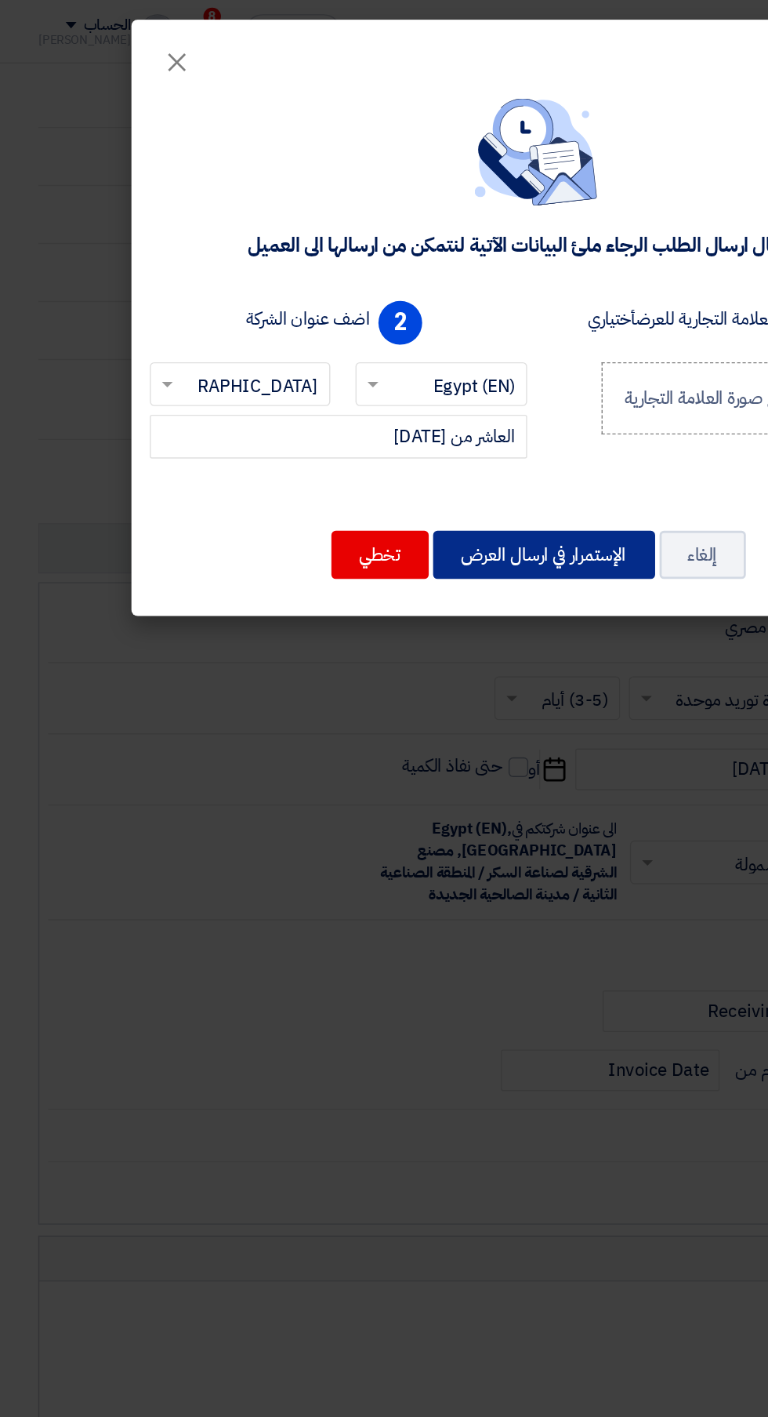
click at [353, 396] on button "الإستمرار في ارسال العرض" at bounding box center [389, 397] width 159 height 34
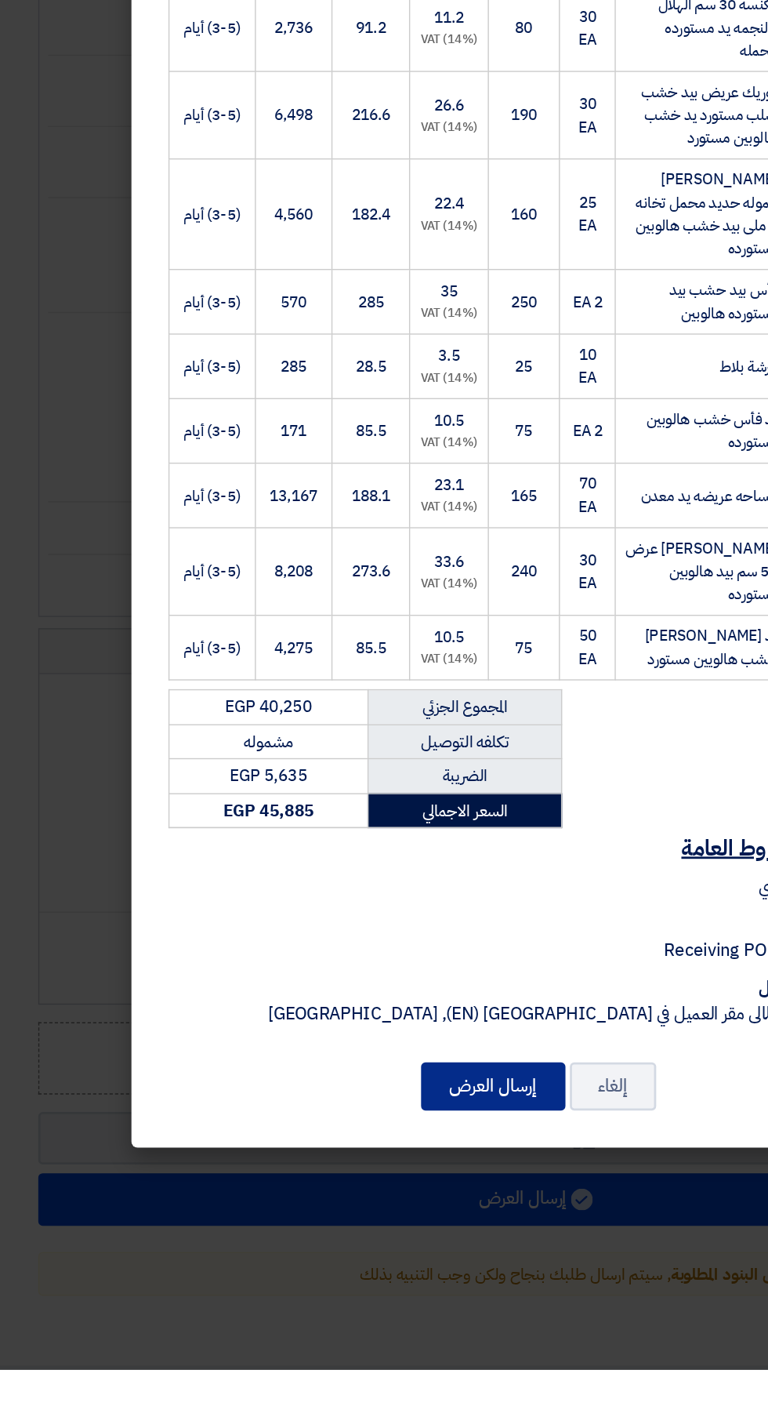
click at [339, 1231] on button "إرسال العرض" at bounding box center [353, 1213] width 103 height 34
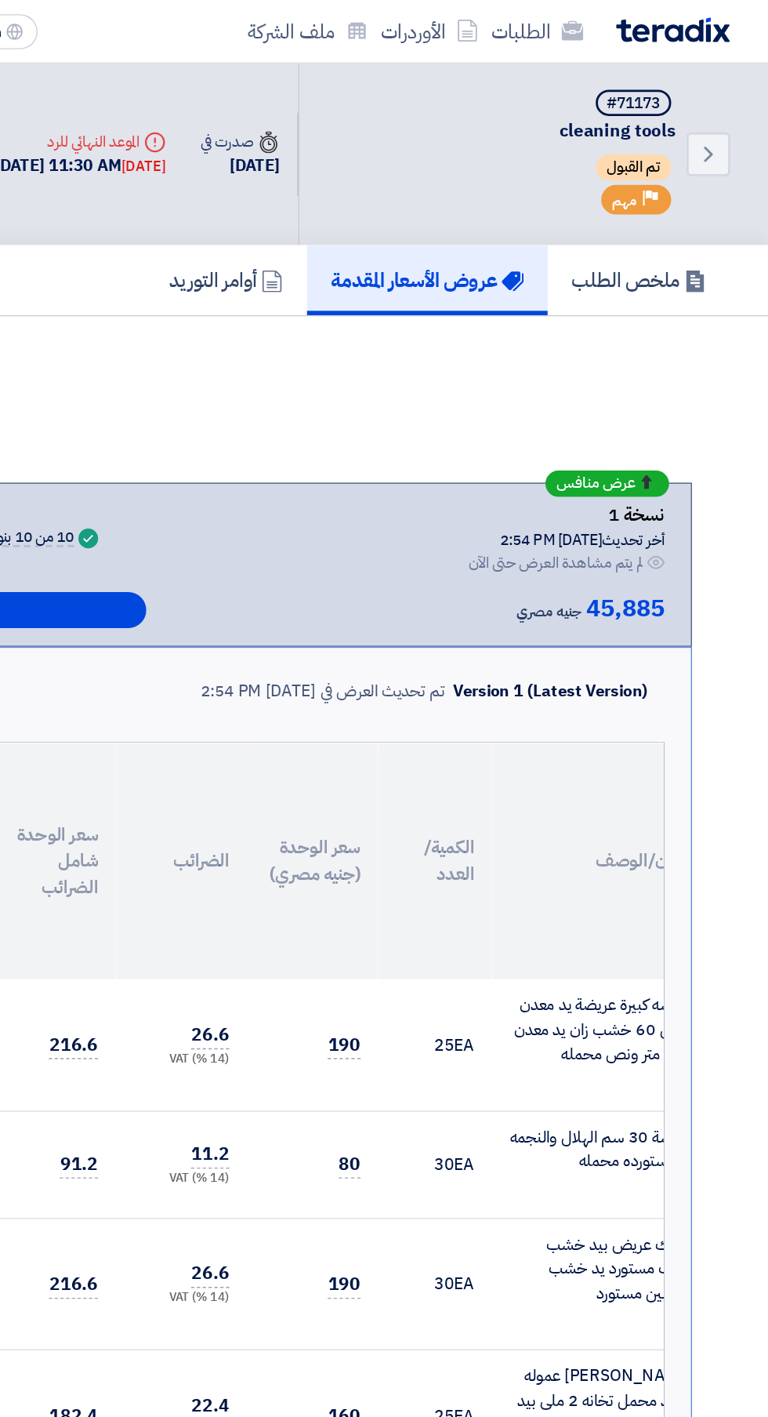
scroll to position [0, -185]
